Goal: Task Accomplishment & Management: Manage account settings

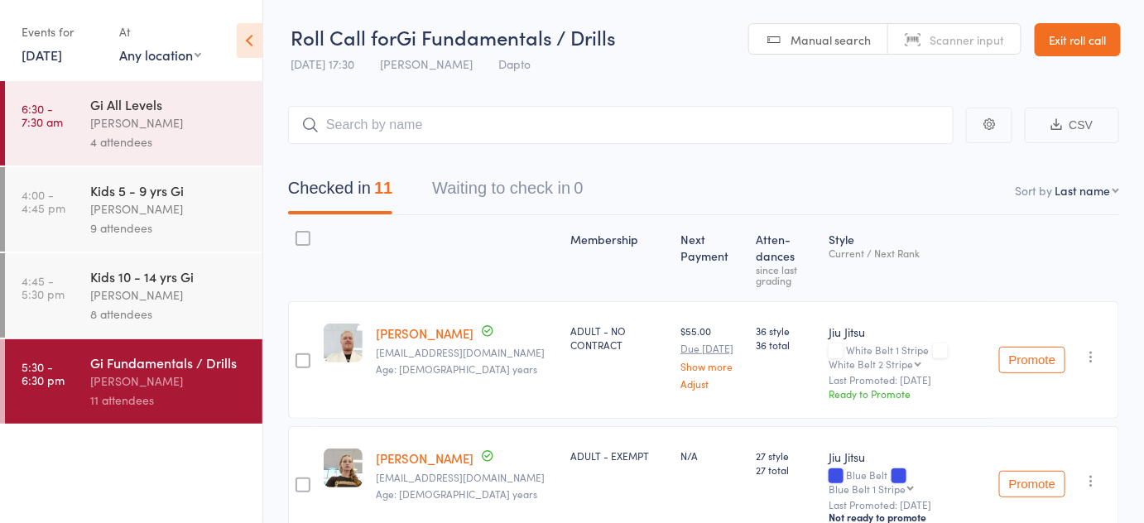
click at [79, 35] on div "Events for" at bounding box center [62, 31] width 81 height 27
click at [1069, 42] on link "Exit roll call" at bounding box center [1077, 39] width 86 height 33
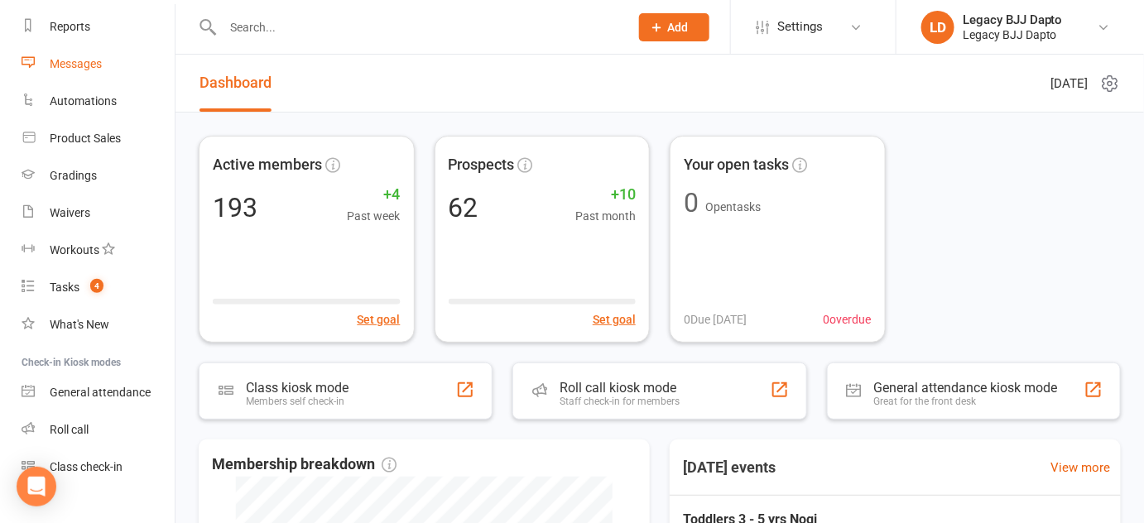
scroll to position [236, 0]
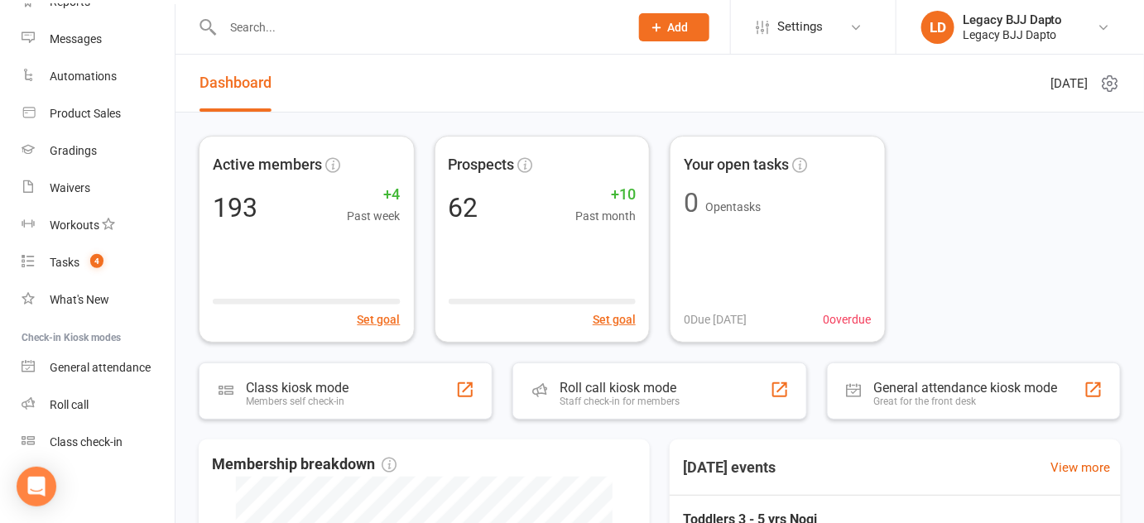
click at [84, 444] on div "Class check-in" at bounding box center [86, 441] width 73 height 13
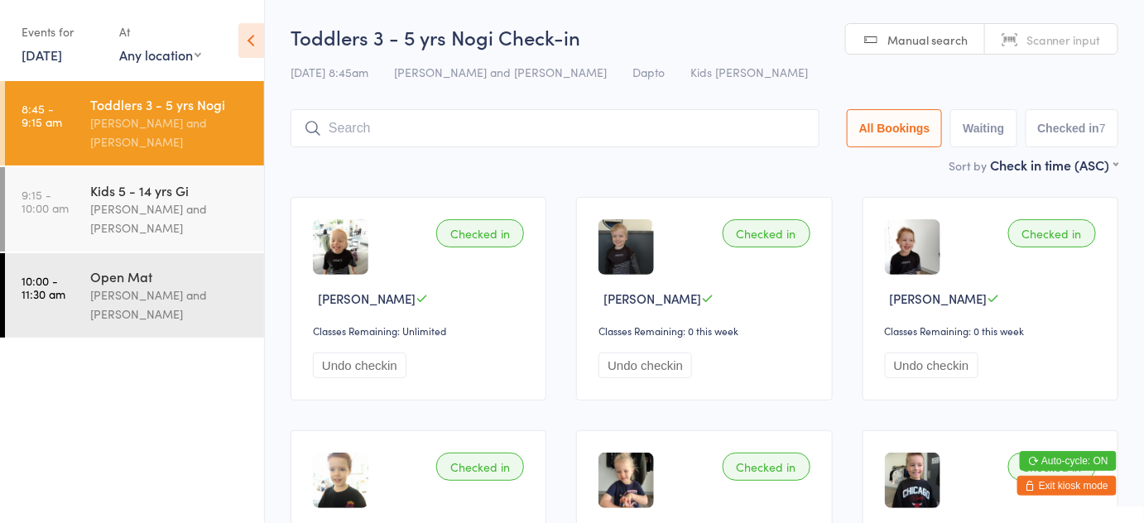
click at [249, 35] on icon at bounding box center [251, 40] width 26 height 35
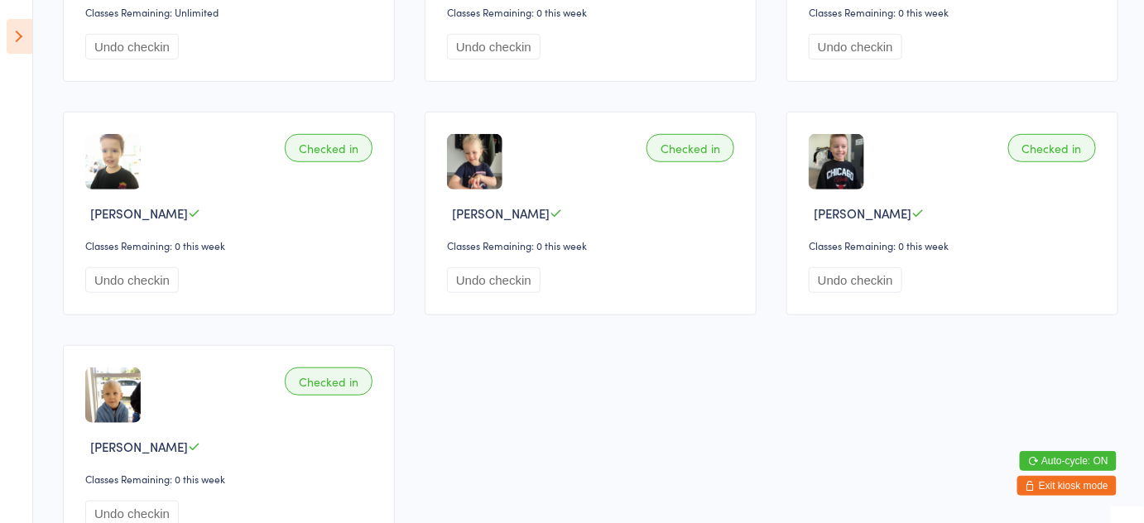
scroll to position [458, 0]
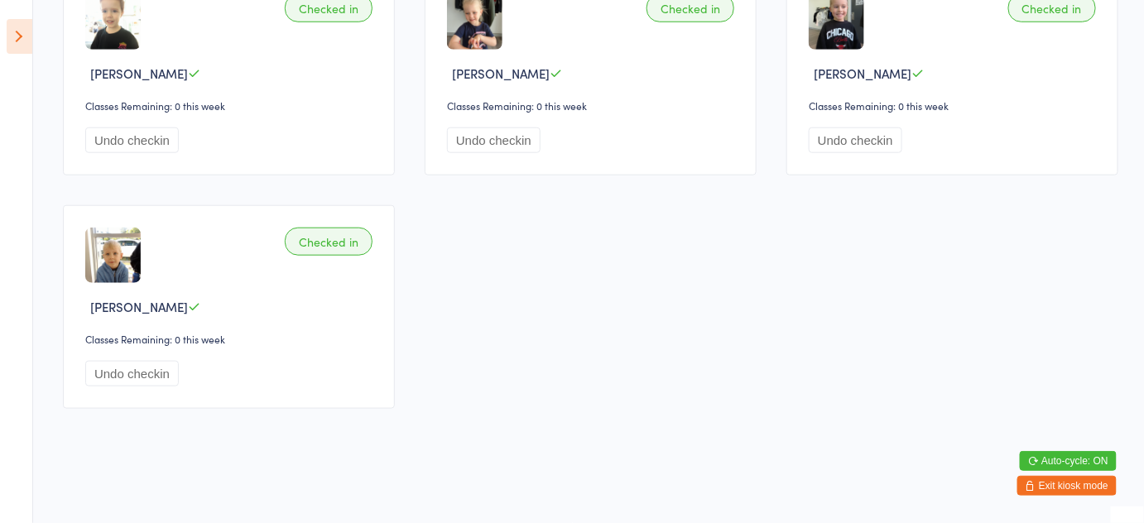
click at [26, 41] on icon at bounding box center [20, 36] width 26 height 35
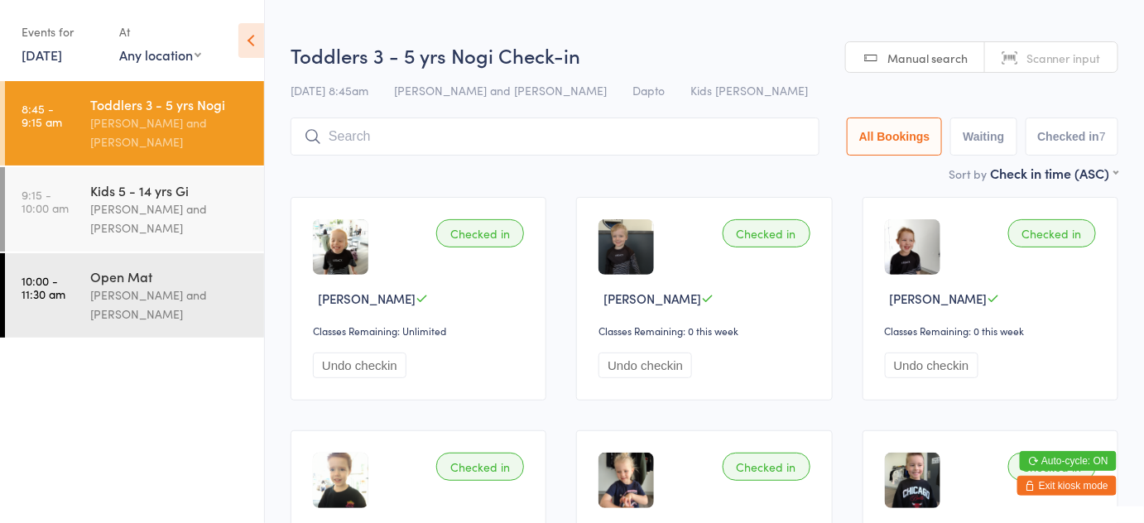
click at [1054, 489] on button "Exit kiosk mode" at bounding box center [1066, 486] width 99 height 20
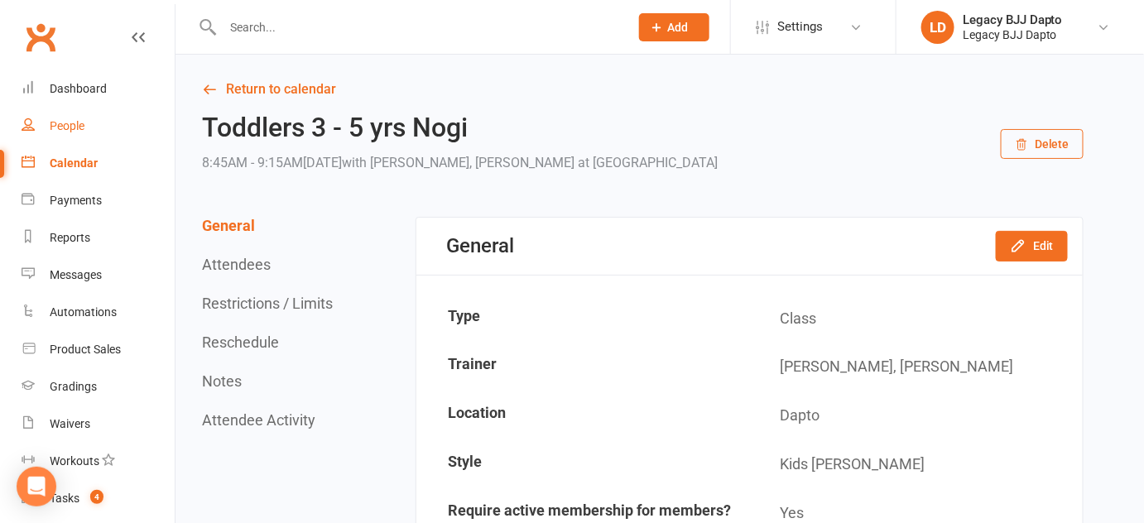
click at [73, 123] on div "People" at bounding box center [67, 125] width 35 height 13
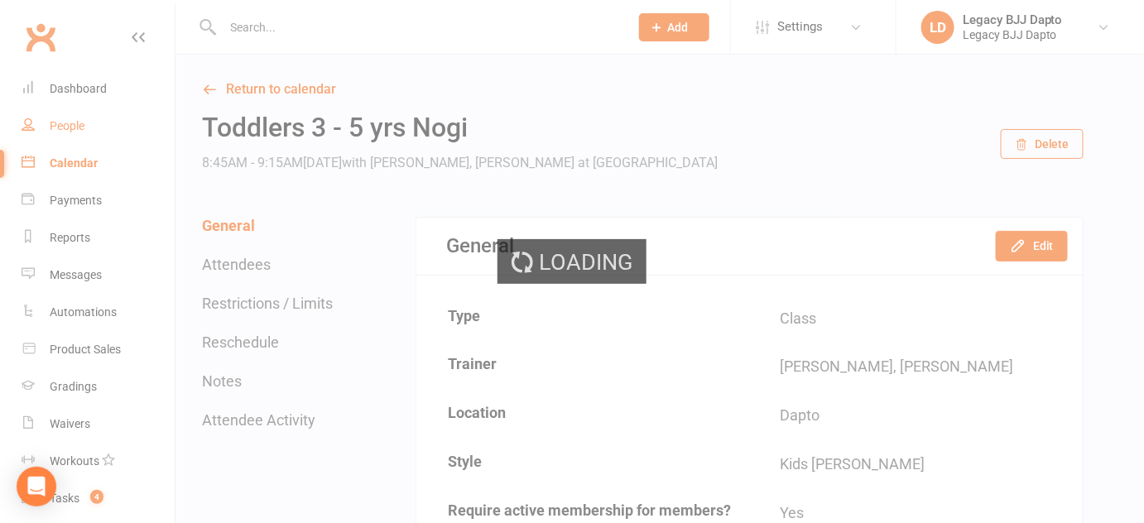
select select "100"
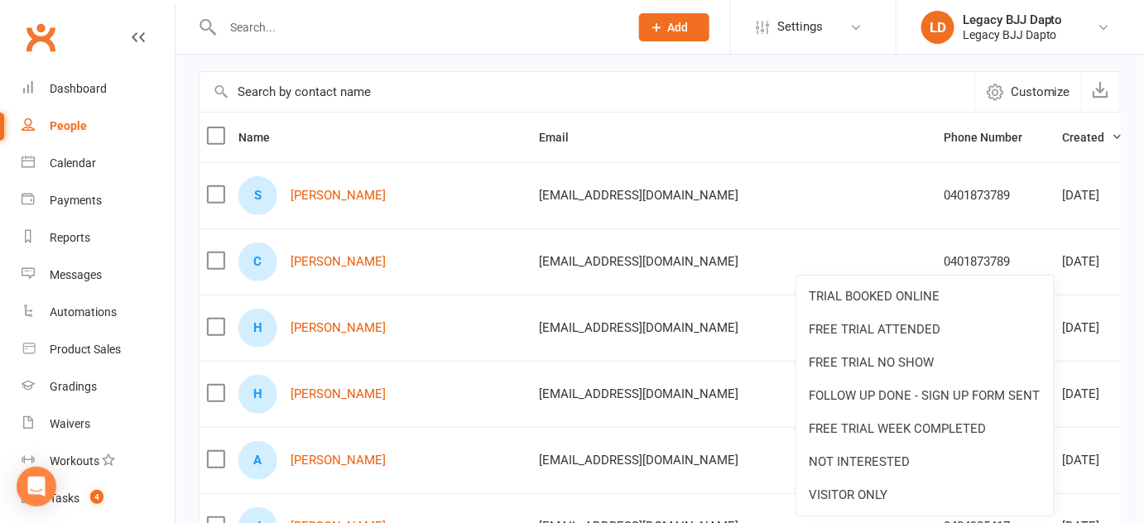
scroll to position [129, 0]
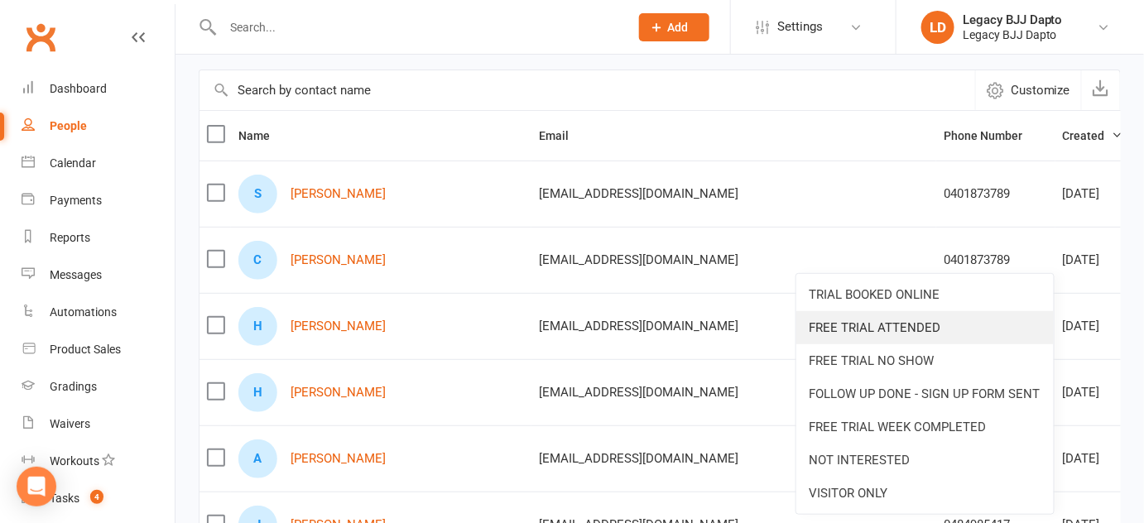
click at [968, 336] on link "FREE TRIAL ATTENDED" at bounding box center [924, 327] width 257 height 33
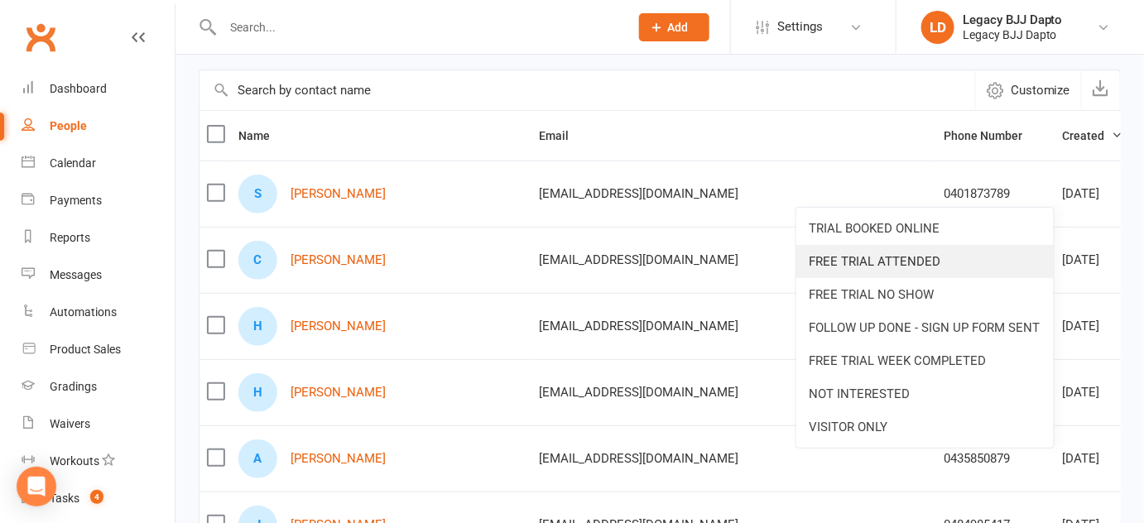
click at [974, 262] on link "FREE TRIAL ATTENDED" at bounding box center [924, 261] width 257 height 33
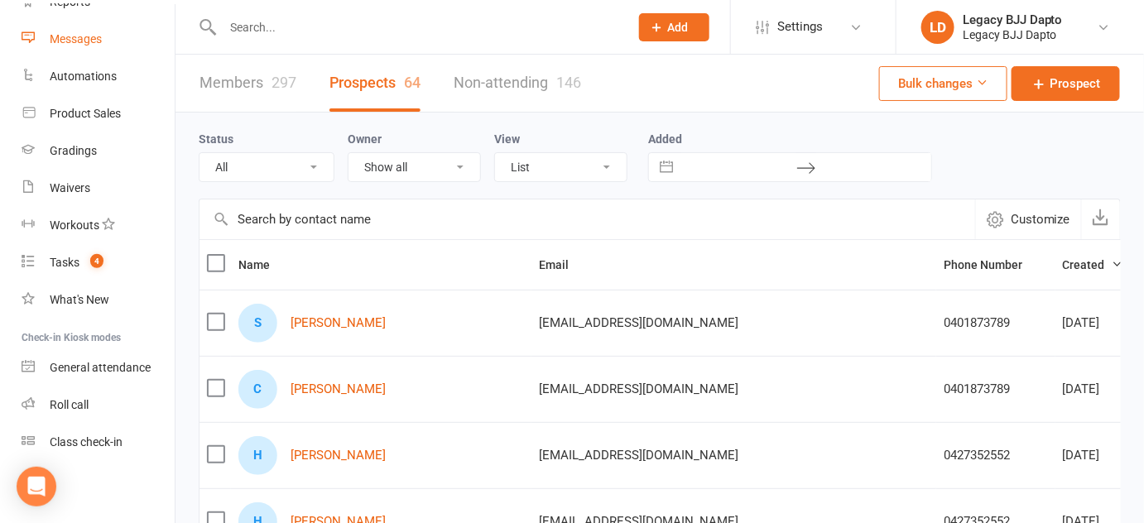
scroll to position [0, 0]
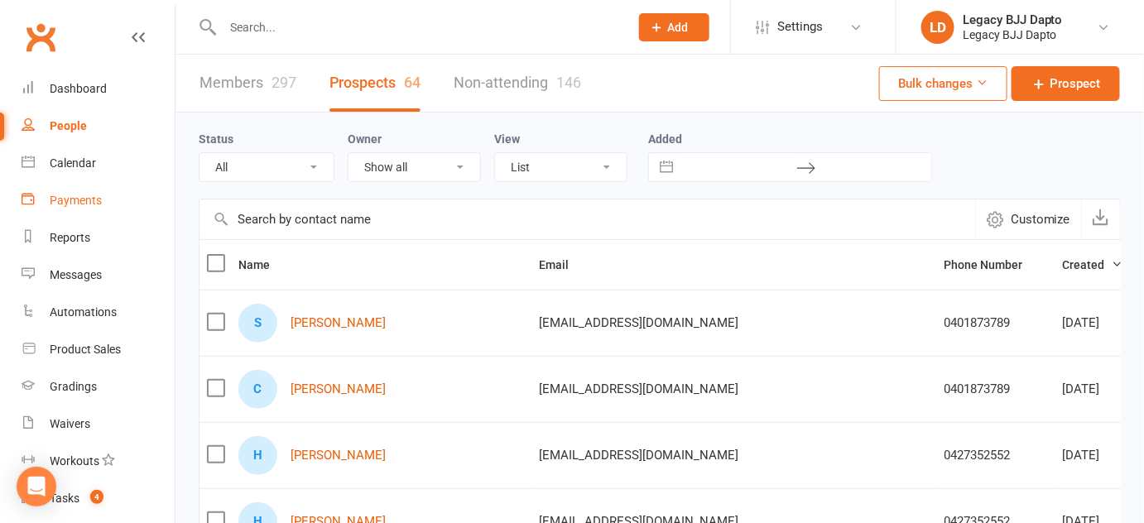
click at [80, 202] on div "Payments" at bounding box center [76, 200] width 52 height 13
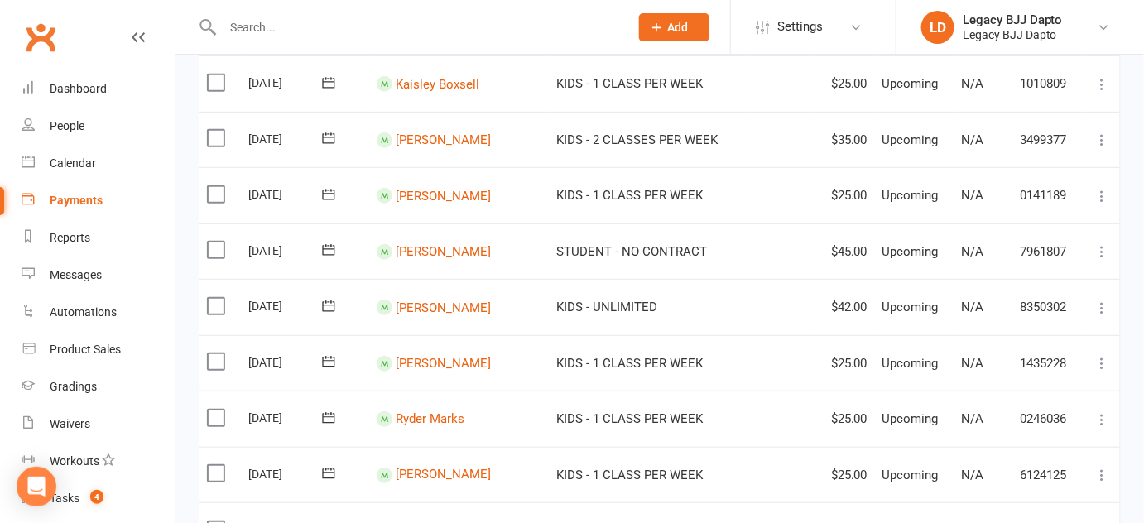
scroll to position [211, 0]
click at [635, 251] on span "STUDENT - NO CONTRACT" at bounding box center [631, 250] width 151 height 15
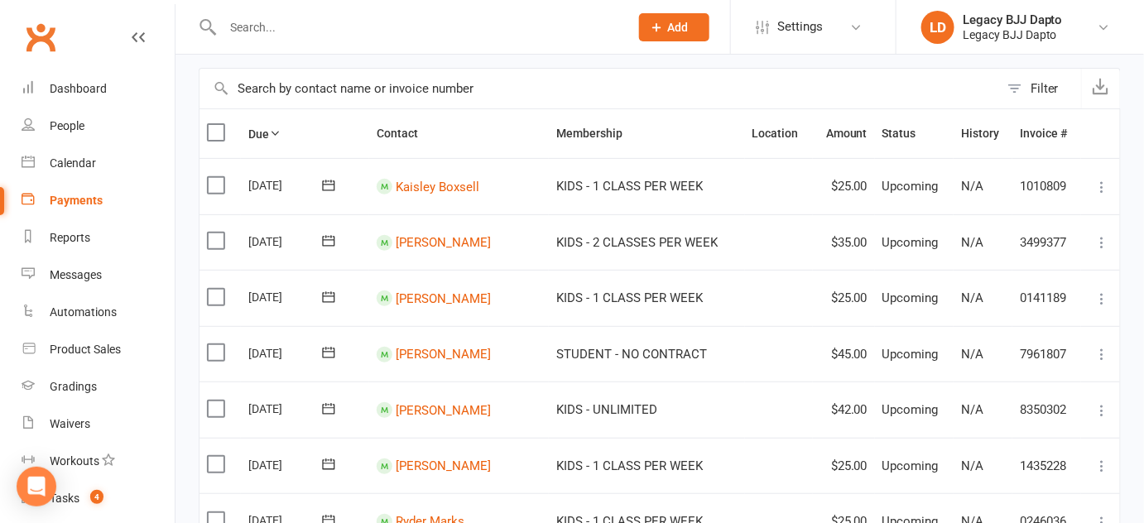
scroll to position [0, 0]
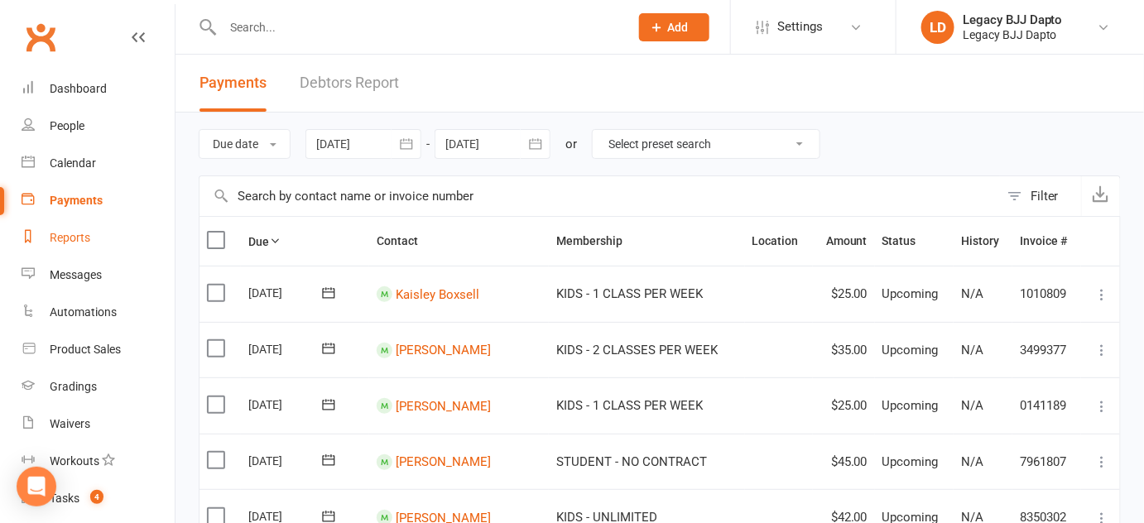
click at [90, 247] on link "Reports" at bounding box center [98, 237] width 153 height 37
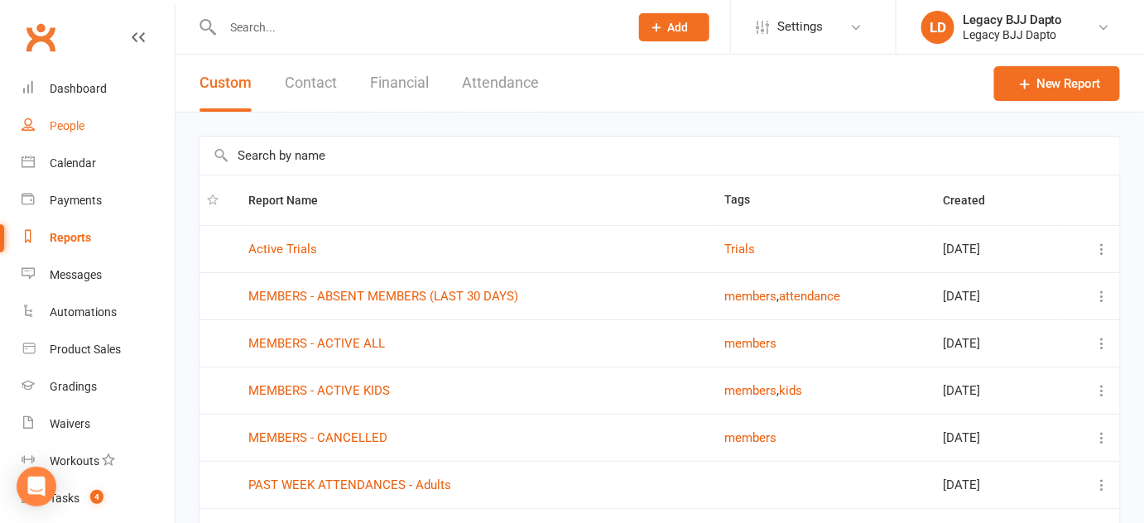
click at [73, 122] on div "People" at bounding box center [67, 125] width 35 height 13
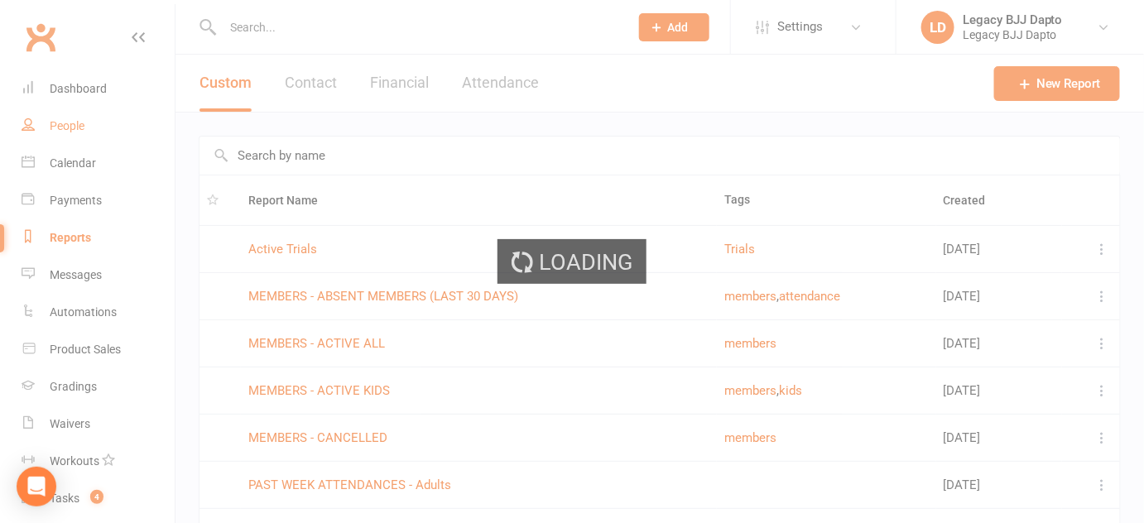
select select "100"
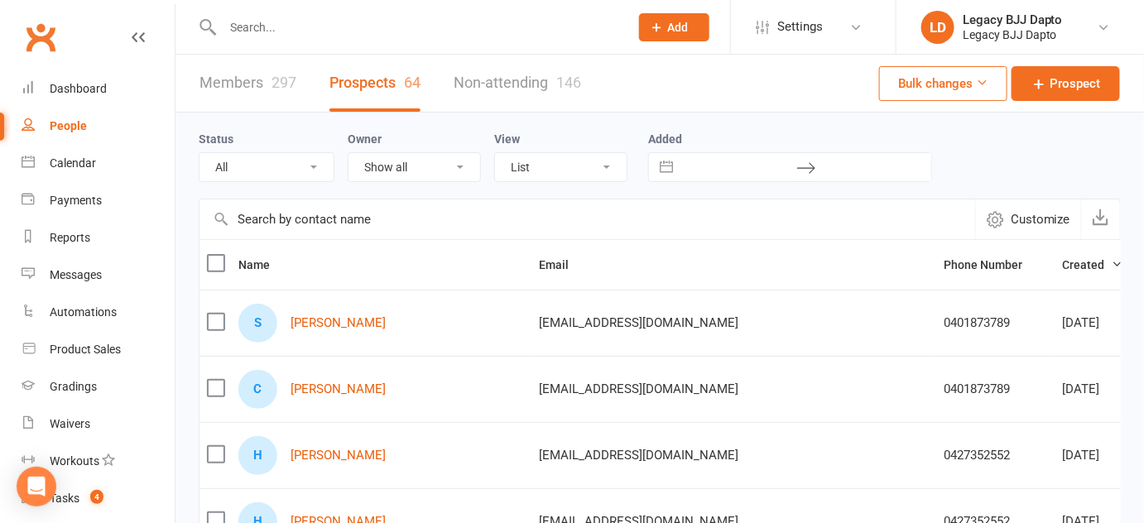
click at [0, 1] on react-component at bounding box center [308, 27] width 617 height 54
click at [249, 211] on input "text" at bounding box center [586, 219] width 775 height 40
click at [243, 97] on link "Members 297" at bounding box center [247, 83] width 97 height 57
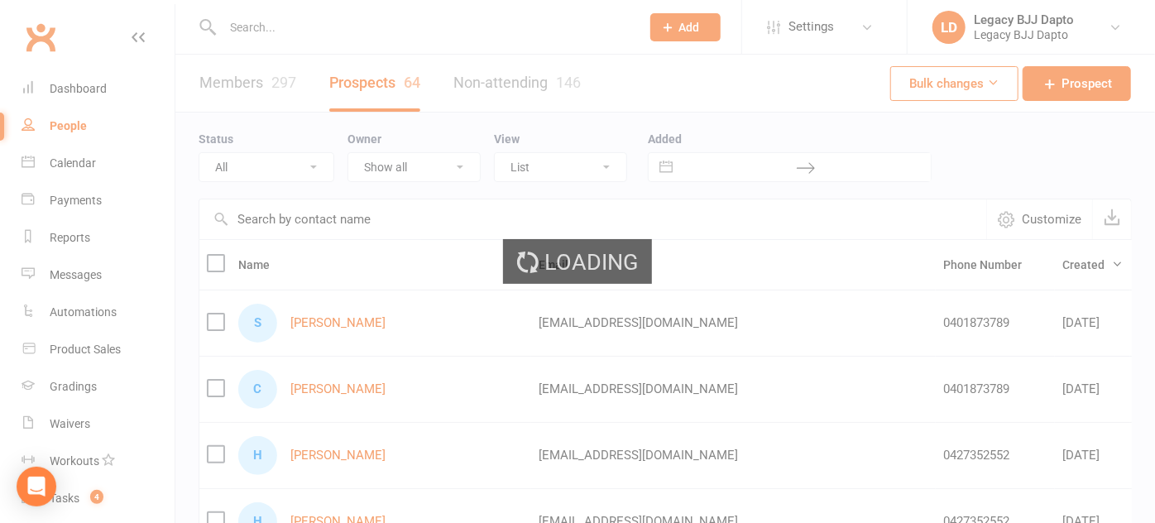
select select "100"
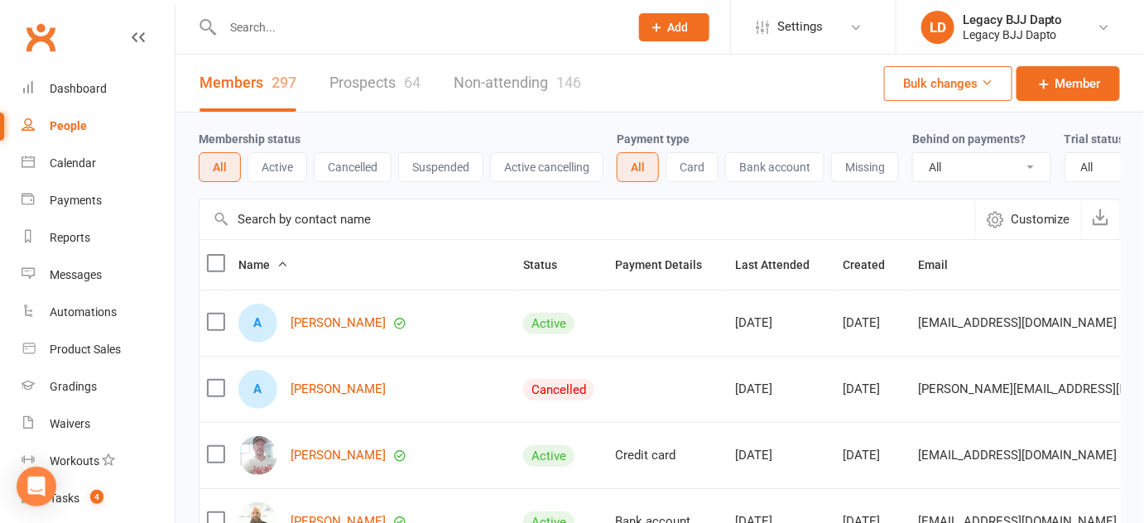
click at [371, 65] on link "Prospects 64" at bounding box center [374, 83] width 91 height 57
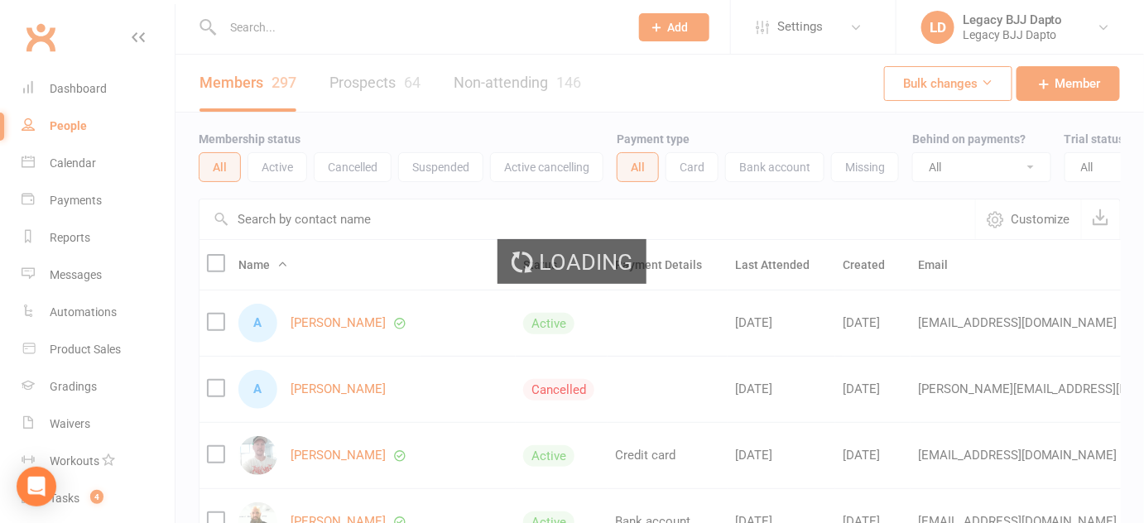
select select "100"
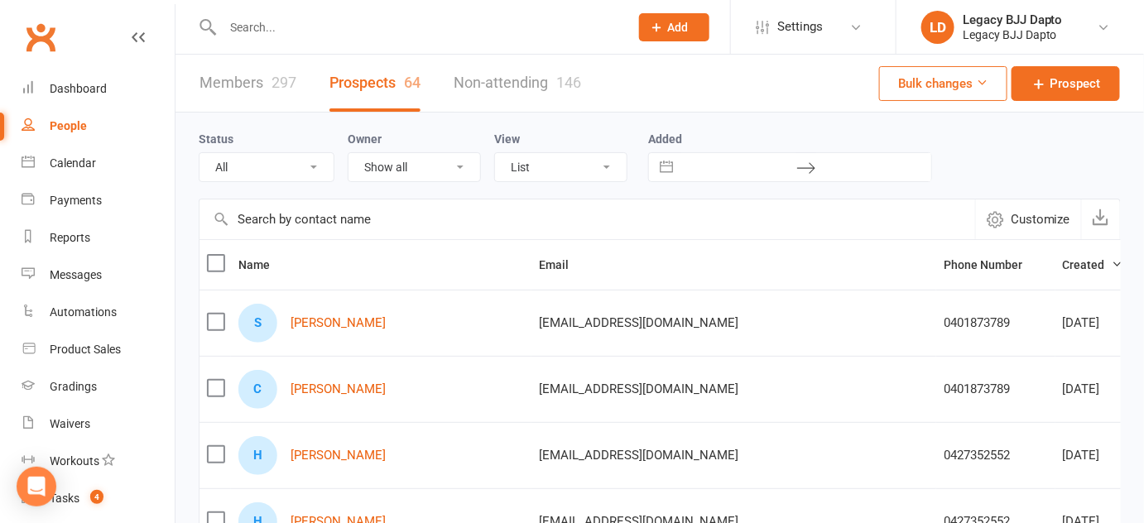
click at [236, 91] on link "Members 297" at bounding box center [247, 83] width 97 height 57
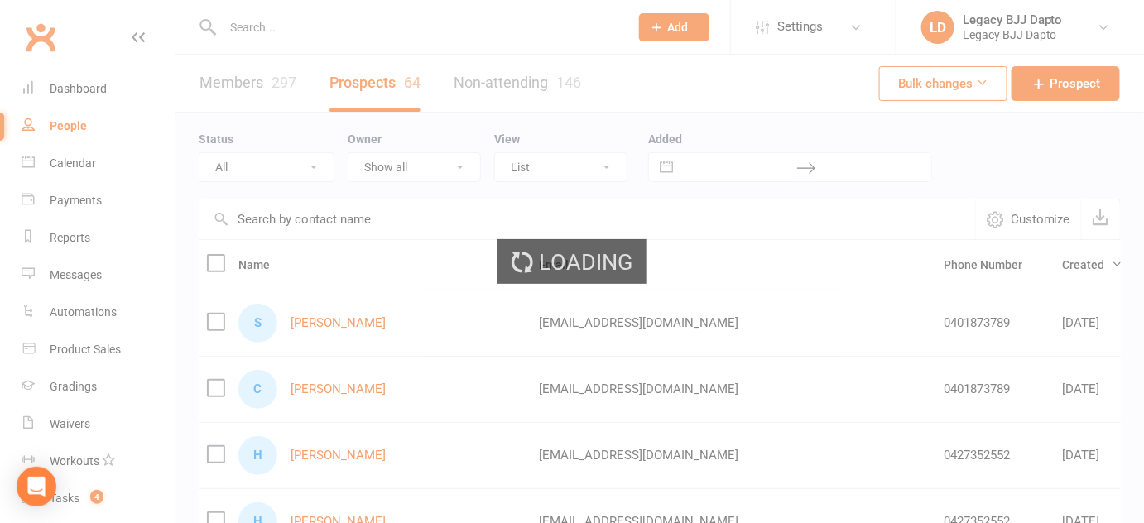
select select "100"
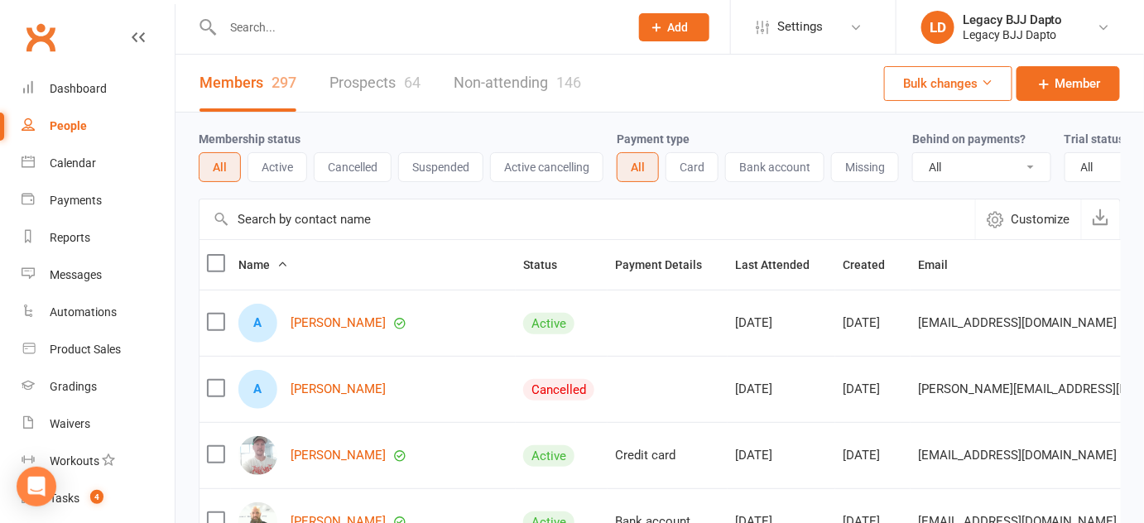
click at [291, 12] on div at bounding box center [408, 27] width 419 height 54
click at [288, 28] on input "text" at bounding box center [418, 27] width 400 height 23
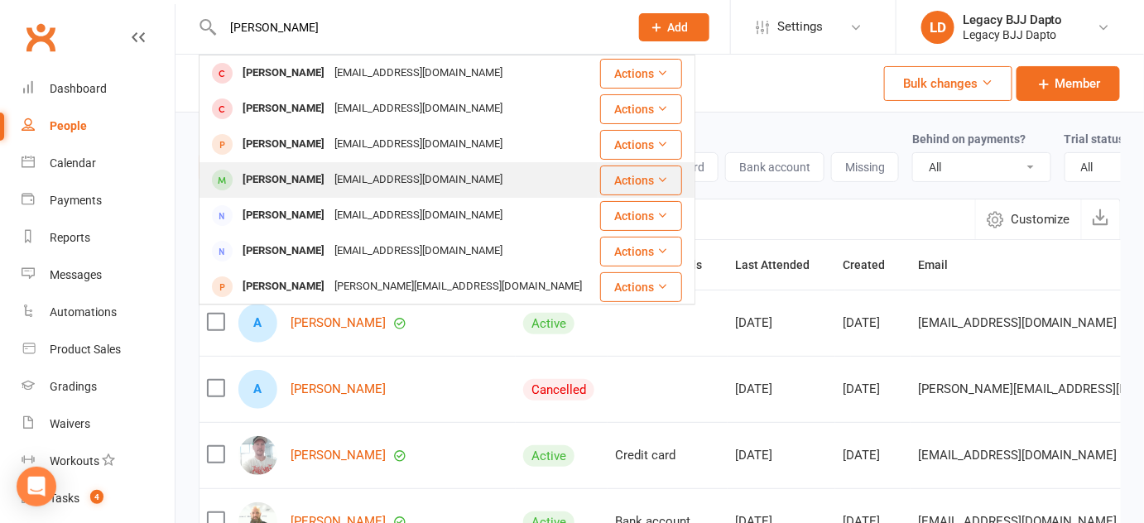
type input "Liam"
click at [355, 182] on div "[EMAIL_ADDRESS][DOMAIN_NAME]" at bounding box center [418, 180] width 178 height 24
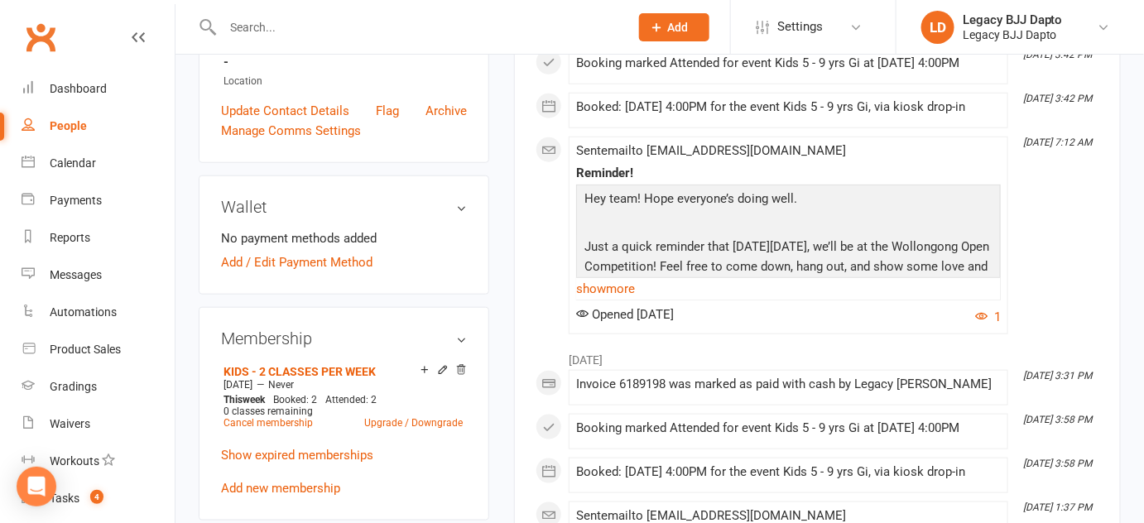
scroll to position [521, 0]
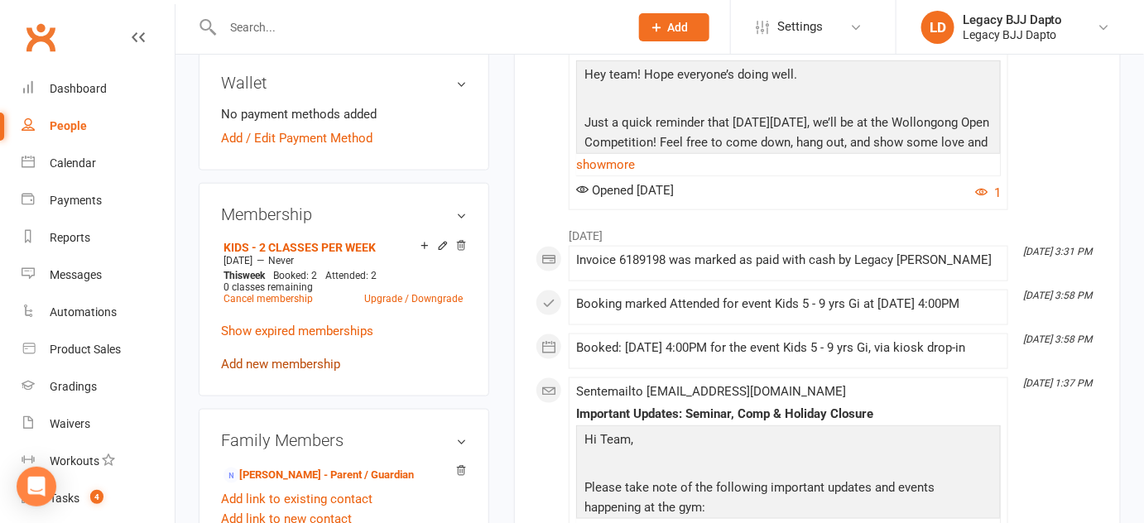
click at [314, 370] on link "Add new membership" at bounding box center [280, 364] width 119 height 15
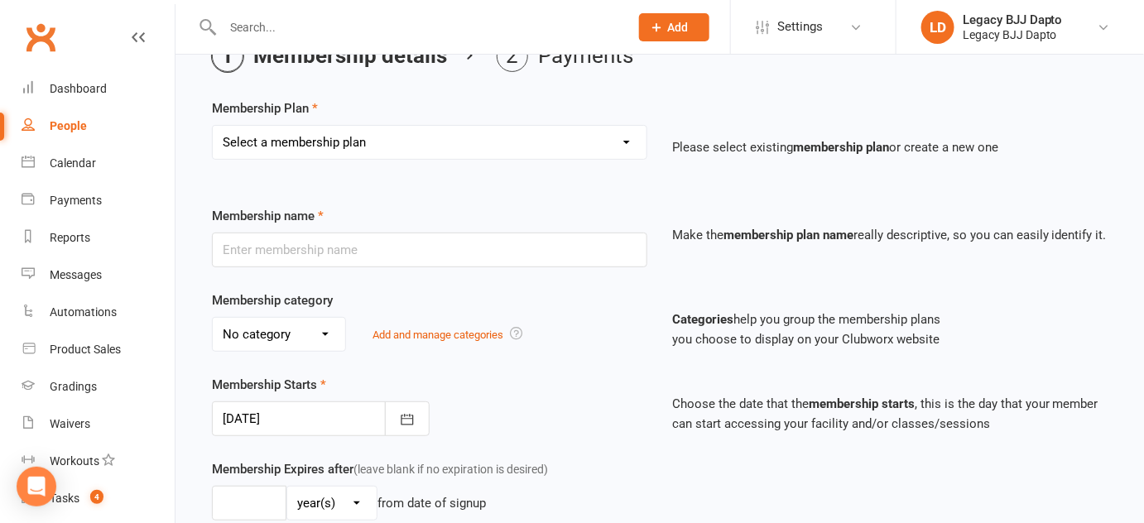
scroll to position [89, 0]
click at [474, 150] on select "Select a membership plan Create new Membership Plan ADULT - CASUAL ADULT - FOUN…" at bounding box center [430, 143] width 434 height 33
select select "10"
click at [213, 127] on select "Select a membership plan Create new Membership Plan ADULT - CASUAL ADULT - FOUN…" at bounding box center [430, 143] width 434 height 33
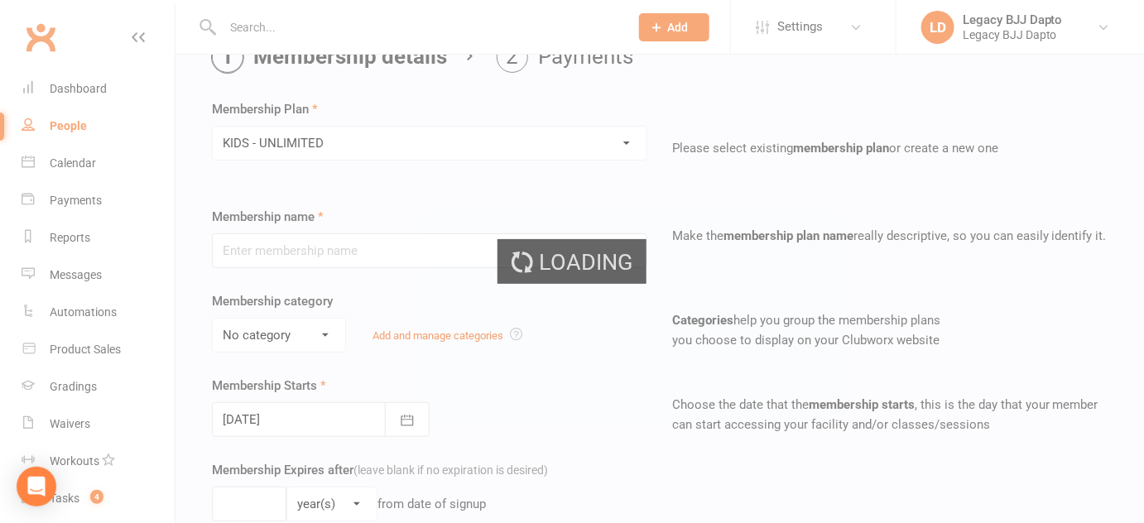
type input "KIDS - UNLIMITED"
select select "1"
type input "0"
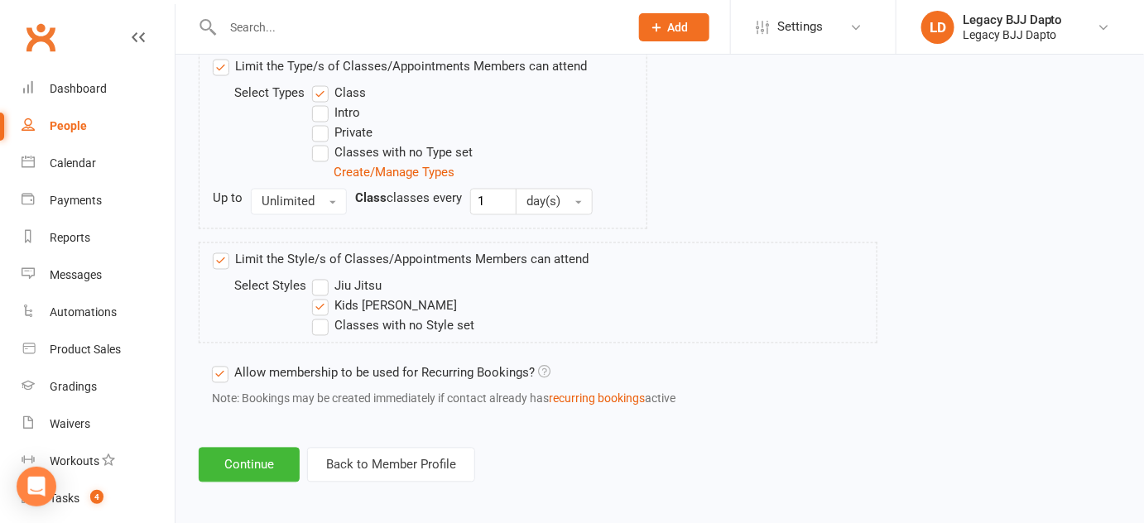
scroll to position [865, 0]
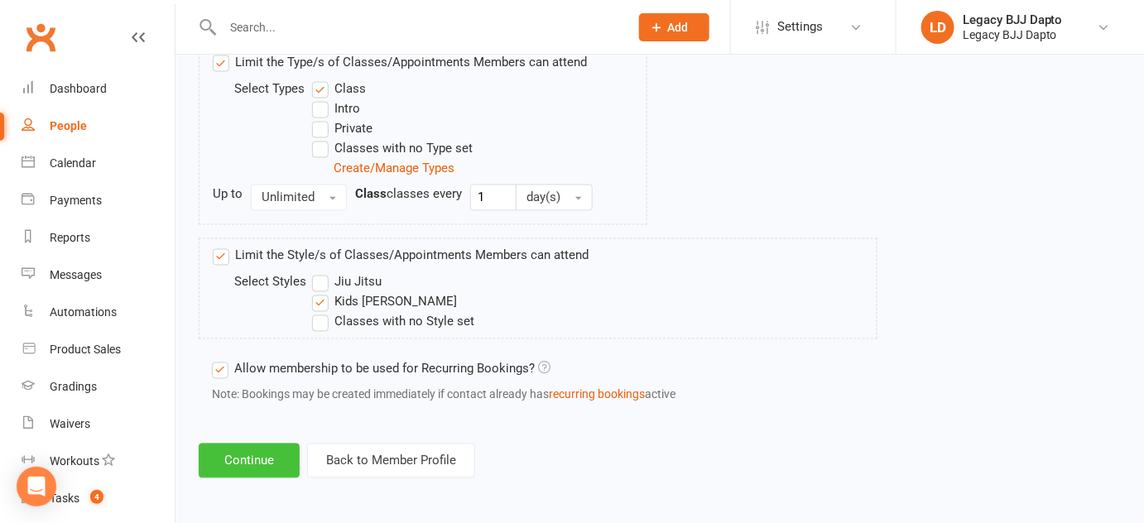
click at [280, 454] on button "Continue" at bounding box center [249, 461] width 101 height 35
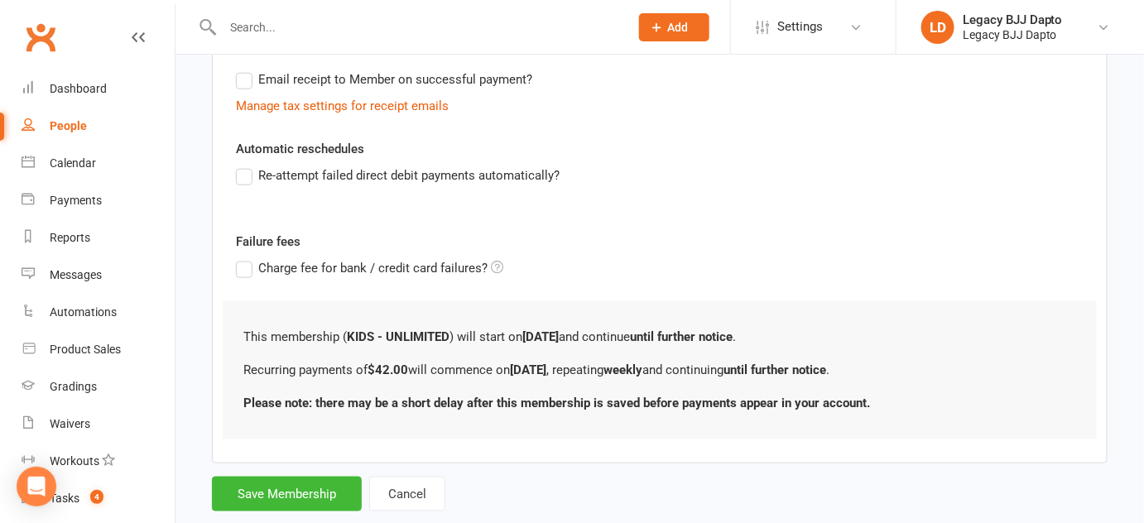
scroll to position [545, 0]
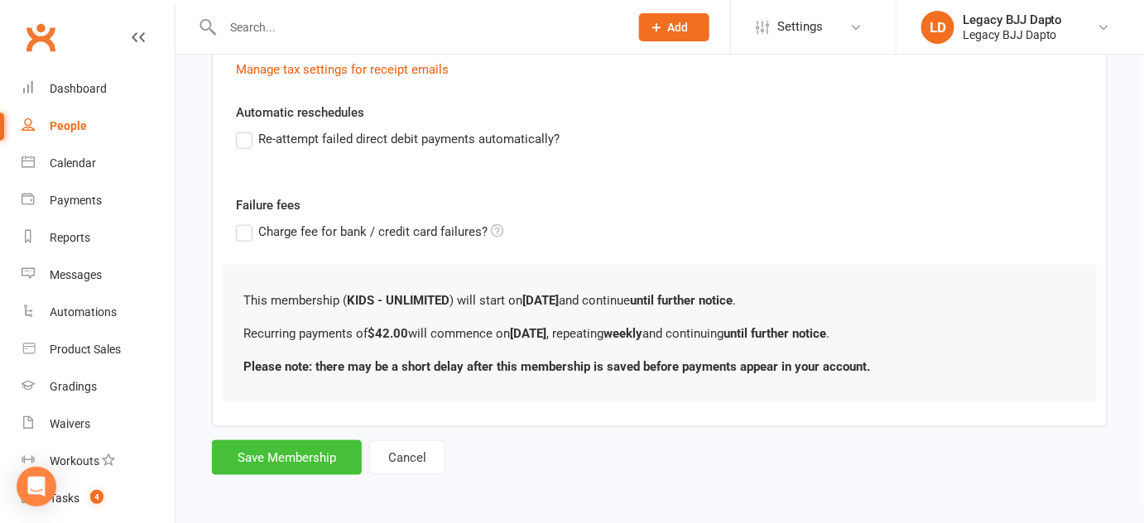
click at [285, 449] on button "Save Membership" at bounding box center [287, 457] width 150 height 35
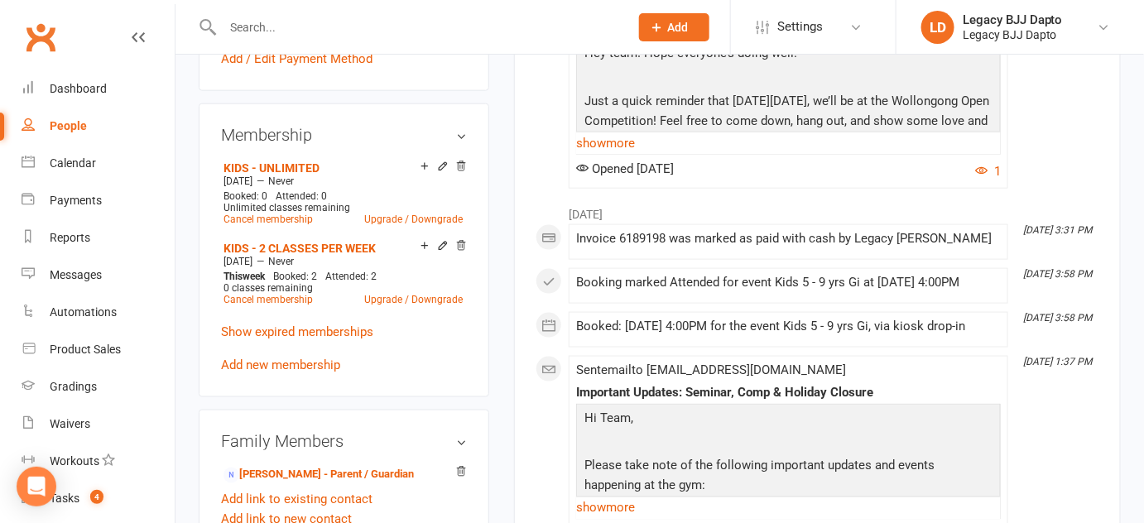
scroll to position [601, 0]
click at [463, 162] on icon at bounding box center [461, 166] width 12 height 12
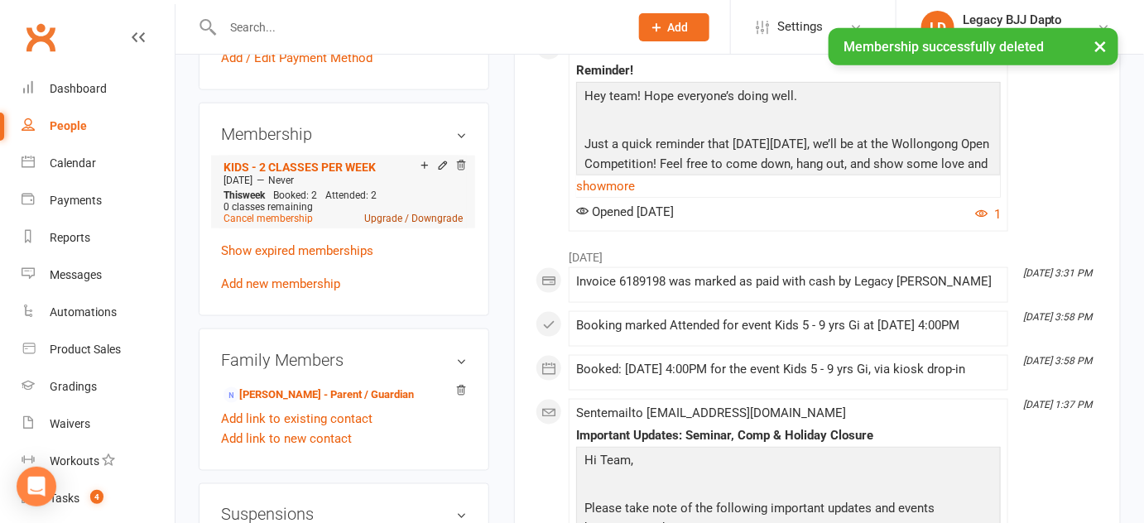
click at [410, 220] on link "Upgrade / Downgrade" at bounding box center [413, 219] width 98 height 12
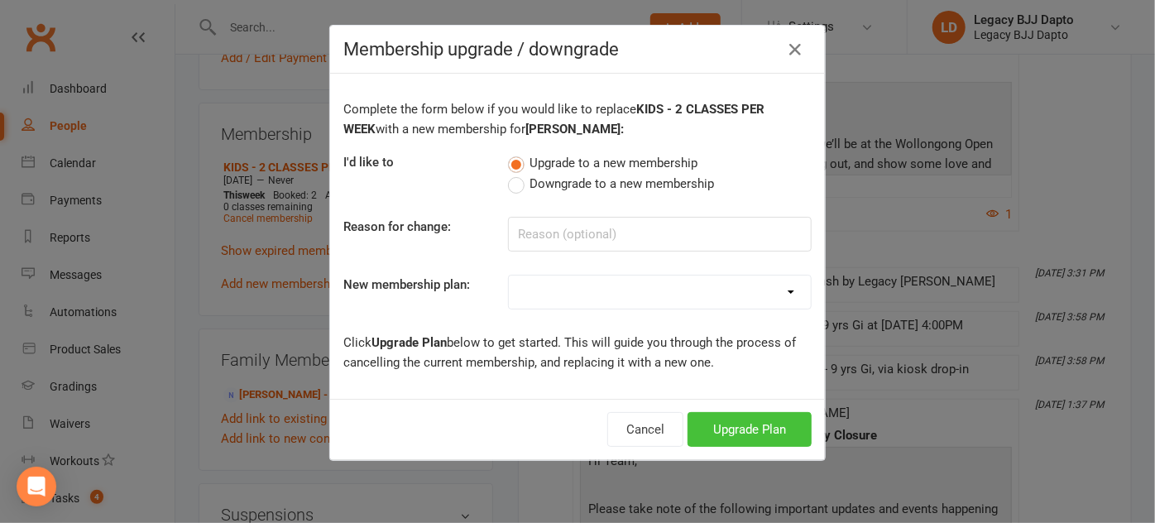
click at [733, 424] on button "Upgrade Plan" at bounding box center [750, 429] width 124 height 35
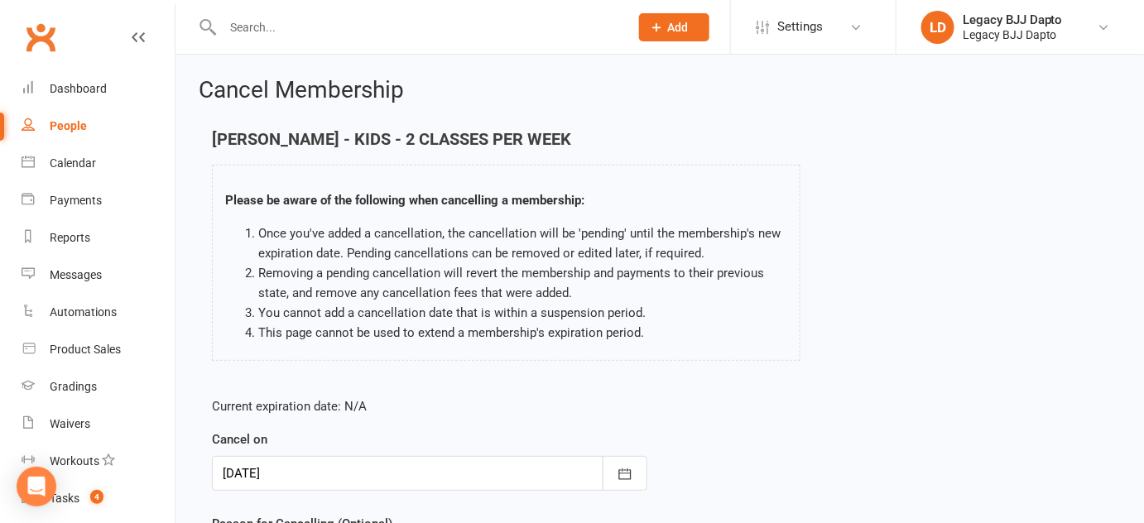
scroll to position [190, 0]
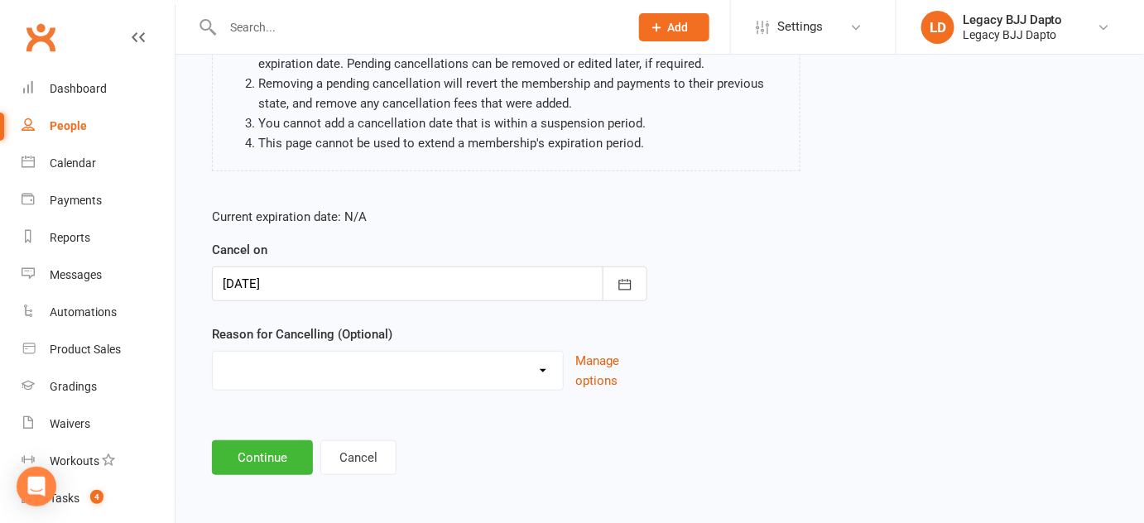
click at [275, 356] on select "Holiday Injury Other reason" at bounding box center [388, 368] width 350 height 33
click at [278, 360] on select "Holiday Injury Other reason" at bounding box center [388, 368] width 350 height 33
click at [640, 399] on div "Current expiration date: N/A Cancel on 11 Oct 2025 October 2025 Sun Mon Tue Wed…" at bounding box center [429, 303] width 460 height 219
click at [245, 464] on button "Continue" at bounding box center [262, 457] width 101 height 35
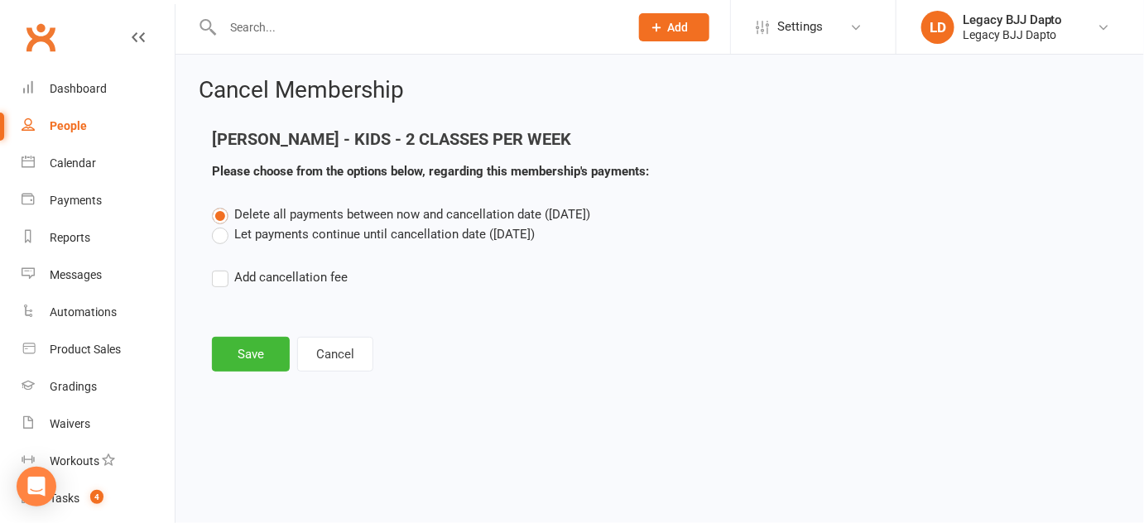
scroll to position [0, 0]
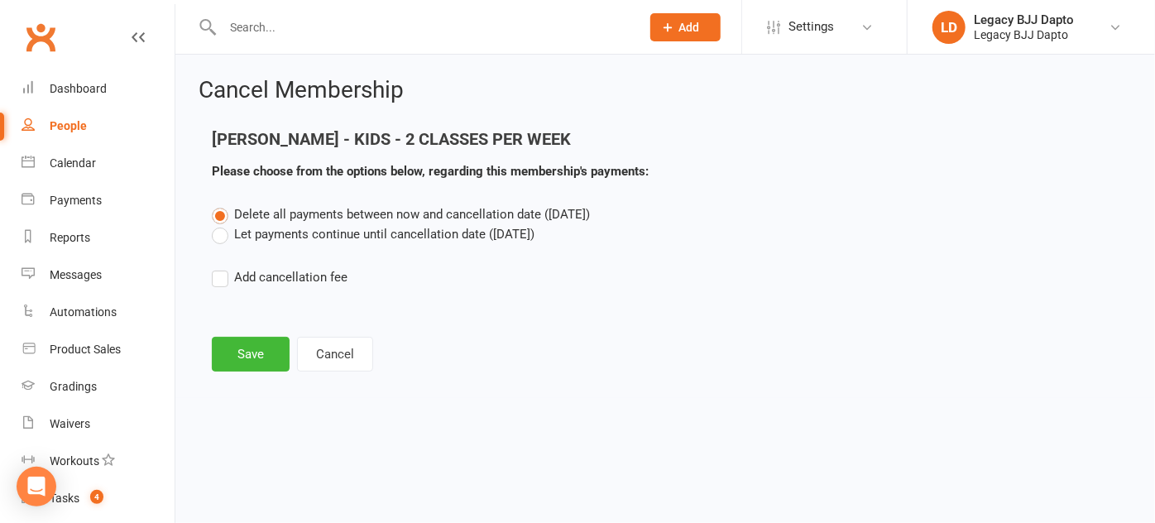
click at [224, 235] on label "Let payments continue until cancellation date (Oct 11, 2025)" at bounding box center [373, 234] width 323 height 20
click at [223, 224] on input "Let payments continue until cancellation date (Oct 11, 2025)" at bounding box center [217, 224] width 11 height 0
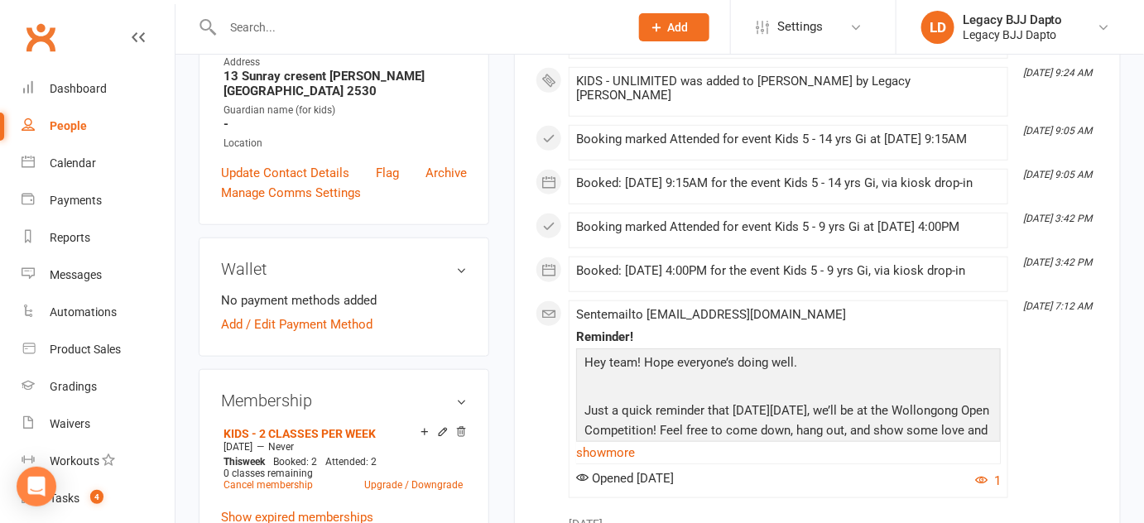
scroll to position [338, 0]
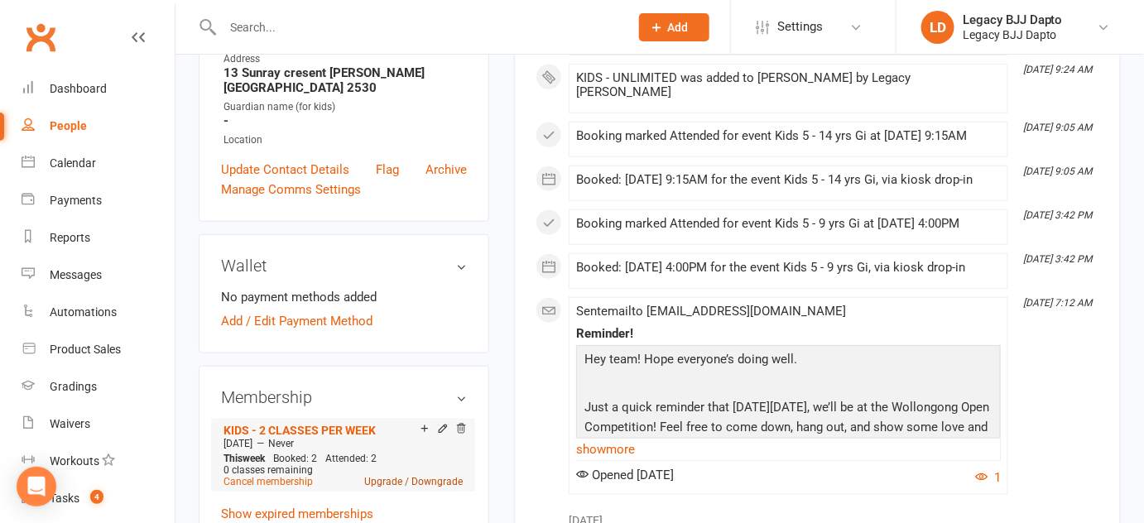
click at [386, 482] on link "Upgrade / Downgrade" at bounding box center [413, 482] width 98 height 12
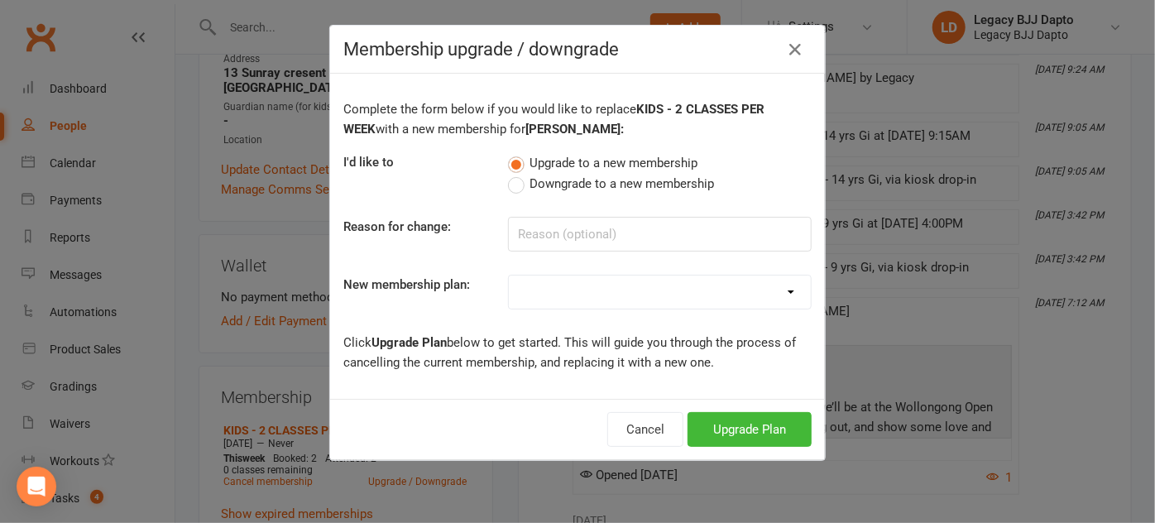
click at [586, 302] on select "ADULT - CASUAL ADULT - FOUNDATION 1 ADULT - 6 MONTHS ADULT - 9 MONTHS ADULT - N…" at bounding box center [660, 292] width 302 height 33
select select "9"
click at [509, 276] on select "ADULT - CASUAL ADULT - FOUNDATION 1 ADULT - 6 MONTHS ADULT - 9 MONTHS ADULT - N…" at bounding box center [660, 292] width 302 height 33
click at [722, 439] on button "Upgrade Plan" at bounding box center [750, 429] width 124 height 35
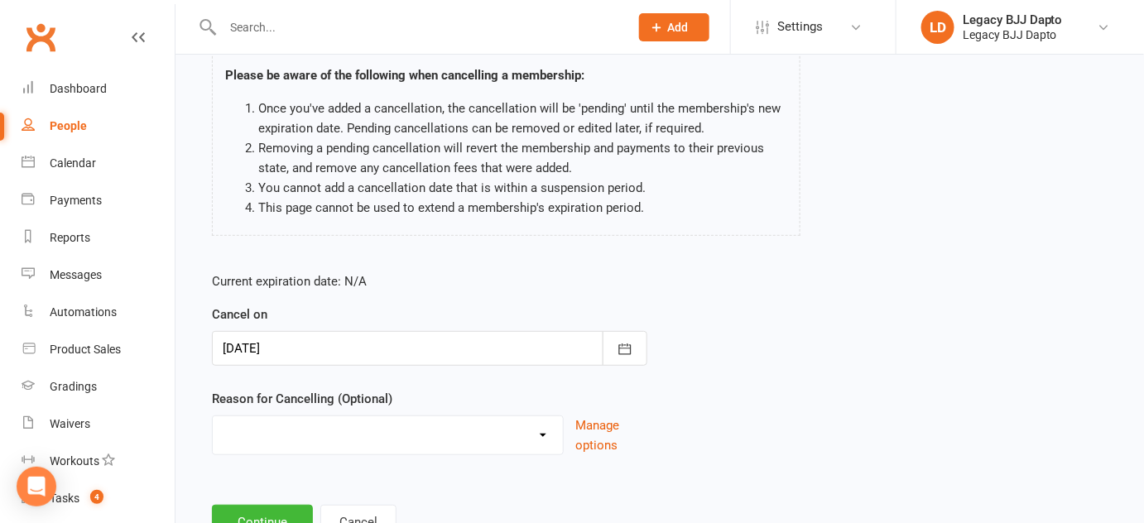
scroll to position [131, 0]
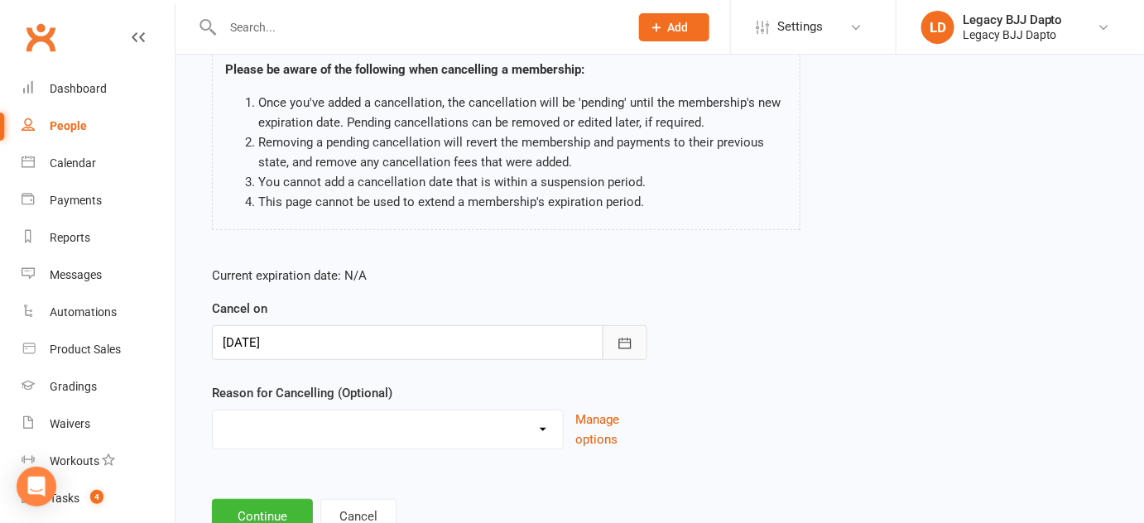
click at [623, 344] on icon "button" at bounding box center [625, 343] width 17 height 17
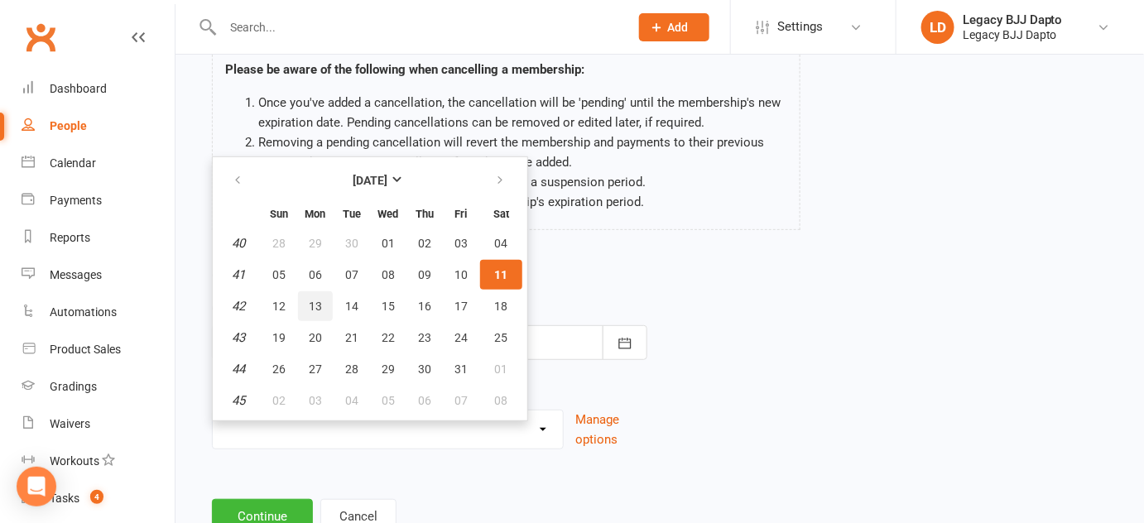
click at [310, 308] on span "13" at bounding box center [315, 306] width 13 height 13
type input "[DATE]"
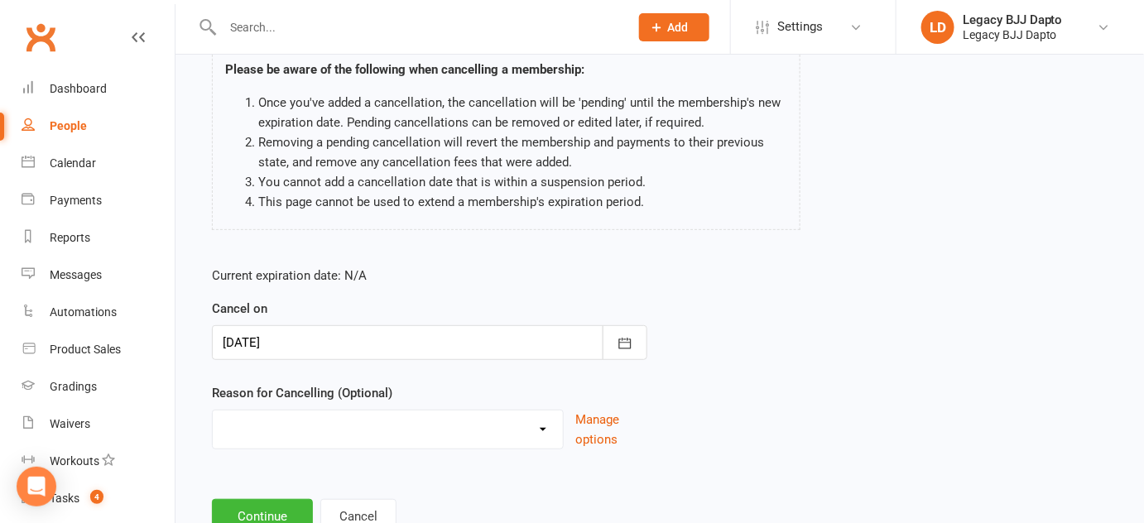
scroll to position [190, 0]
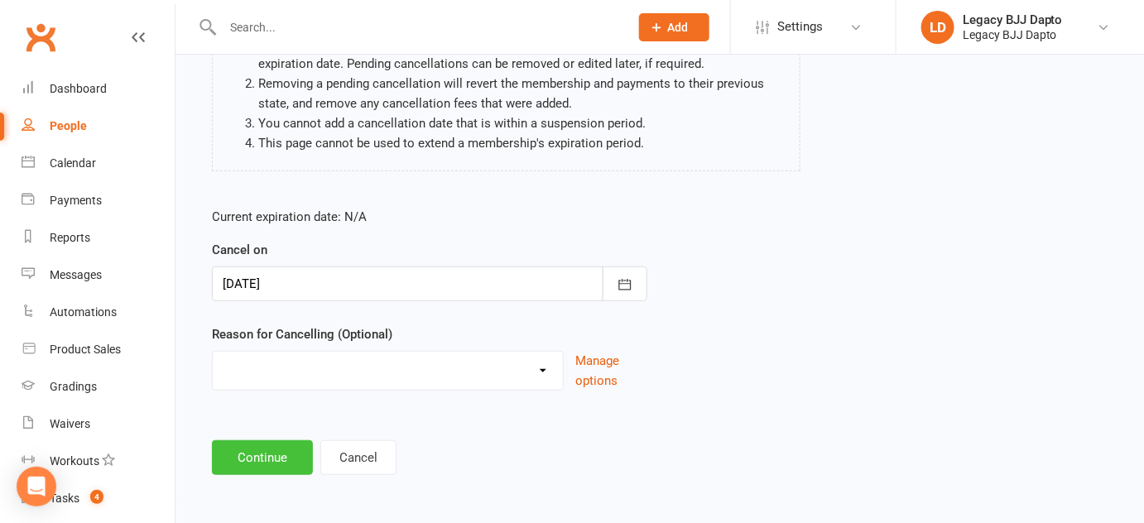
click at [276, 456] on button "Continue" at bounding box center [262, 457] width 101 height 35
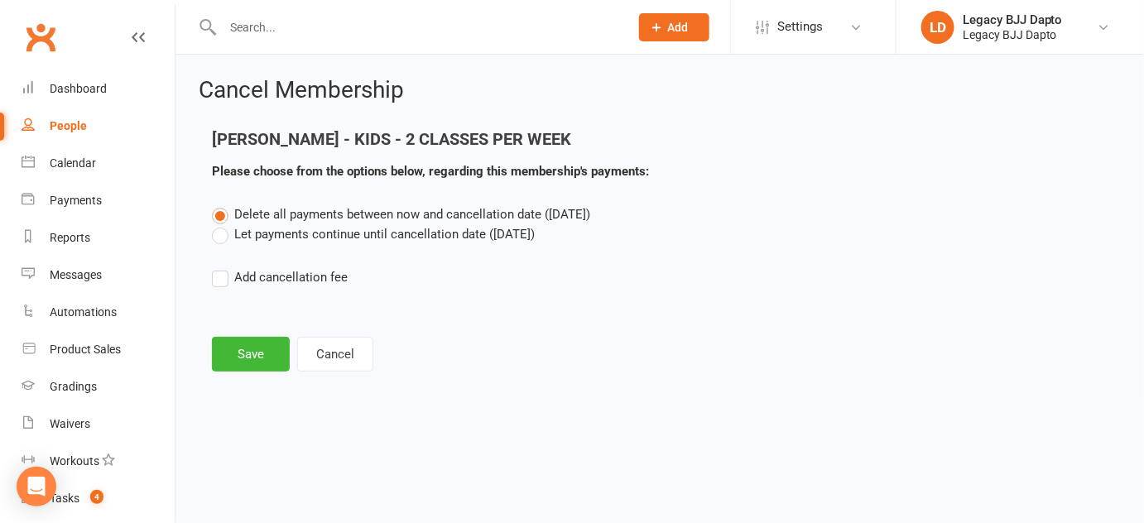
scroll to position [0, 0]
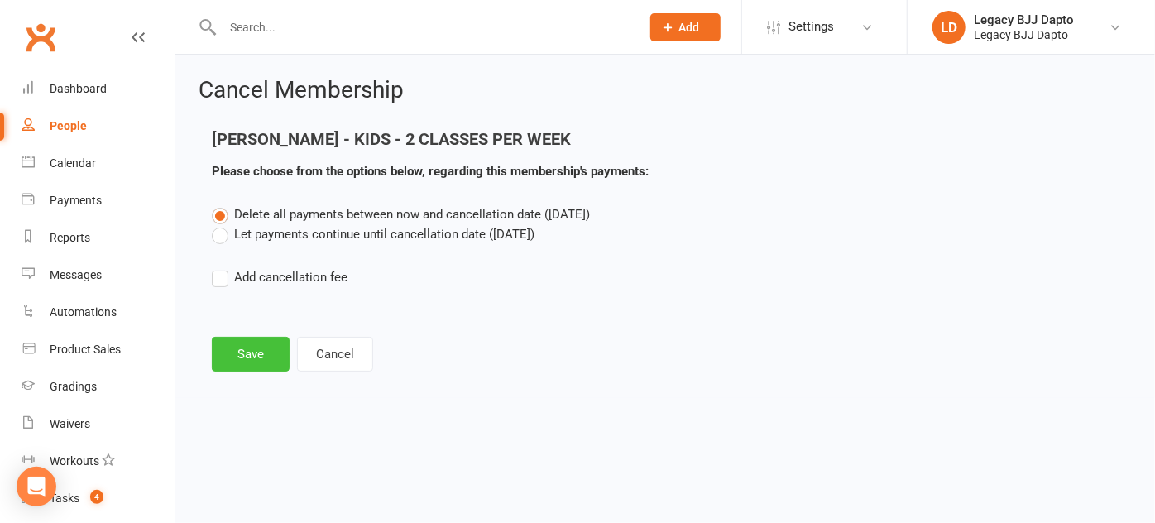
click at [259, 356] on button "Save" at bounding box center [251, 354] width 78 height 35
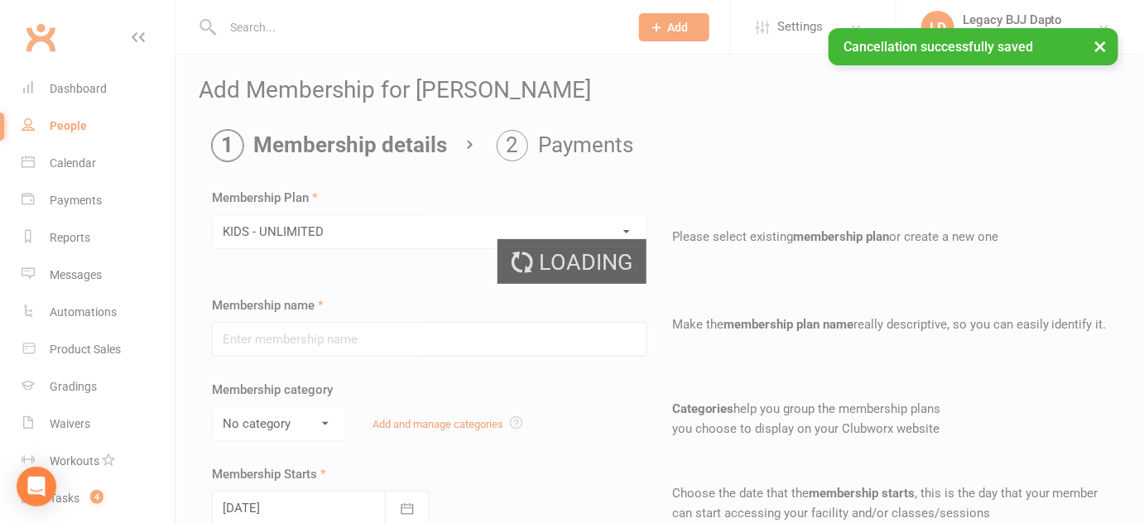
type input "KIDS - UNLIMITED"
select select "1"
type input "0"
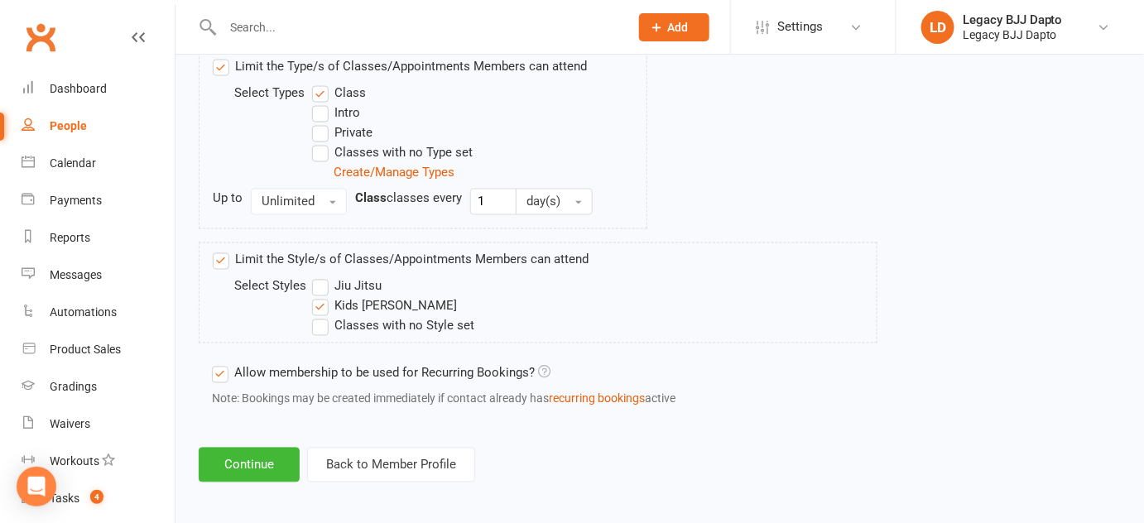
scroll to position [865, 0]
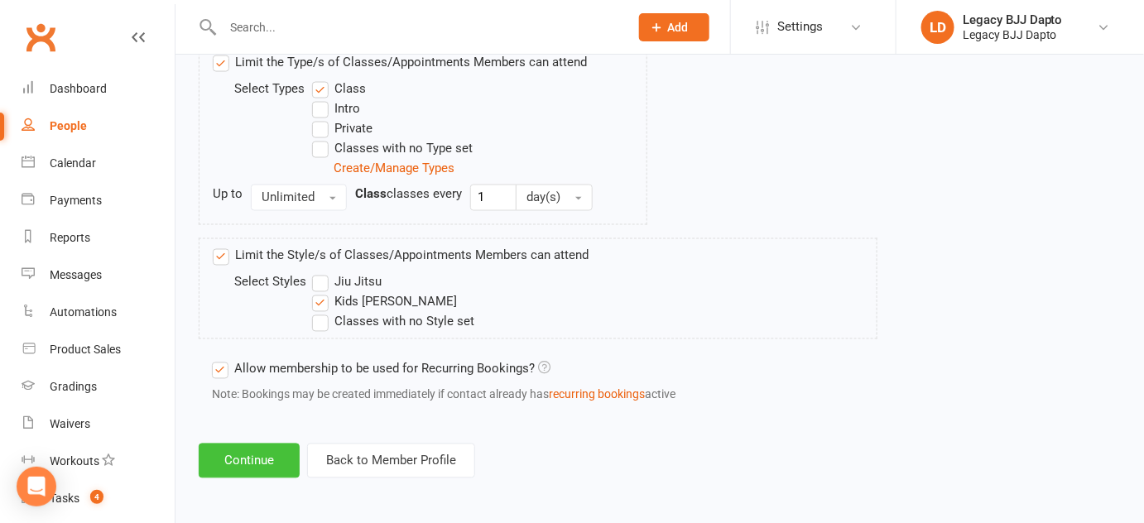
click at [258, 447] on button "Continue" at bounding box center [249, 461] width 101 height 35
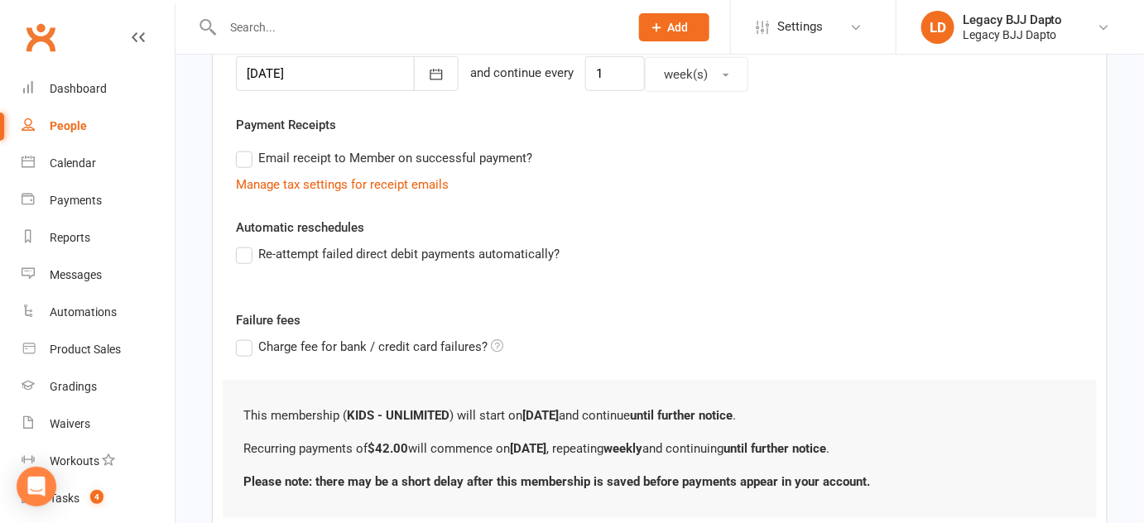
scroll to position [545, 0]
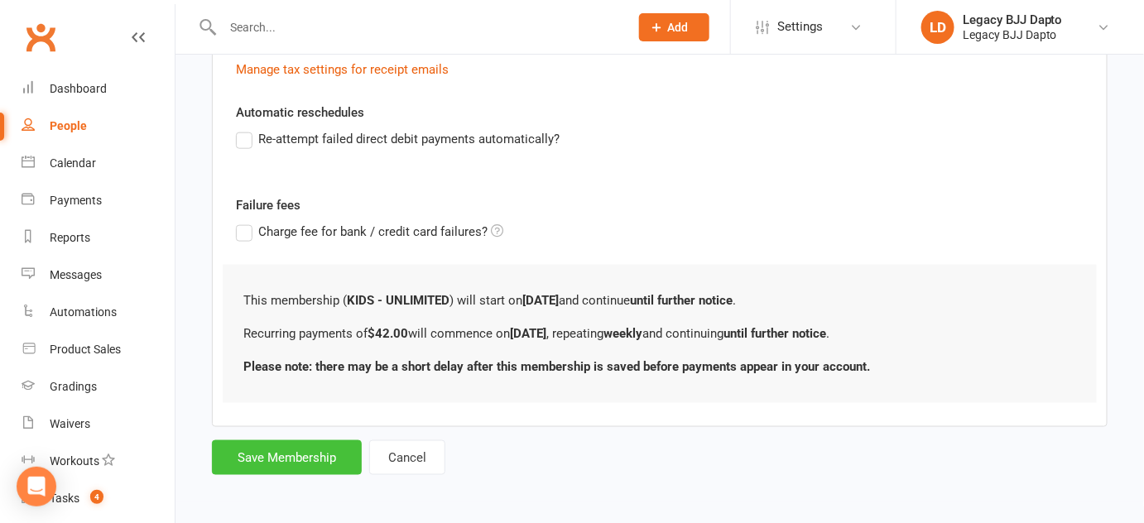
click at [256, 452] on button "Save Membership" at bounding box center [287, 457] width 150 height 35
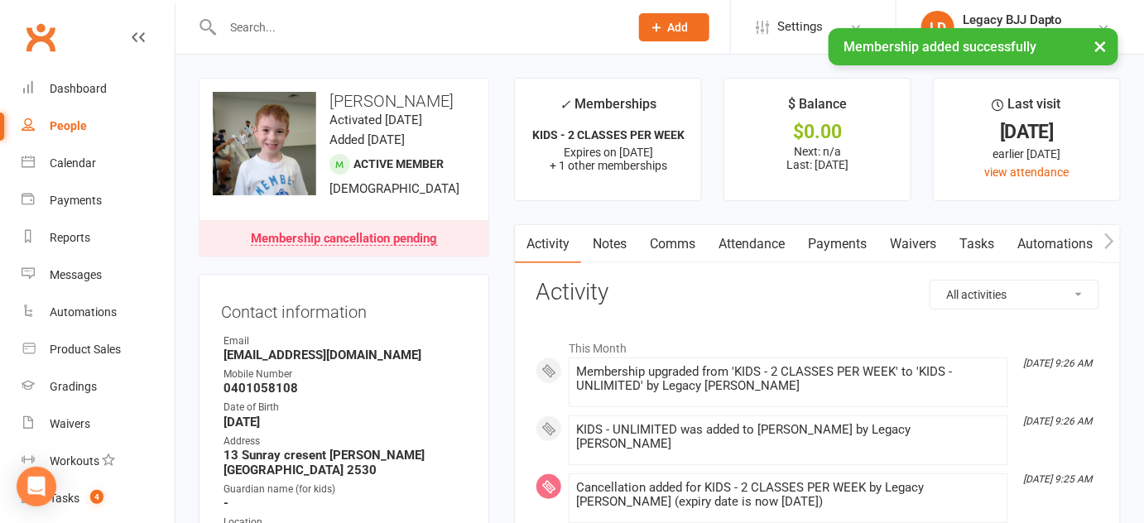
click at [832, 233] on link "Payments" at bounding box center [837, 244] width 82 height 38
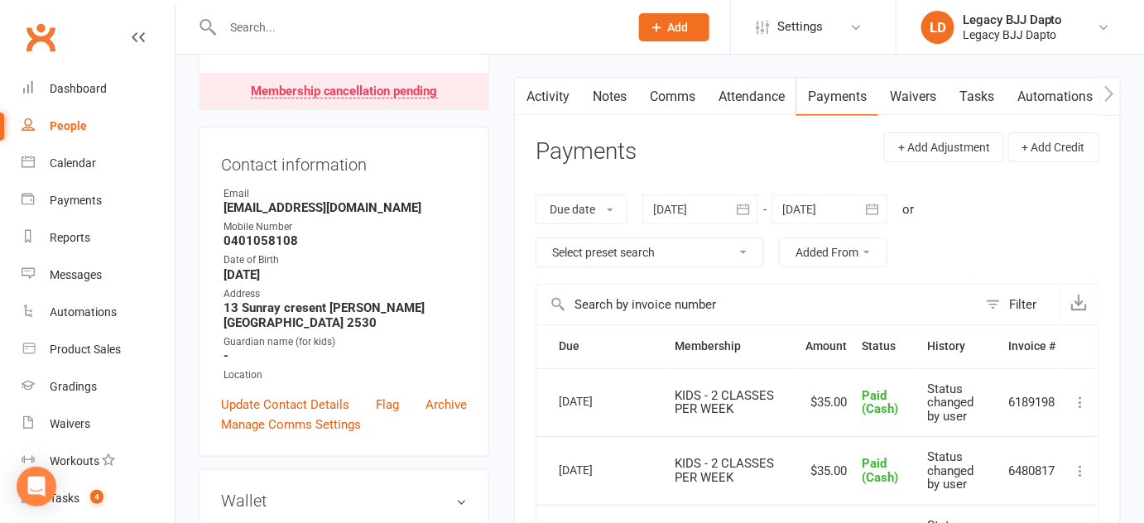
scroll to position [146, 0]
click at [1046, 143] on button "+ Add Credit" at bounding box center [1053, 148] width 91 height 30
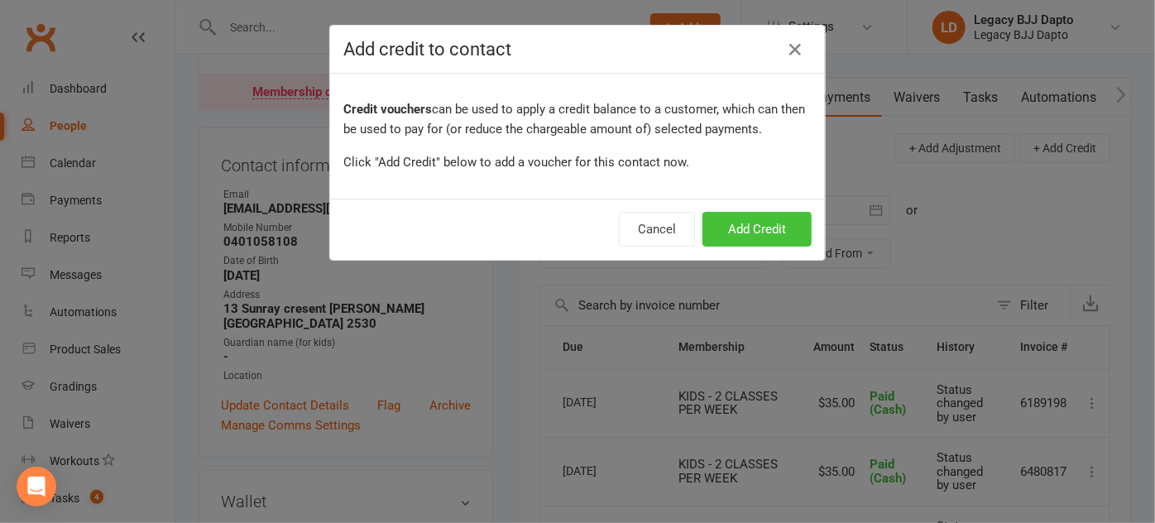
click at [732, 228] on button "Add Credit" at bounding box center [757, 229] width 109 height 35
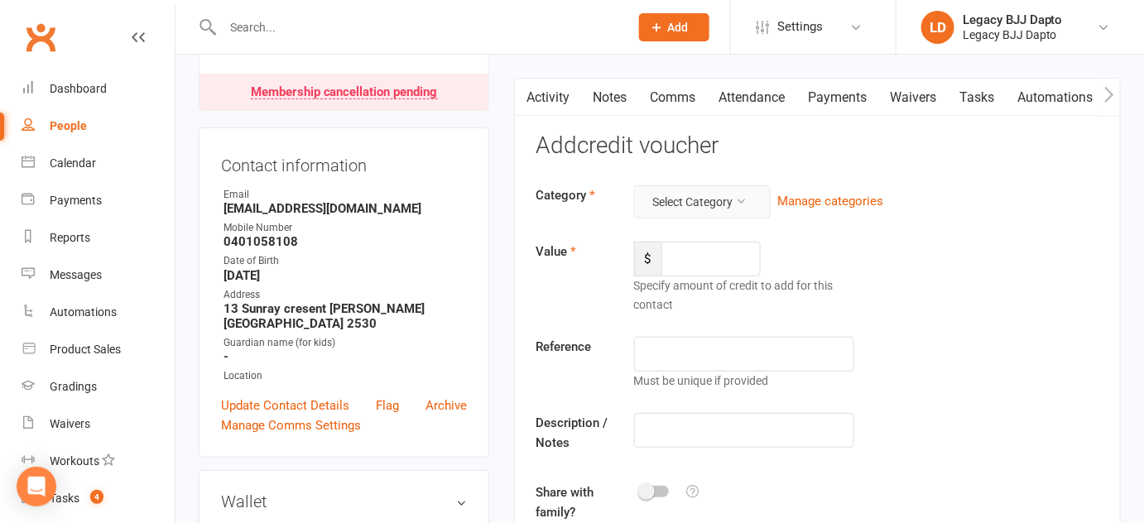
click at [737, 200] on icon at bounding box center [742, 201] width 12 height 12
click at [845, 250] on div "$" at bounding box center [744, 259] width 220 height 35
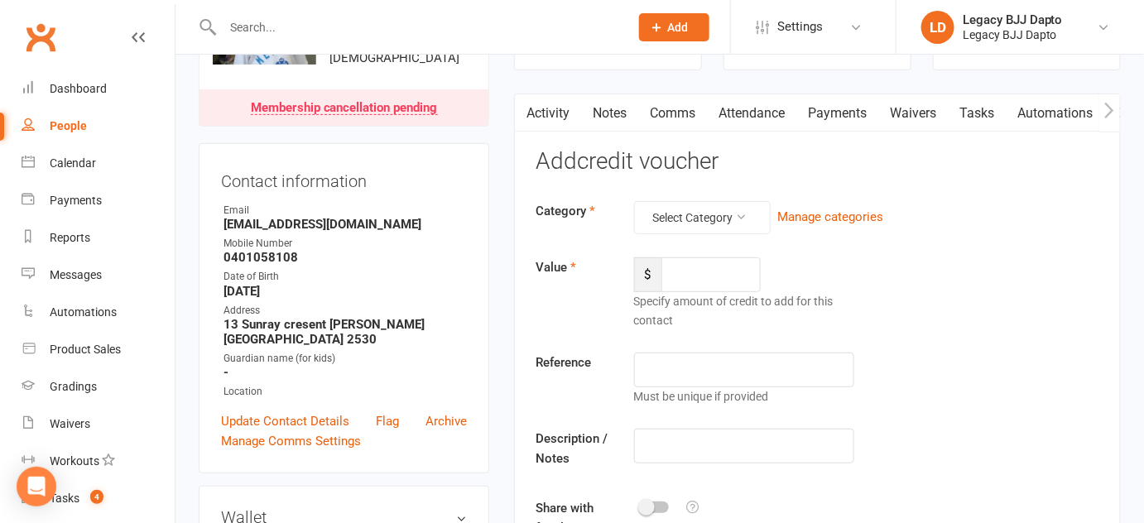
scroll to position [127, 0]
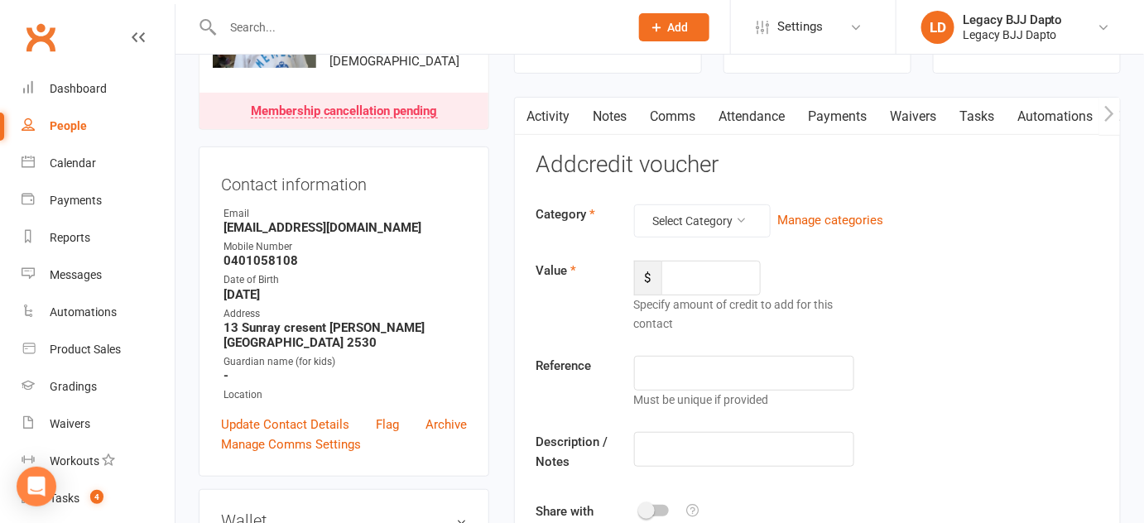
click at [837, 111] on link "Payments" at bounding box center [837, 117] width 82 height 38
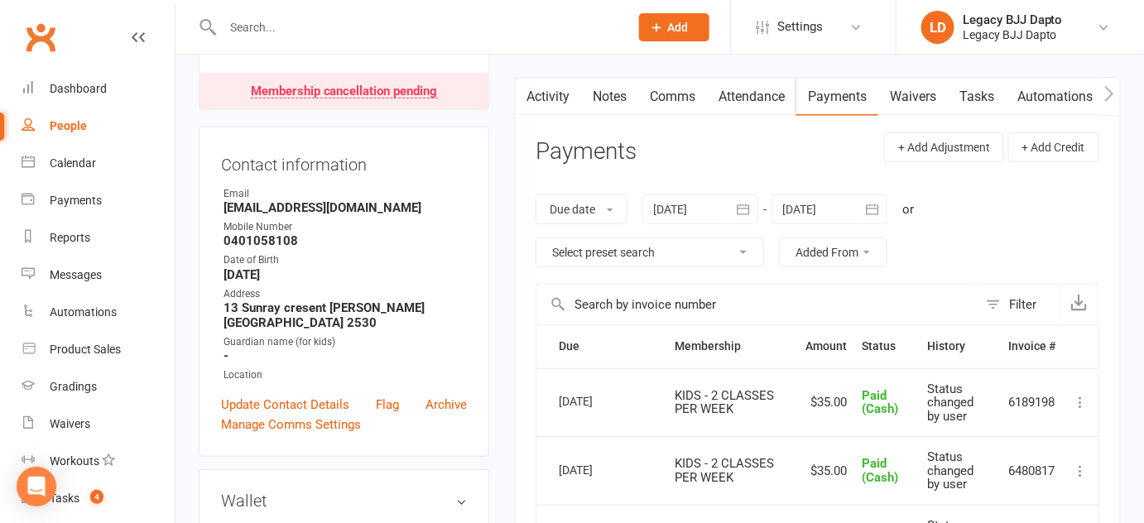
scroll to position [144, 0]
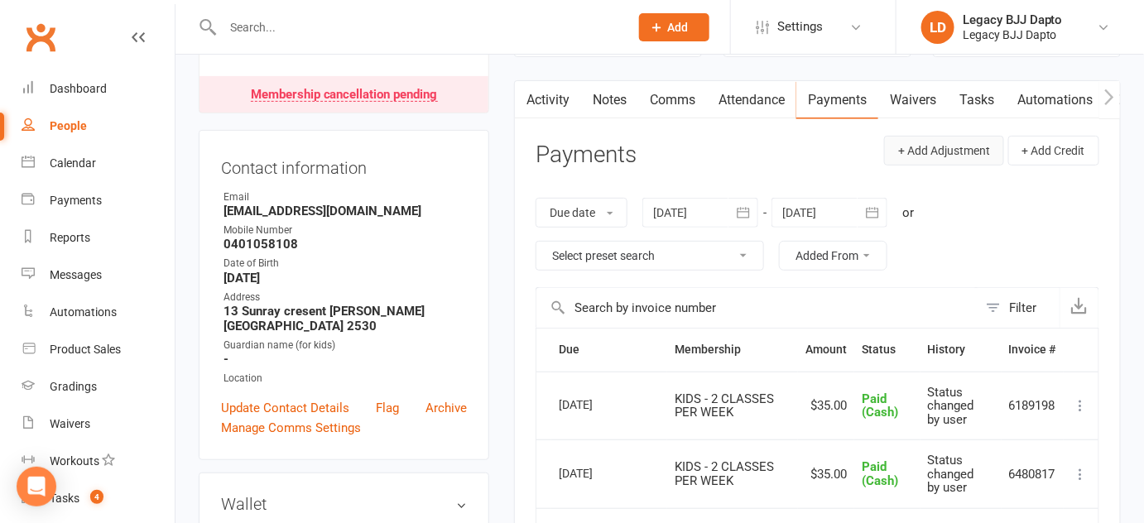
click at [951, 153] on button "+ Add Adjustment" at bounding box center [944, 151] width 120 height 30
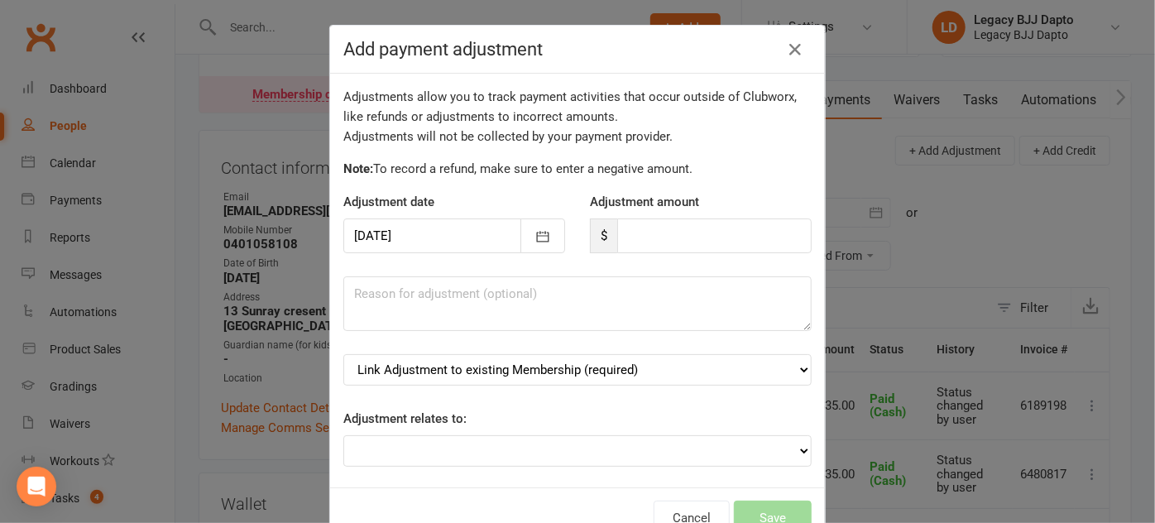
drag, startPoint x: 951, startPoint y: 153, endPoint x: 1029, endPoint y: 227, distance: 107.7
click at [1029, 227] on div "Add payment adjustment Adjustments allow you to track payment activities that o…" at bounding box center [577, 261] width 1155 height 523
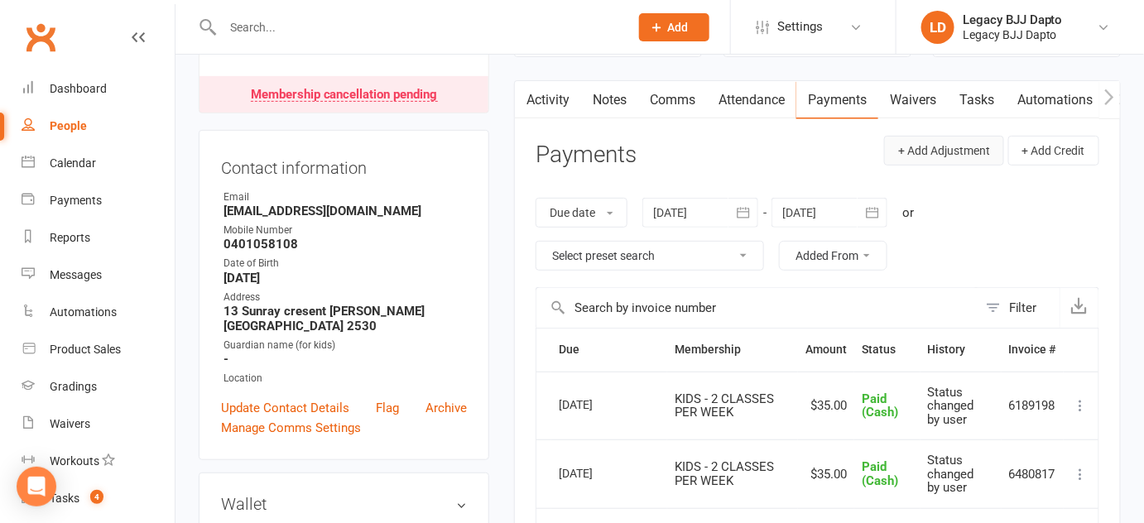
click at [971, 147] on button "+ Add Adjustment" at bounding box center [944, 151] width 120 height 30
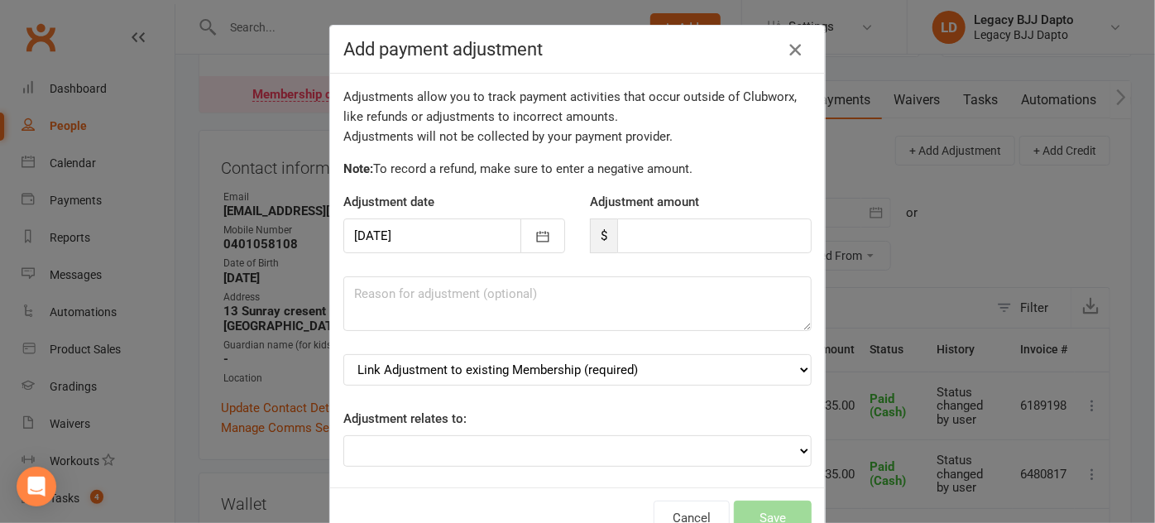
click at [793, 52] on icon "button" at bounding box center [795, 50] width 20 height 20
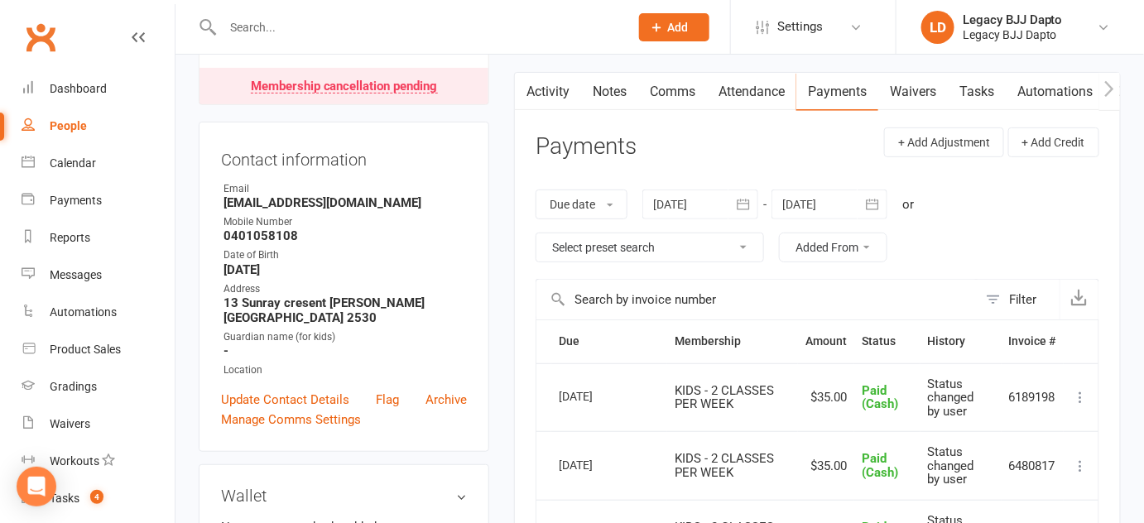
scroll to position [0, 0]
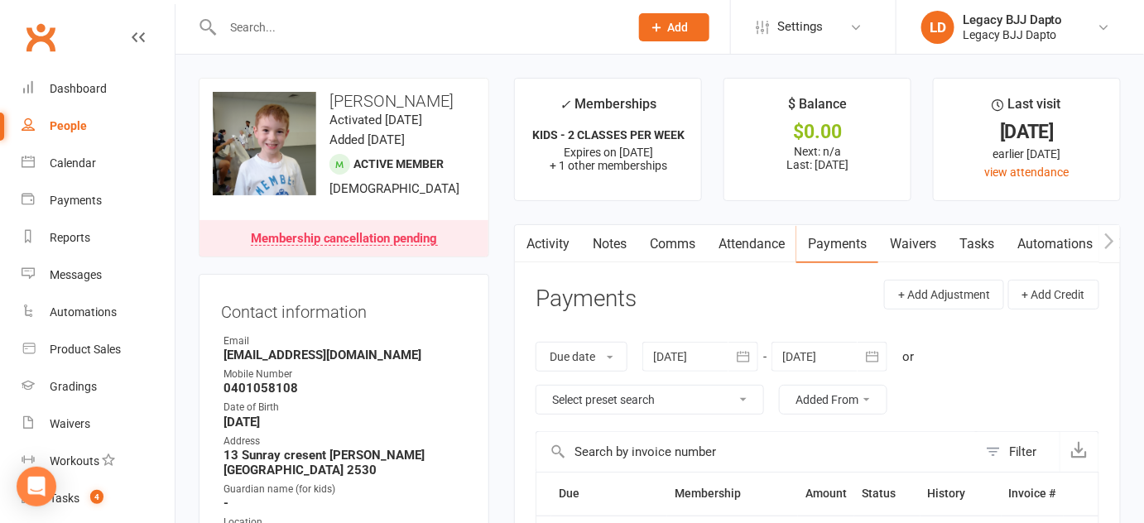
click at [814, 141] on div "$0.00" at bounding box center [817, 131] width 156 height 17
click at [804, 174] on li "$ Balance $0.00 Next: n/a Last: 6 Oct 2025" at bounding box center [817, 139] width 188 height 123
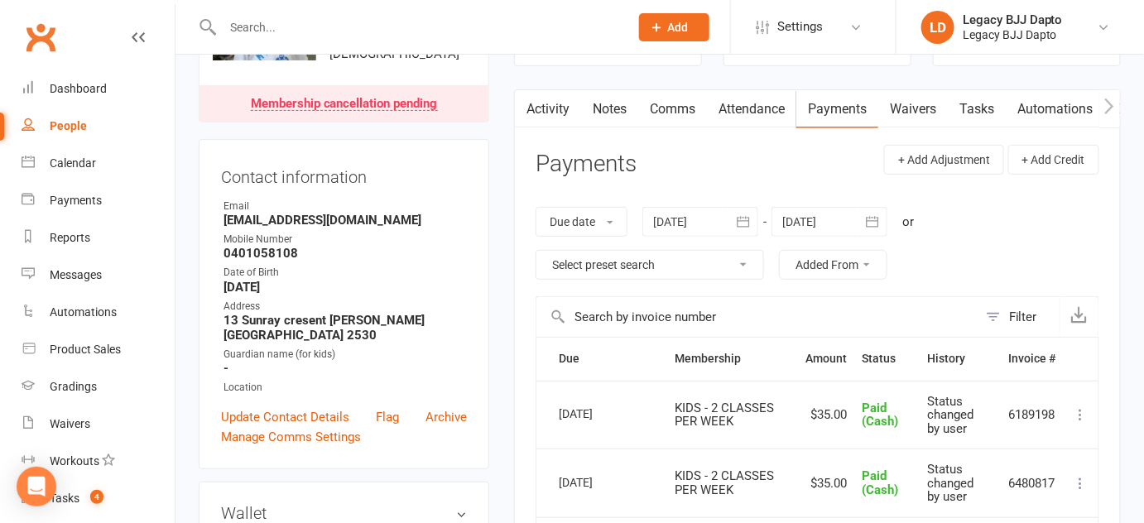
scroll to position [135, 0]
click at [727, 268] on select "Select preset search All failures All skipped payments All pending payments Suc…" at bounding box center [649, 265] width 227 height 28
click at [949, 253] on div "Due date Due date Date paid Date failed Date settled 10 Sep 2025 September 2025…" at bounding box center [817, 243] width 564 height 106
click at [857, 265] on button "Added From" at bounding box center [833, 265] width 108 height 30
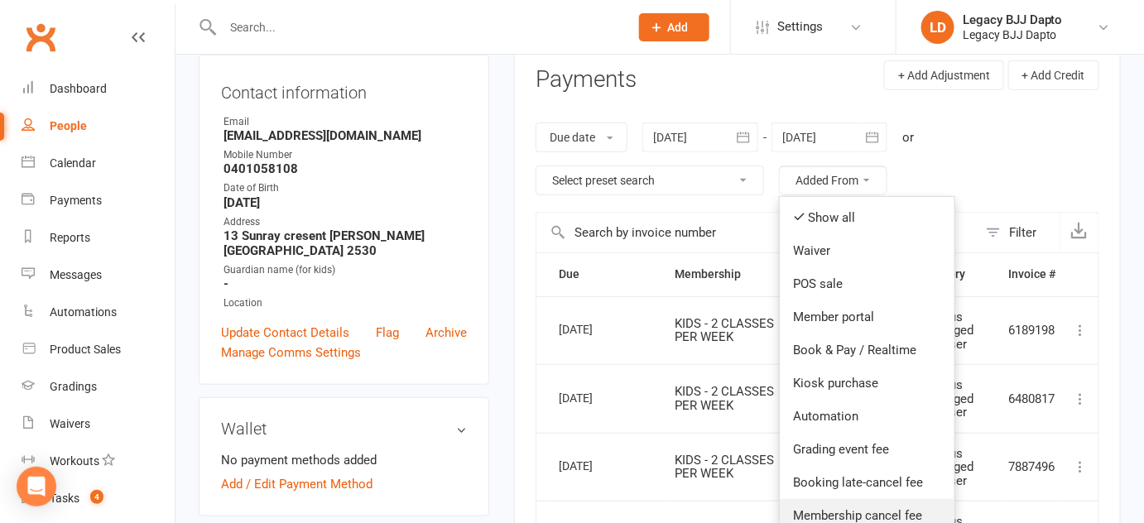
scroll to position [218, 0]
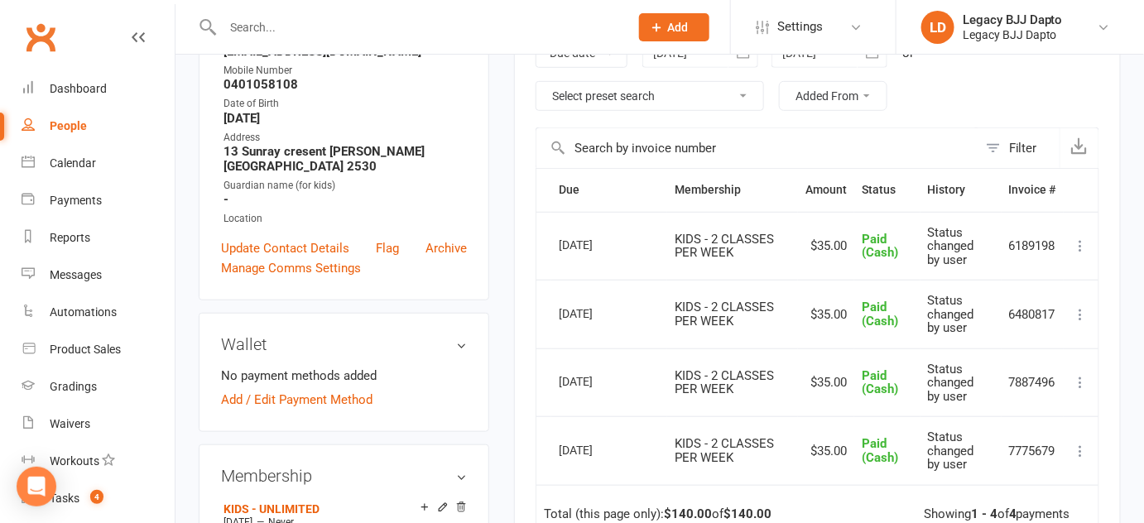
scroll to position [309, 0]
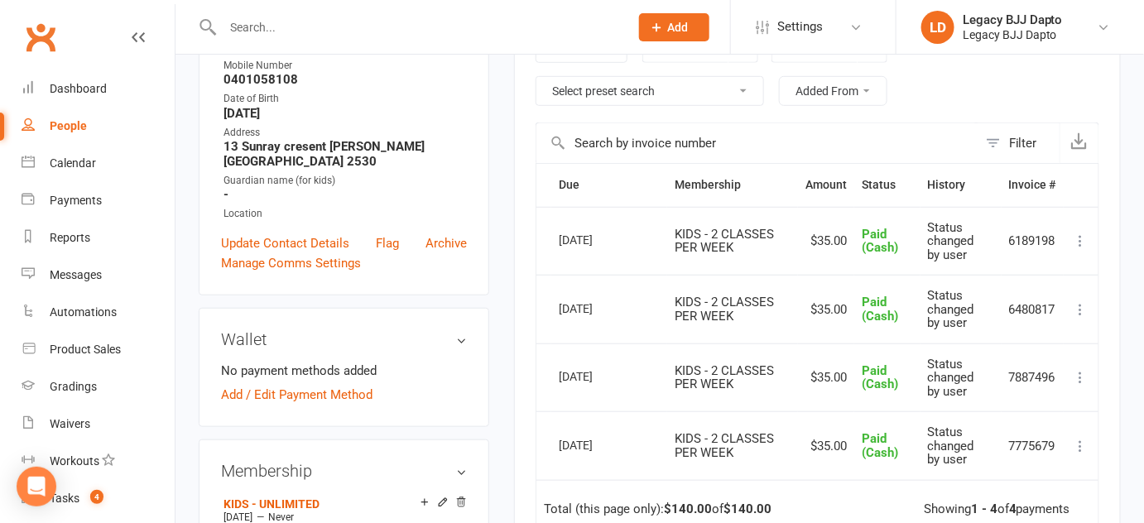
click at [1080, 235] on icon at bounding box center [1081, 241] width 17 height 17
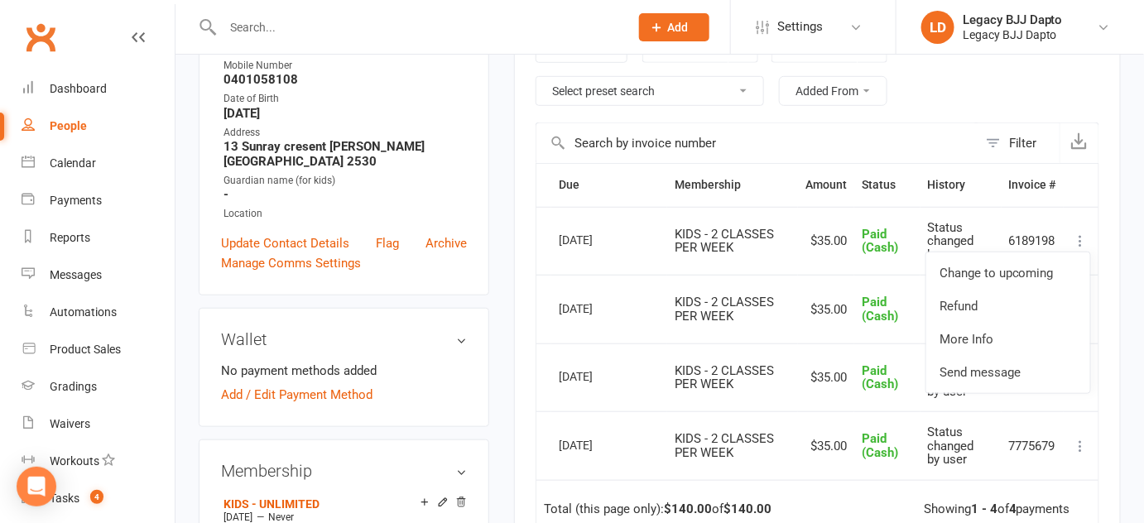
click at [1124, 236] on main "✓ Memberships KIDS - 2 CLASSES PER WEEK Expires on 12th October, 2025 + 1 other…" at bounding box center [817, 277] width 631 height 1016
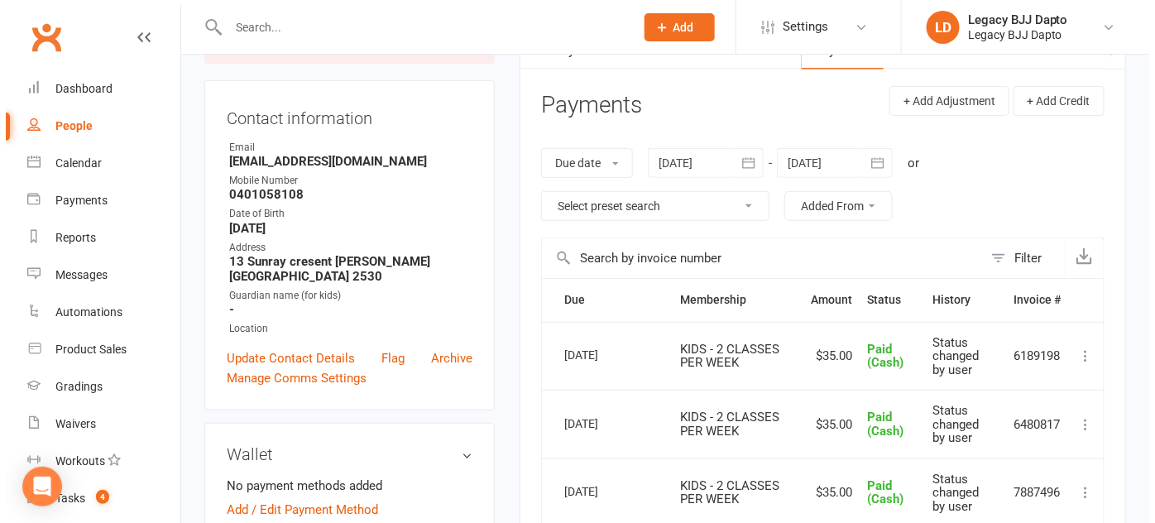
scroll to position [170, 0]
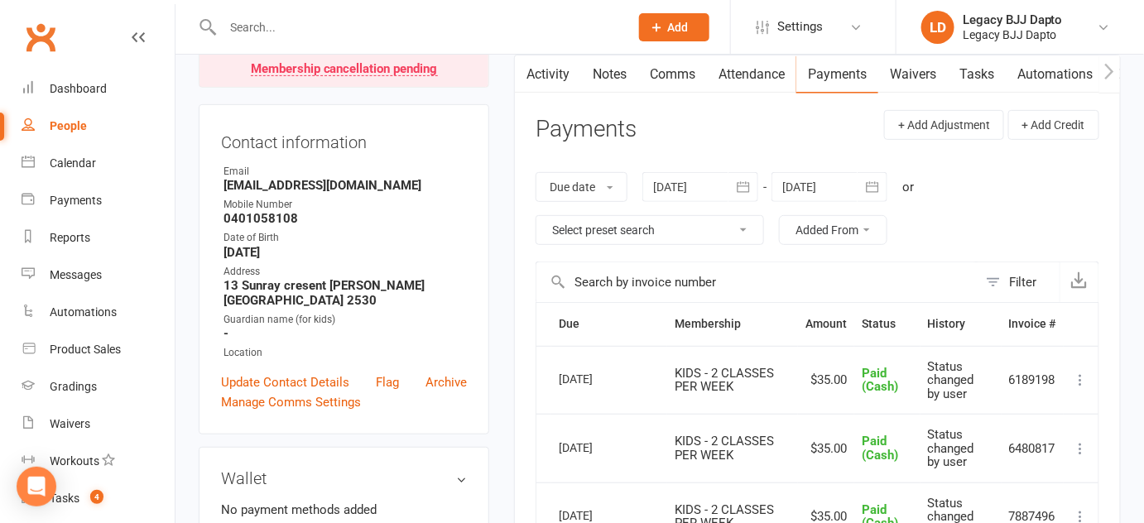
click at [655, 228] on select "Select preset search All failures All skipped payments All pending payments Suc…" at bounding box center [649, 230] width 227 height 28
click at [1049, 127] on button "+ Add Credit" at bounding box center [1053, 125] width 91 height 30
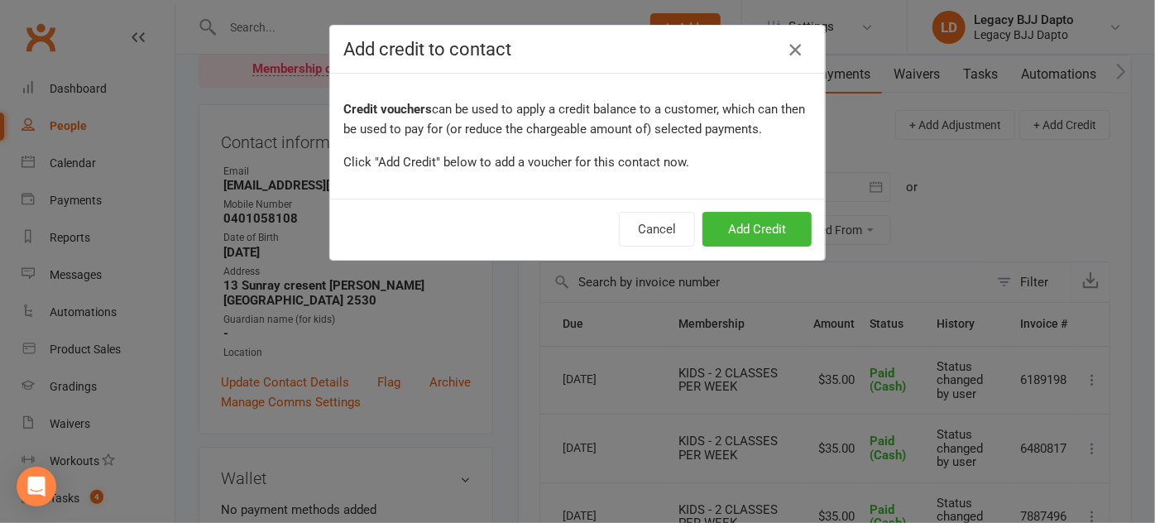
click at [785, 56] on icon "button" at bounding box center [795, 50] width 20 height 20
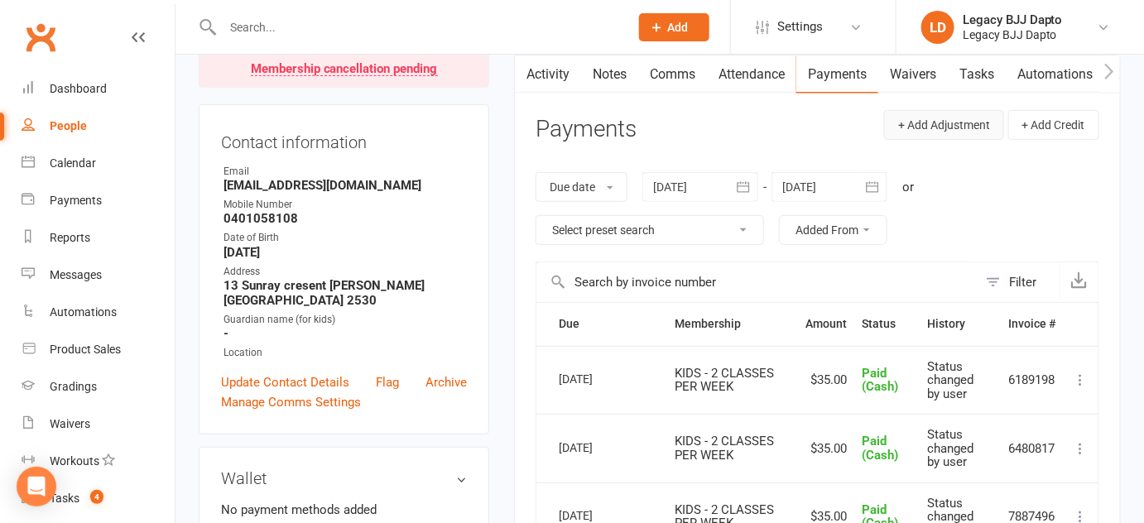
click at [921, 120] on button "+ Add Adjustment" at bounding box center [944, 125] width 120 height 30
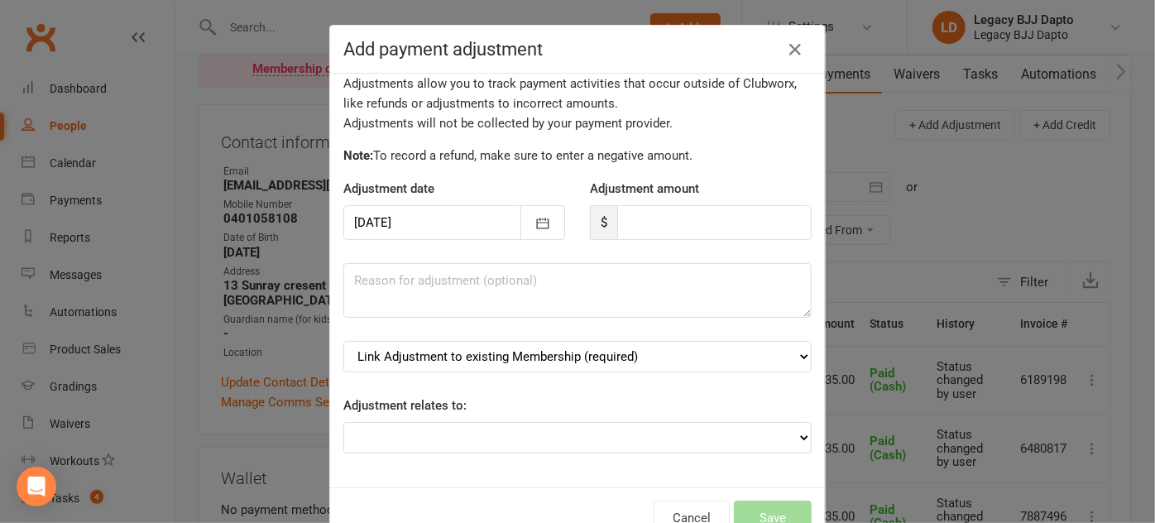
scroll to position [0, 0]
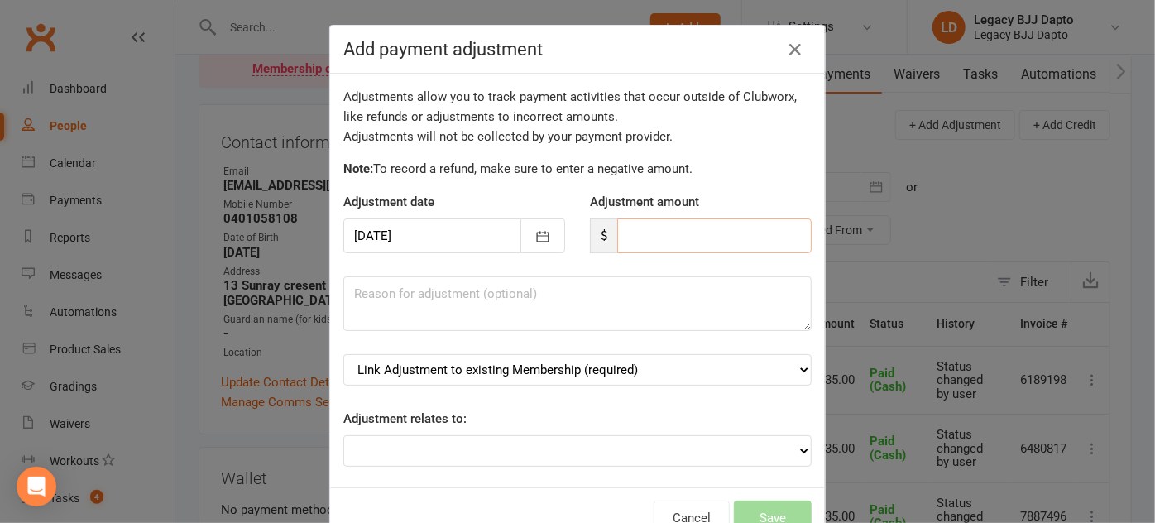
click at [640, 244] on input "number" at bounding box center [714, 235] width 194 height 35
type input ".4"
type input "42.00"
click at [675, 374] on select "Link Adjustment to existing Membership (required) KIDS - UNLIMITED (starts: Oct…" at bounding box center [577, 369] width 468 height 31
select select "0"
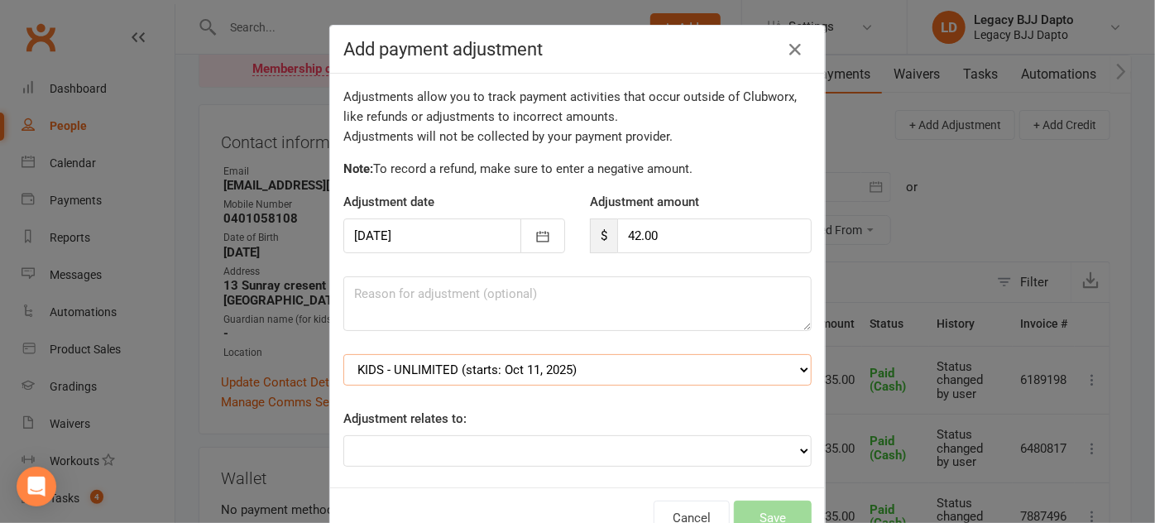
click at [343, 354] on select "Link Adjustment to existing Membership (required) KIDS - UNLIMITED (starts: Oct…" at bounding box center [577, 369] width 468 height 31
click at [618, 449] on select "Adjustment for an Autopayment Cash adjustment POS Sale adjustment Other adjustm…" at bounding box center [577, 450] width 468 height 31
select select "1"
click at [343, 435] on select "Adjustment for an Autopayment Cash adjustment POS Sale adjustment Other adjustm…" at bounding box center [577, 450] width 468 height 31
click at [791, 325] on textarea at bounding box center [577, 303] width 468 height 55
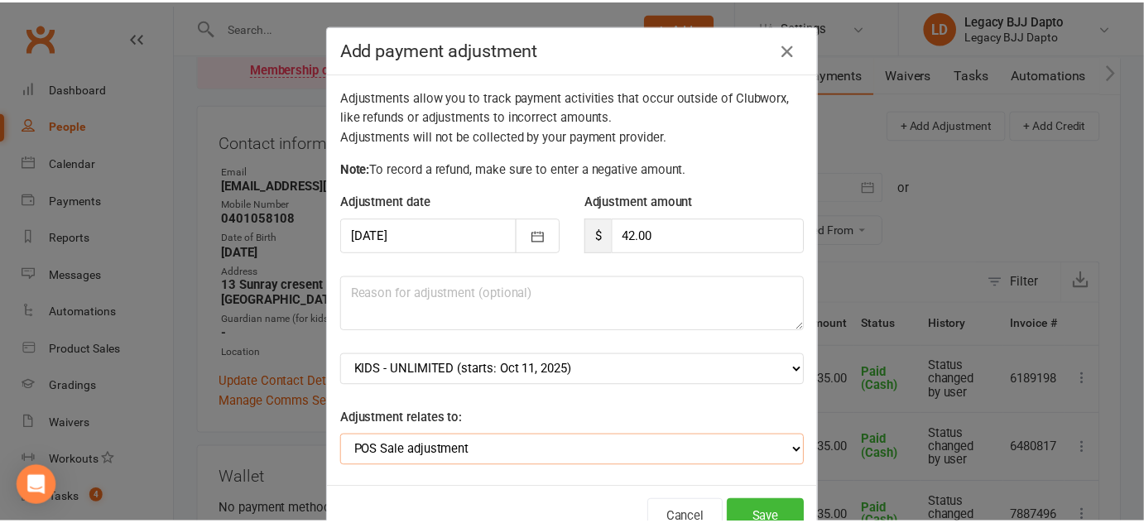
scroll to position [13, 0]
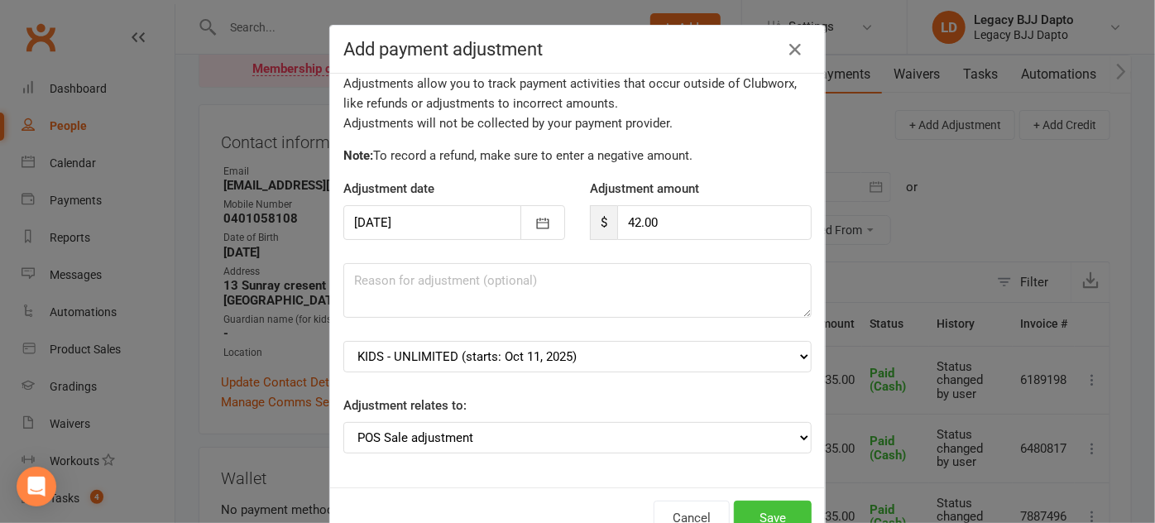
click at [758, 511] on button "Save" at bounding box center [773, 518] width 78 height 35
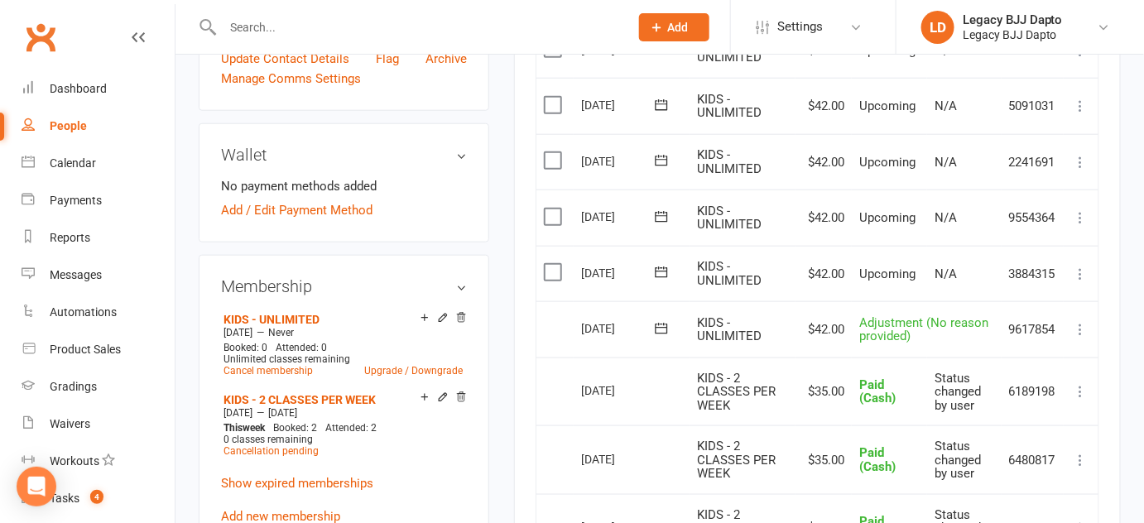
scroll to position [503, 0]
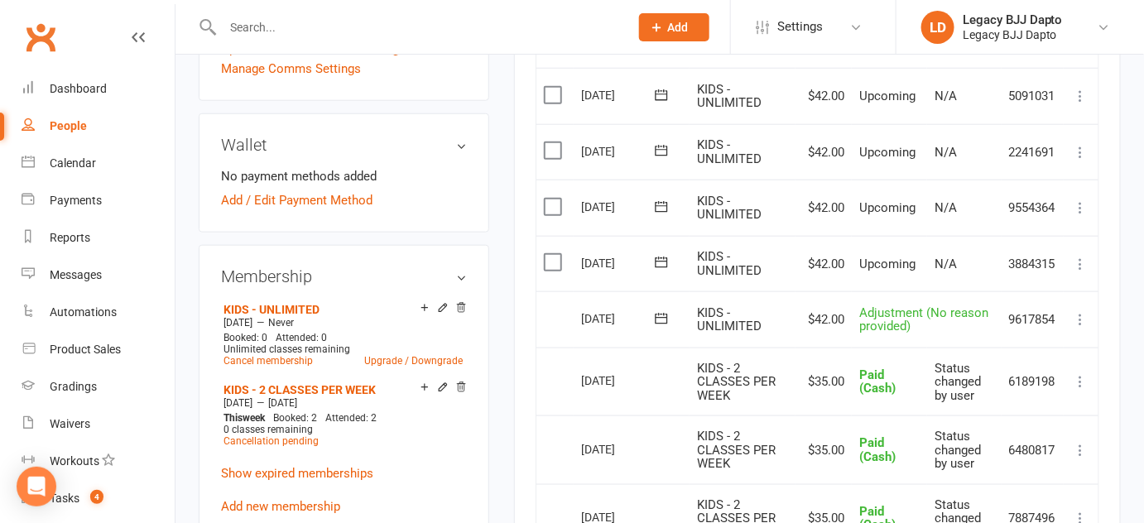
click at [1077, 311] on icon at bounding box center [1081, 319] width 17 height 17
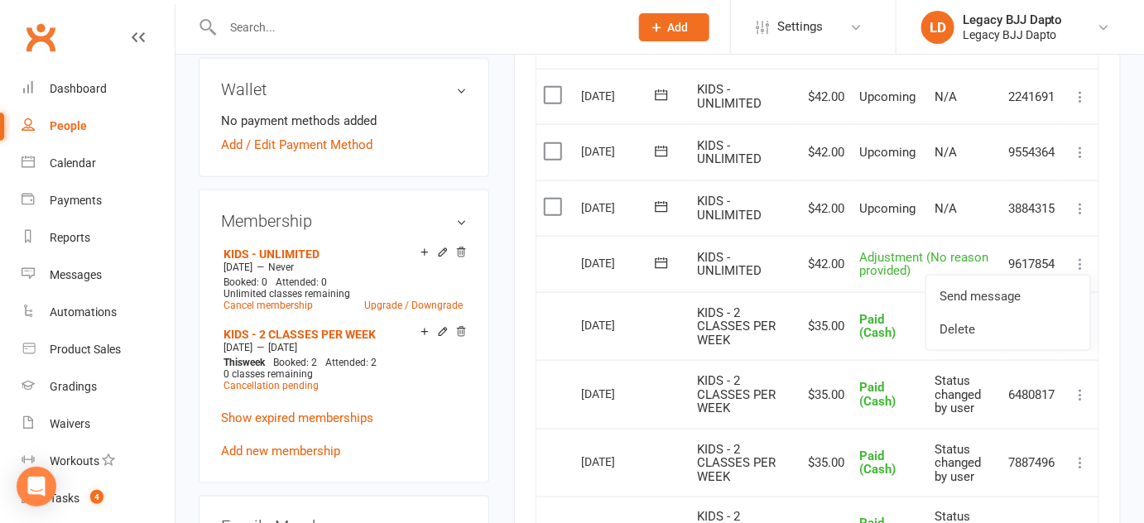
scroll to position [558, 0]
drag, startPoint x: 996, startPoint y: 321, endPoint x: 640, endPoint y: 56, distance: 443.6
click at [996, 321] on link "Delete" at bounding box center [1008, 330] width 164 height 33
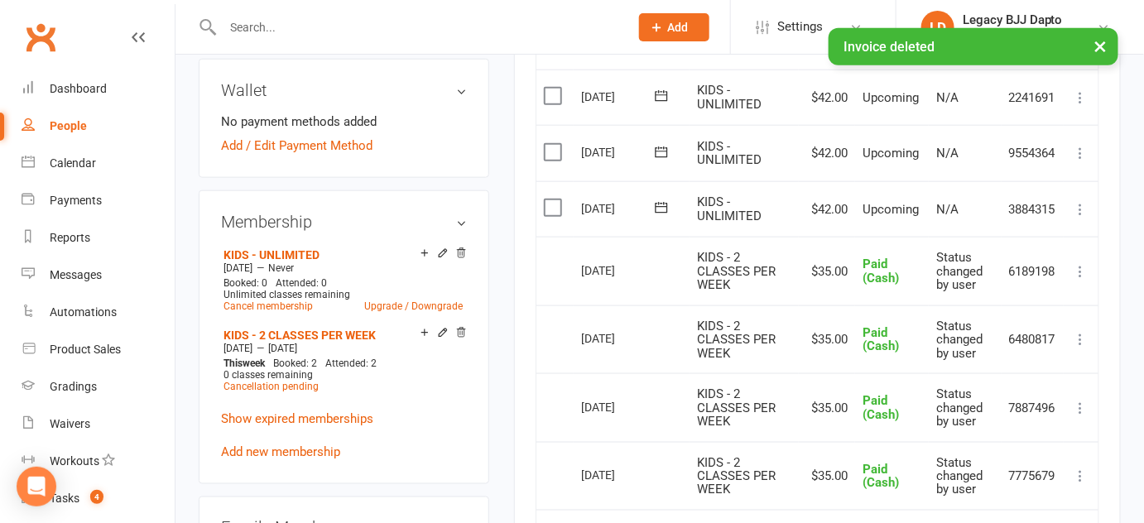
click at [556, 201] on label at bounding box center [555, 207] width 22 height 17
click at [554, 199] on input "checkbox" at bounding box center [549, 199] width 11 height 0
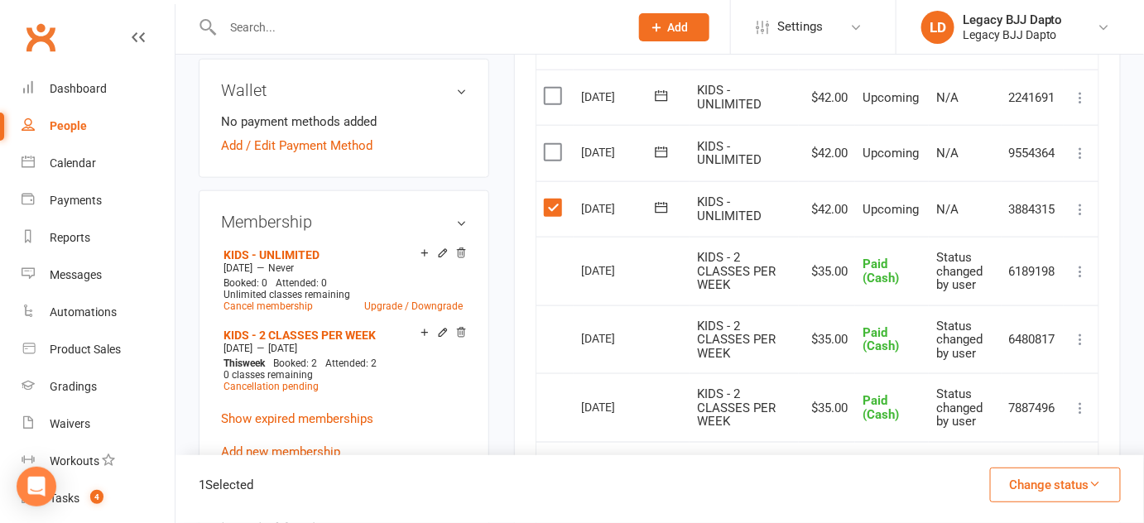
click at [1074, 492] on button "Change status" at bounding box center [1055, 485] width 131 height 35
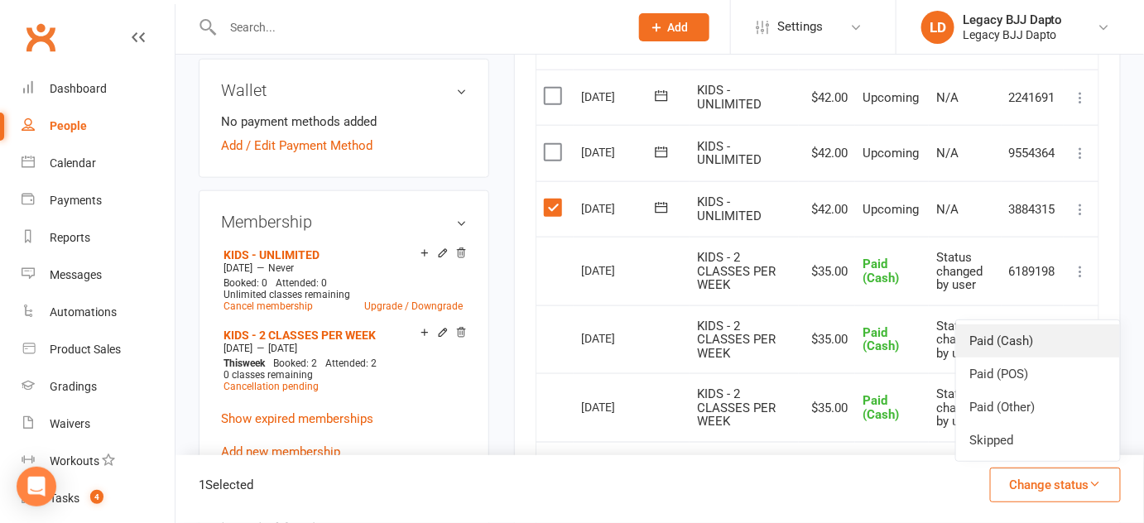
click at [1029, 337] on link "Paid (Cash)" at bounding box center [1038, 340] width 164 height 33
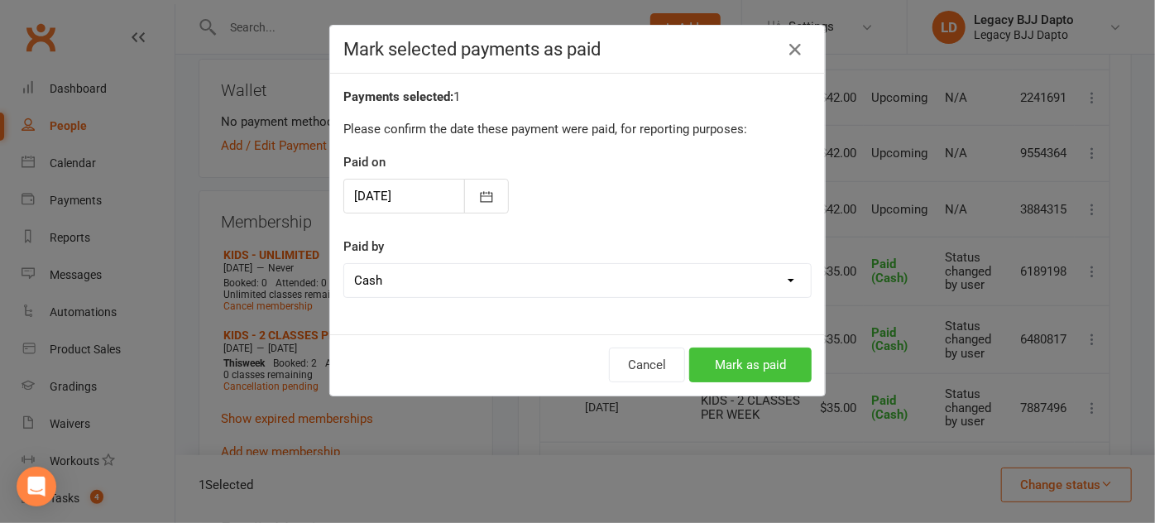
click at [719, 358] on button "Mark as paid" at bounding box center [750, 365] width 122 height 35
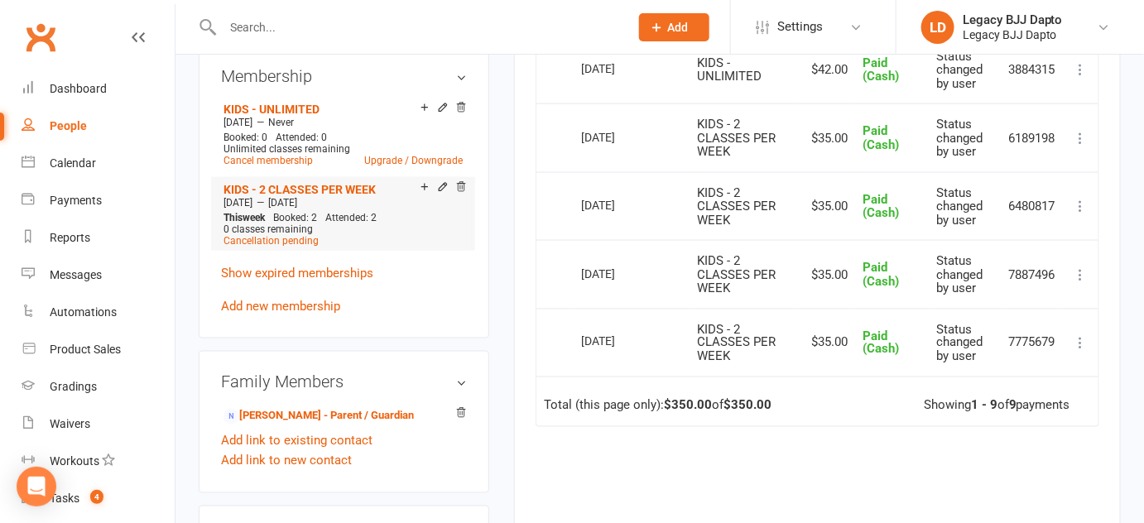
scroll to position [704, 0]
click at [353, 182] on link "KIDS - 2 CLASSES PER WEEK" at bounding box center [299, 188] width 152 height 13
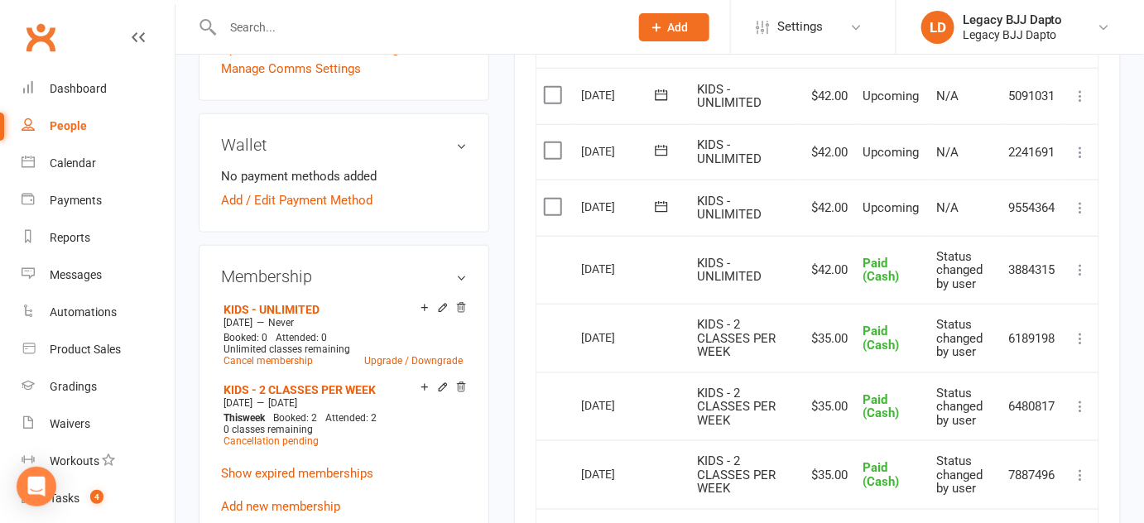
scroll to position [504, 0]
click at [290, 305] on link "KIDS - UNLIMITED" at bounding box center [271, 308] width 96 height 13
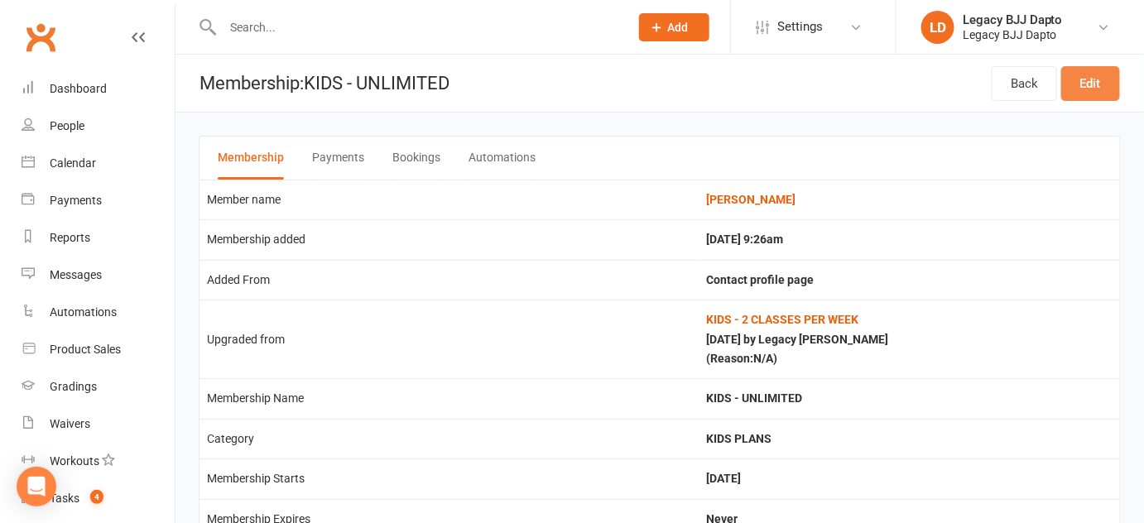
click at [1110, 89] on link "Edit" at bounding box center [1090, 83] width 59 height 35
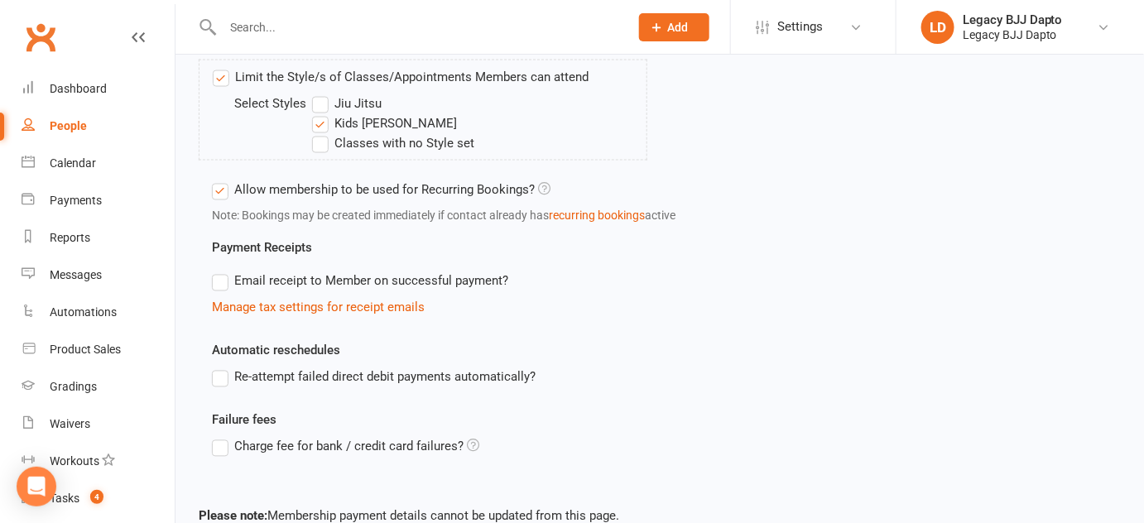
scroll to position [960, 0]
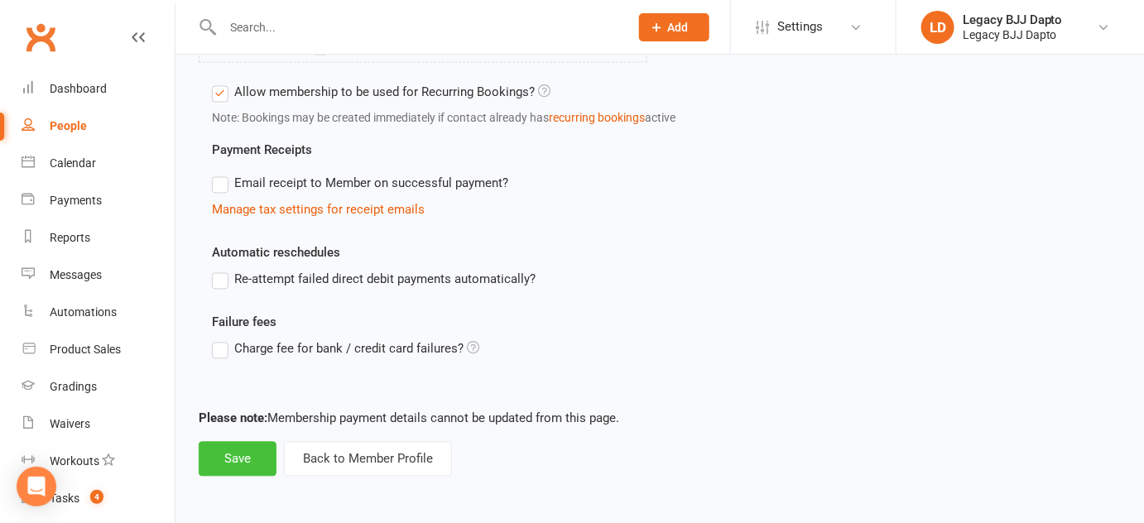
click at [238, 462] on button "Save" at bounding box center [238, 459] width 78 height 35
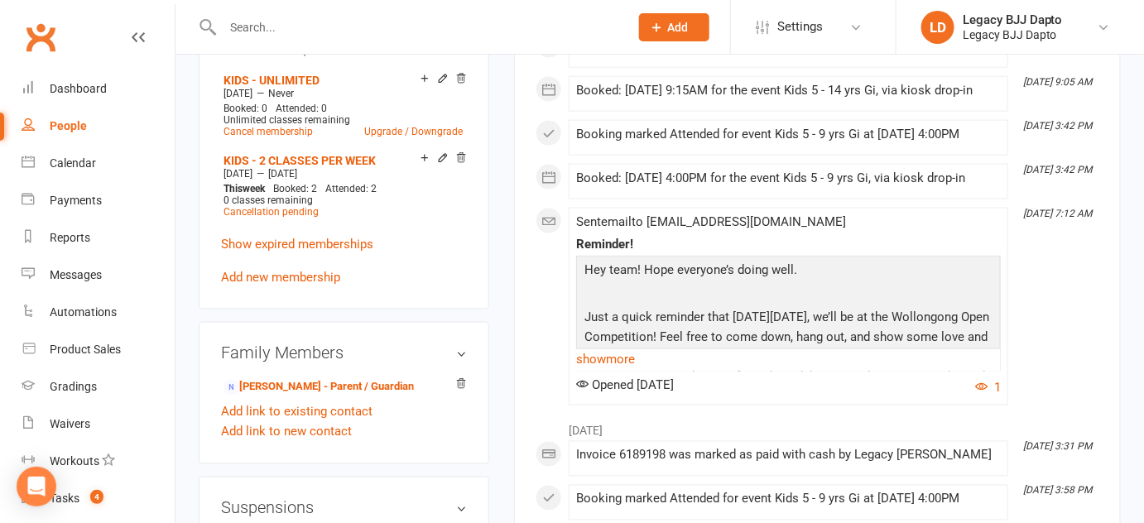
scroll to position [732, 0]
click at [292, 158] on link "KIDS - 2 CLASSES PER WEEK" at bounding box center [299, 161] width 152 height 13
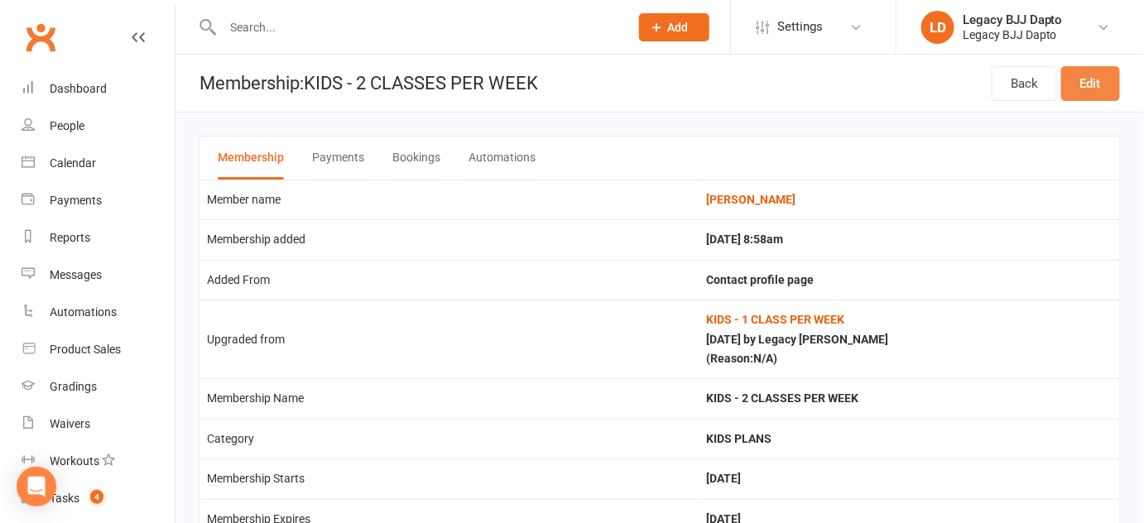
click at [1088, 76] on link "Edit" at bounding box center [1090, 83] width 59 height 35
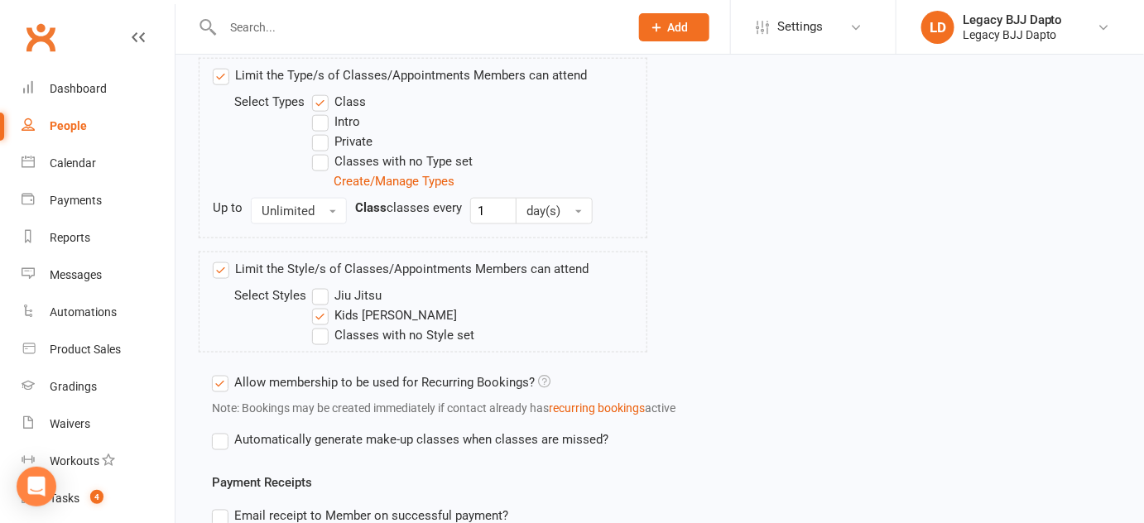
scroll to position [962, 0]
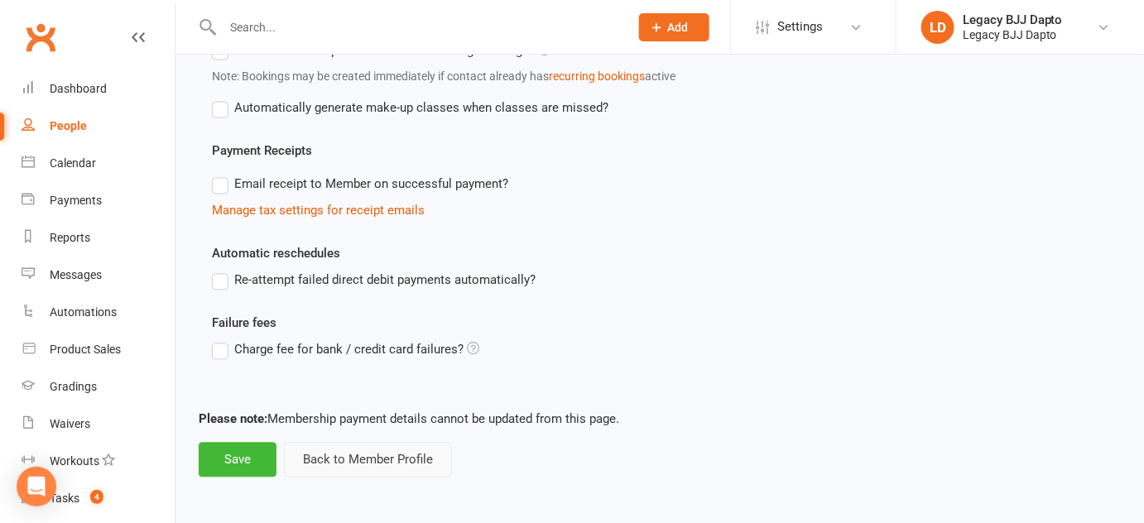
click at [335, 471] on button "Back to Member Profile" at bounding box center [368, 460] width 168 height 35
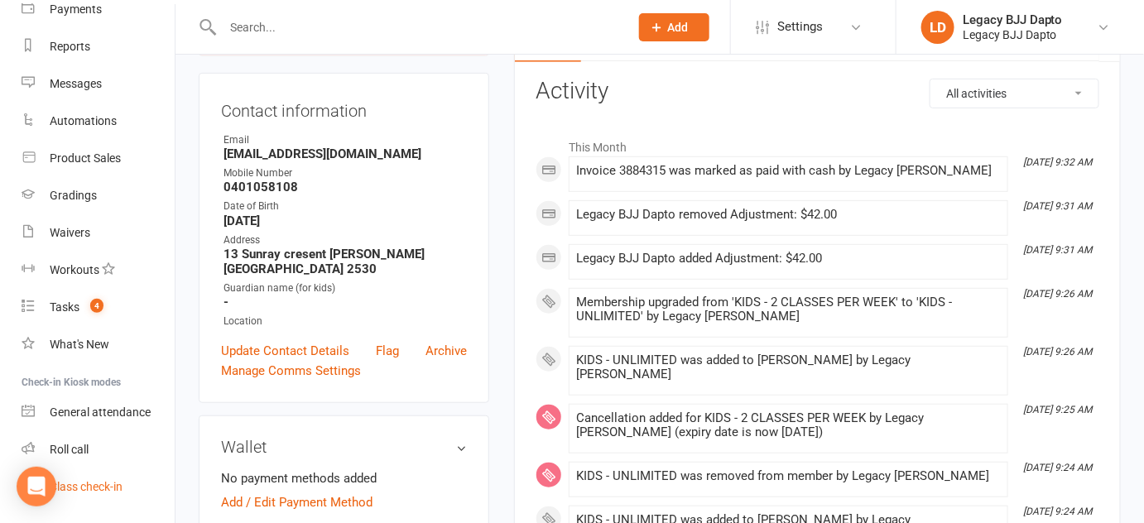
scroll to position [236, 0]
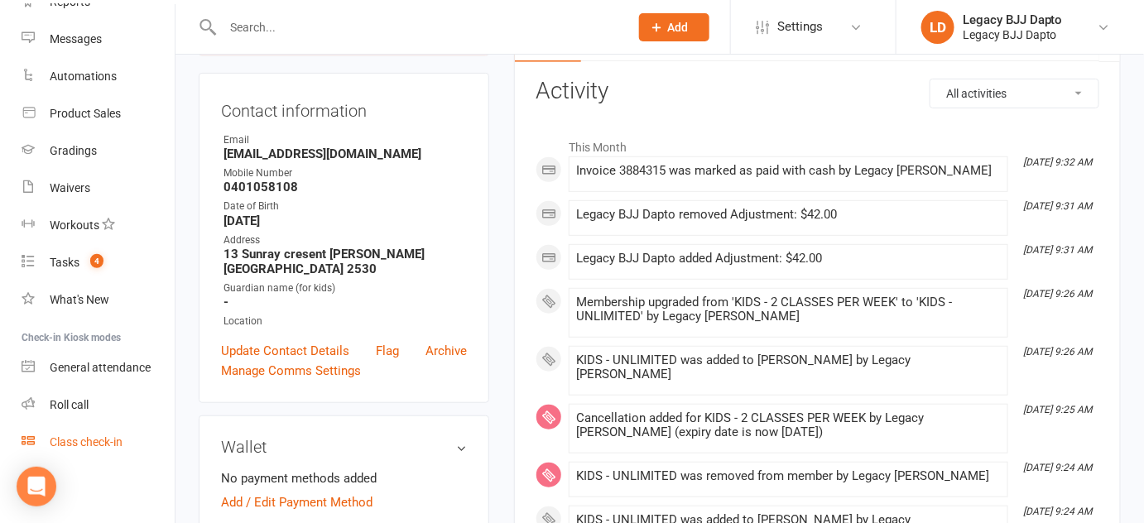
click at [83, 442] on div "Class check-in" at bounding box center [86, 441] width 73 height 13
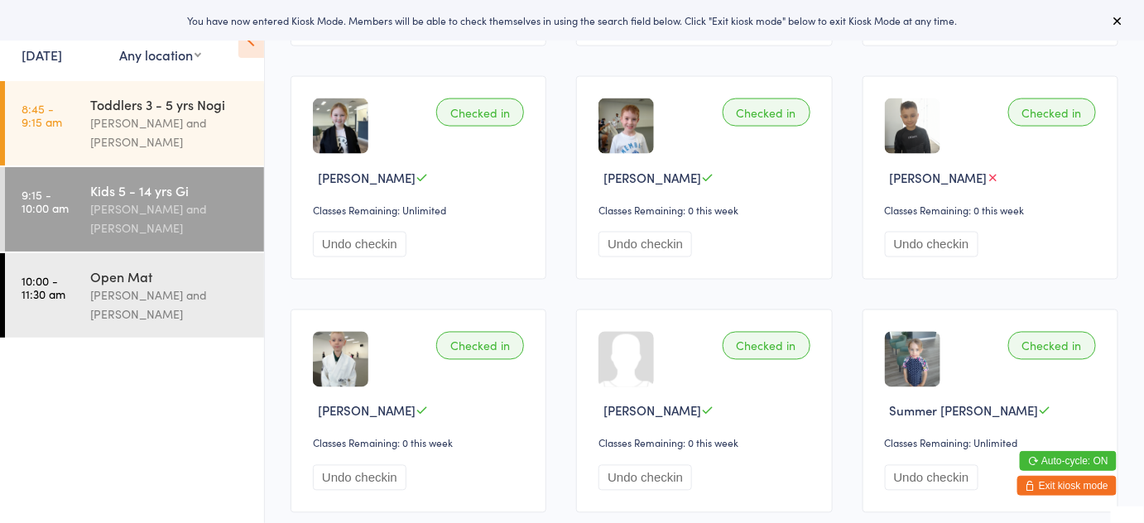
scroll to position [822, 0]
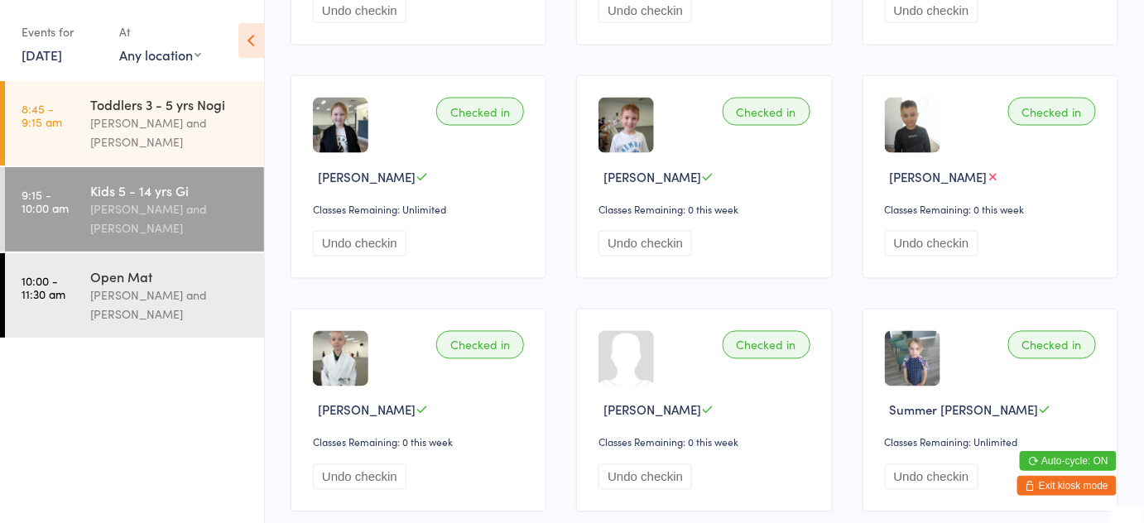
click at [912, 129] on img at bounding box center [912, 125] width 55 height 55
click at [1037, 110] on div "Checked in" at bounding box center [1052, 112] width 88 height 28
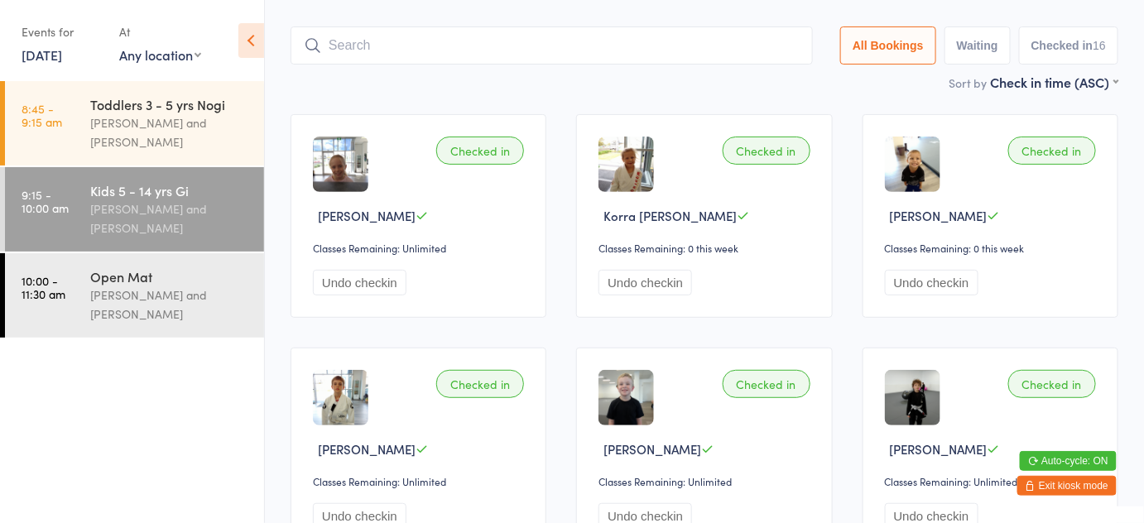
scroll to position [0, 0]
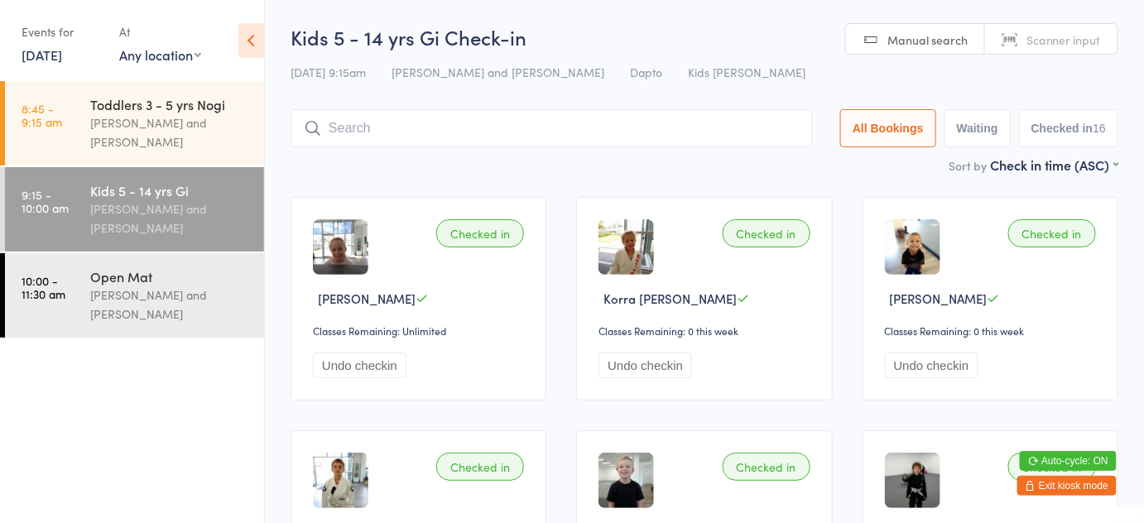
click at [1060, 482] on button "Exit kiosk mode" at bounding box center [1066, 486] width 99 height 20
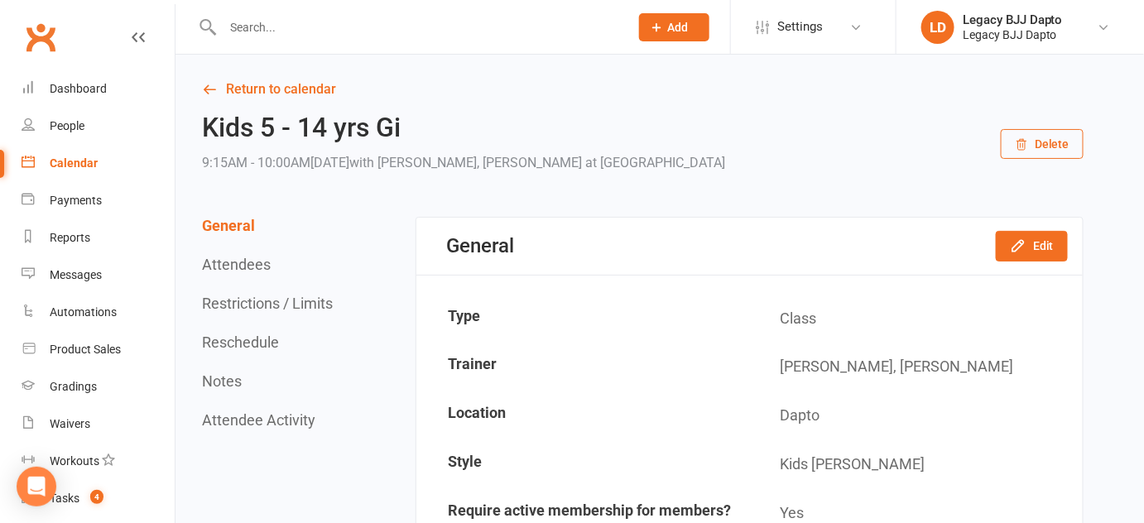
click at [271, 22] on input "text" at bounding box center [418, 27] width 400 height 23
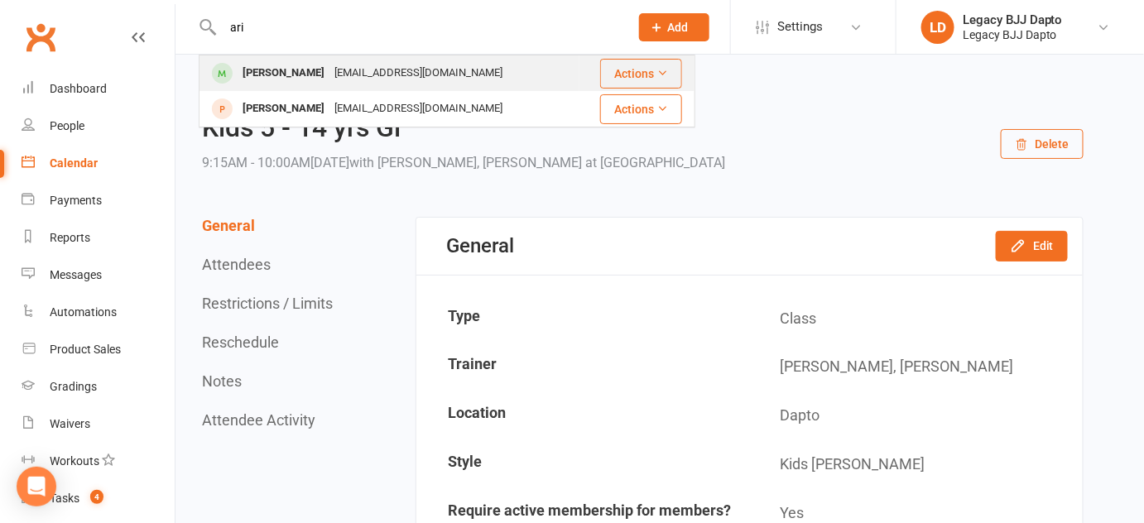
type input "ari"
click at [287, 74] on div "[PERSON_NAME]" at bounding box center [284, 73] width 92 height 24
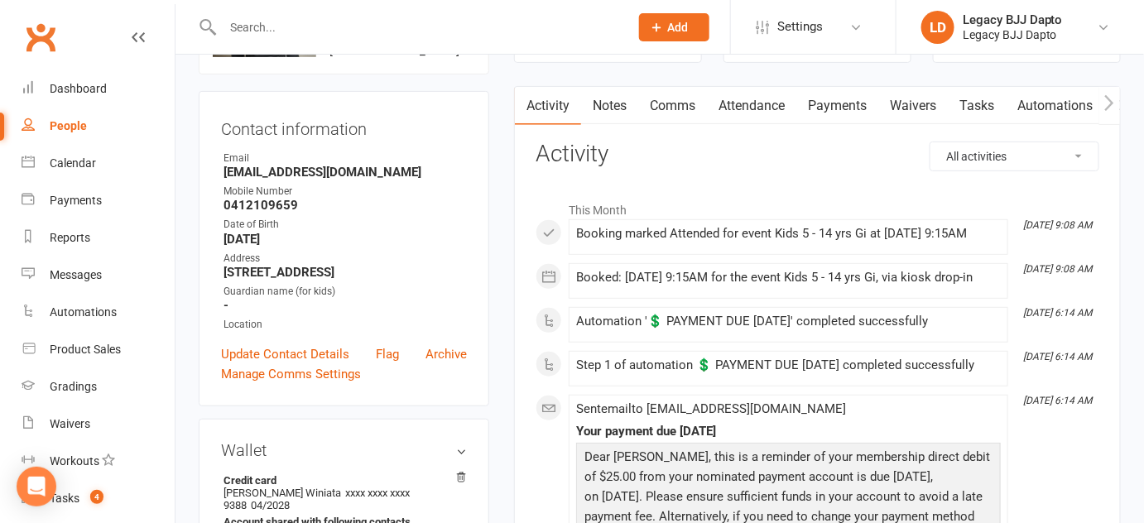
scroll to position [137, 0]
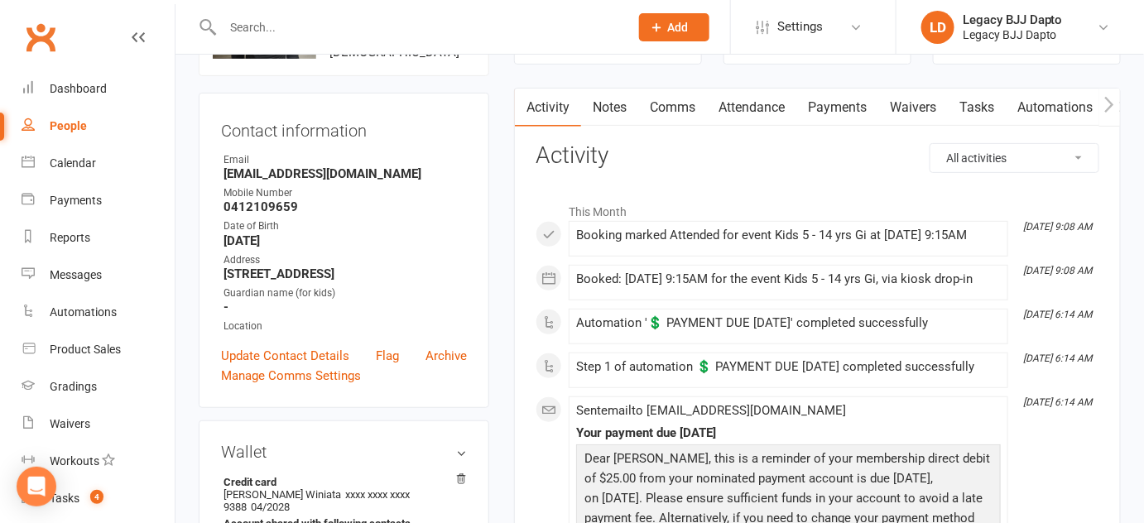
click at [839, 108] on link "Payments" at bounding box center [837, 108] width 82 height 38
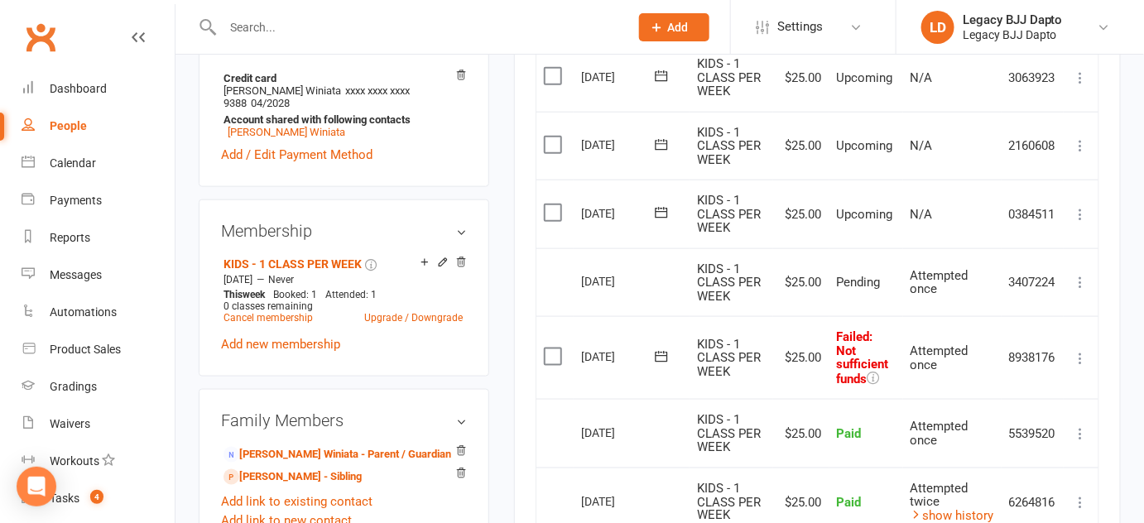
scroll to position [592, 0]
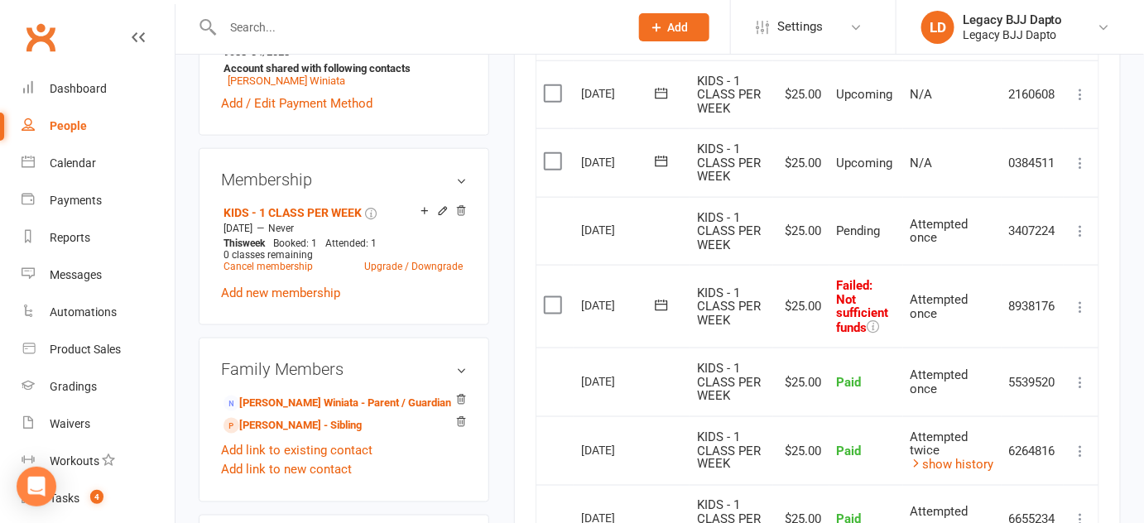
click at [1079, 299] on icon at bounding box center [1081, 307] width 17 height 17
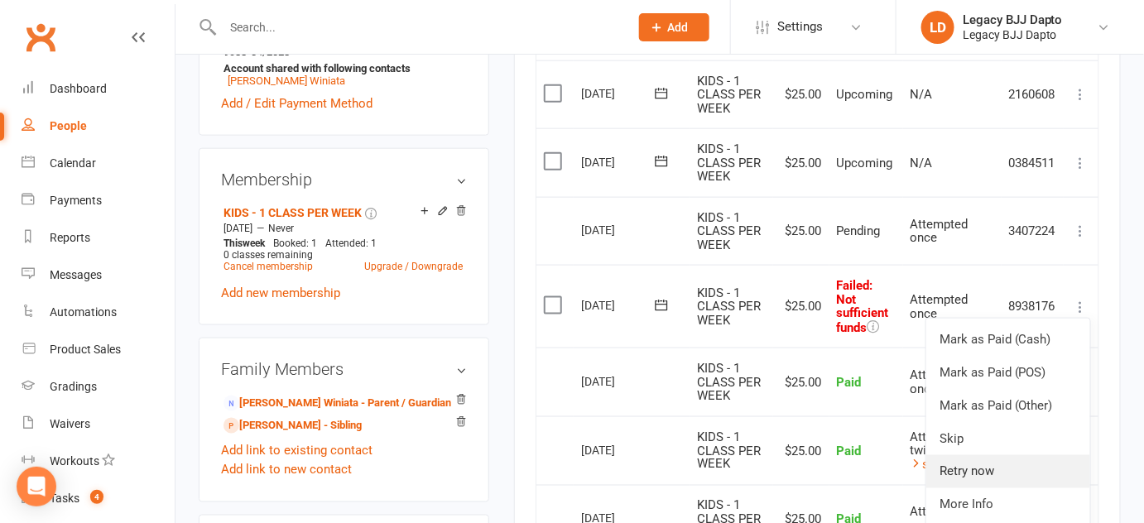
click at [977, 465] on link "Retry now" at bounding box center [1008, 471] width 164 height 33
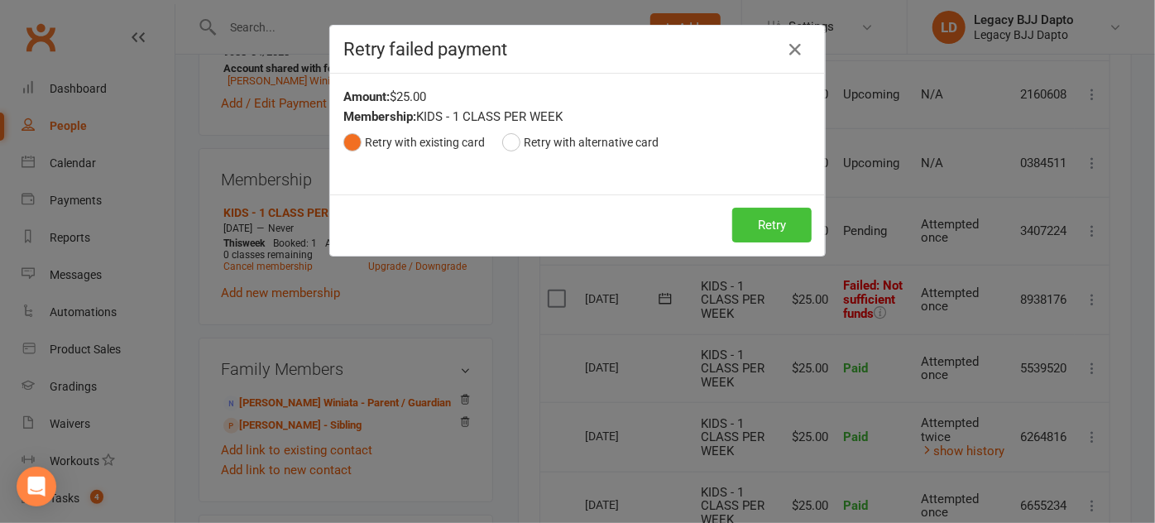
click at [774, 211] on button "Retry" at bounding box center [771, 225] width 79 height 35
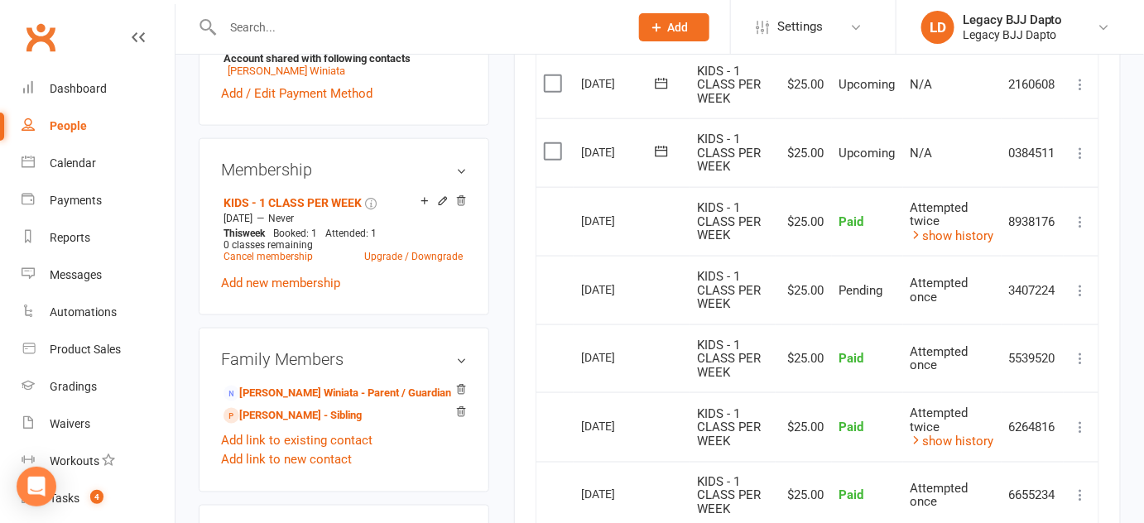
scroll to position [604, 0]
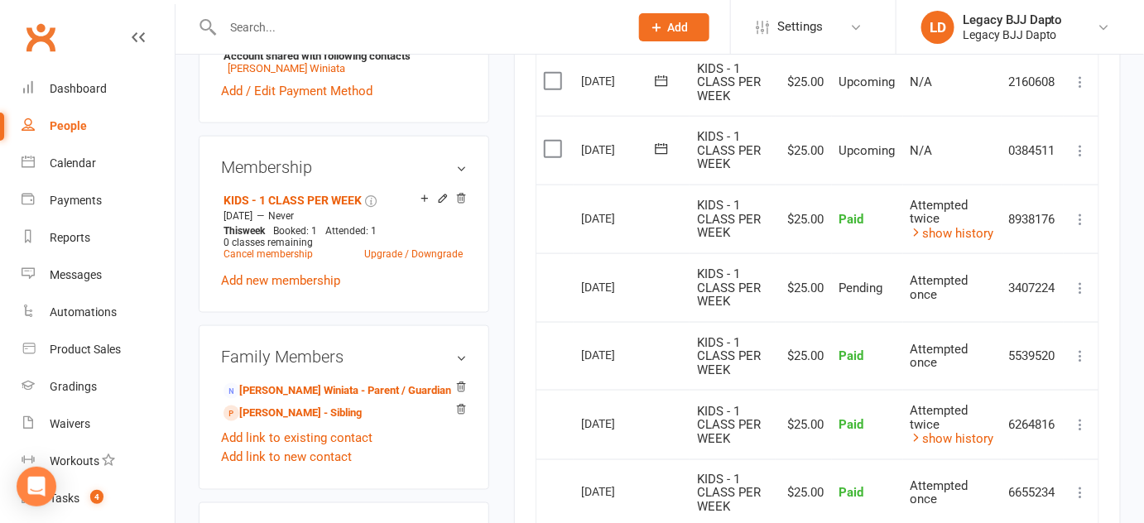
click at [1079, 282] on icon at bounding box center [1081, 288] width 17 height 17
click at [1082, 278] on button at bounding box center [1081, 288] width 20 height 20
click at [1076, 213] on icon at bounding box center [1081, 219] width 17 height 17
click at [1120, 206] on div "Activity Notes Comms Attendance Payments Waivers Tasks Automations Gradings / P…" at bounding box center [817, 218] width 607 height 1196
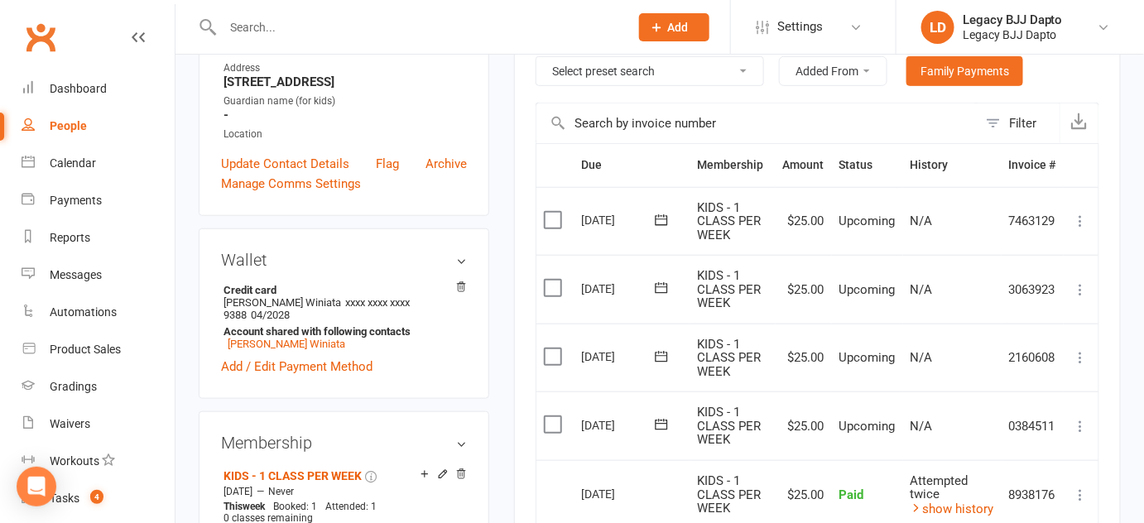
scroll to position [330, 0]
click at [376, 178] on div "Manage Comms Settings" at bounding box center [344, 182] width 246 height 20
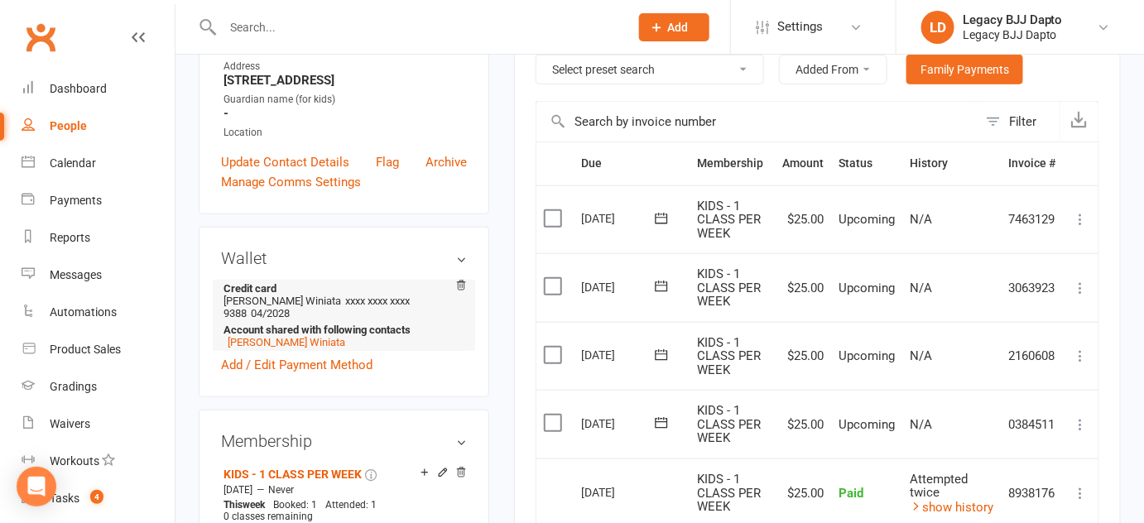
scroll to position [0, 0]
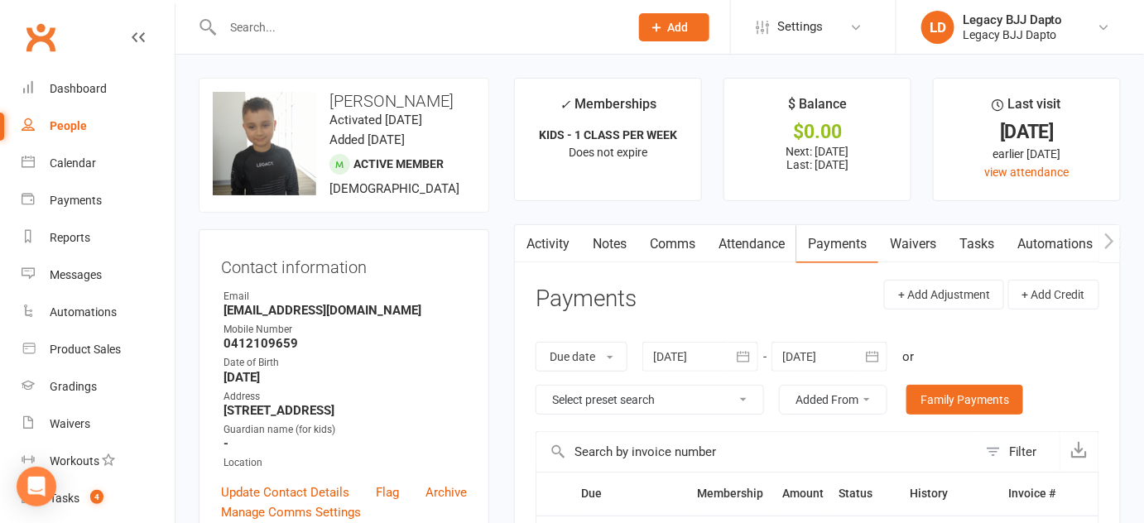
click at [251, 31] on input "text" at bounding box center [418, 27] width 400 height 23
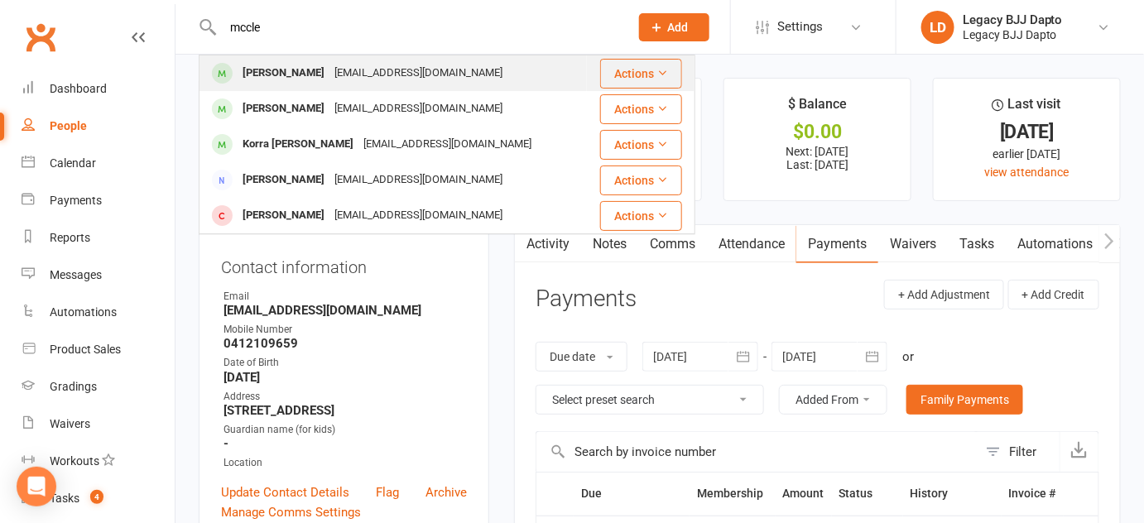
type input "mccle"
click at [262, 61] on div "[PERSON_NAME]" at bounding box center [284, 73] width 92 height 24
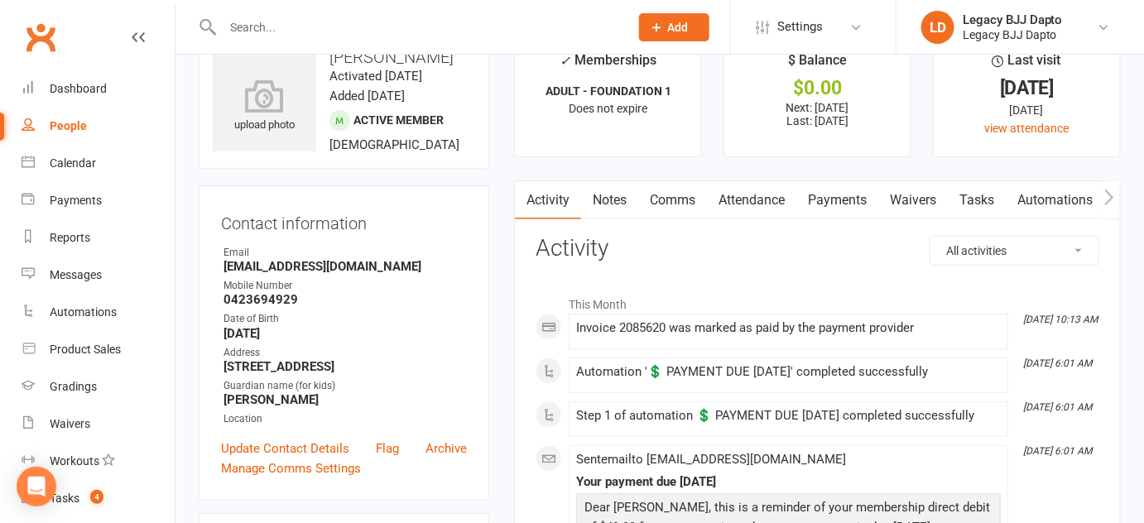
scroll to position [44, 0]
click at [849, 195] on link "Payments" at bounding box center [837, 200] width 82 height 38
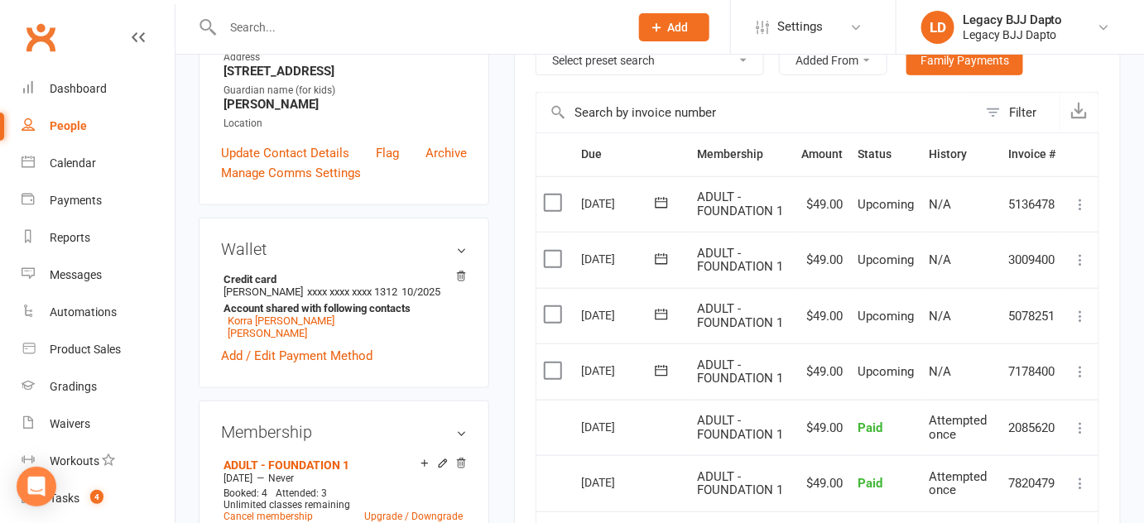
scroll to position [340, 0]
click at [954, 63] on link "Family Payments" at bounding box center [964, 60] width 117 height 30
